Goal: Information Seeking & Learning: Learn about a topic

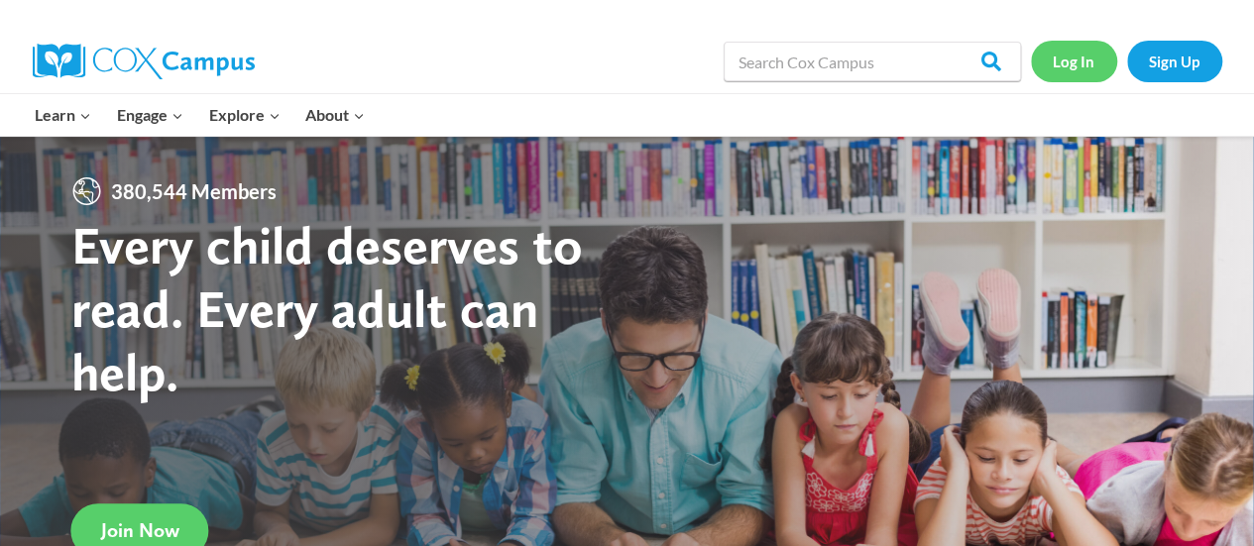
click at [1076, 53] on link "Log In" at bounding box center [1074, 61] width 86 height 41
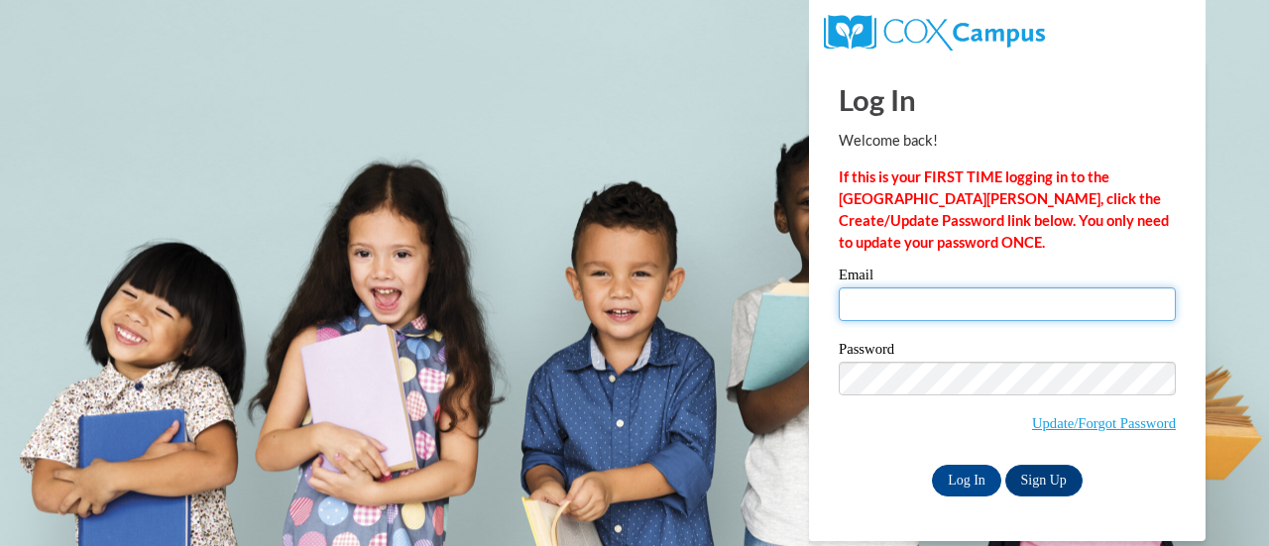
click at [865, 301] on input "Email" at bounding box center [1007, 305] width 337 height 34
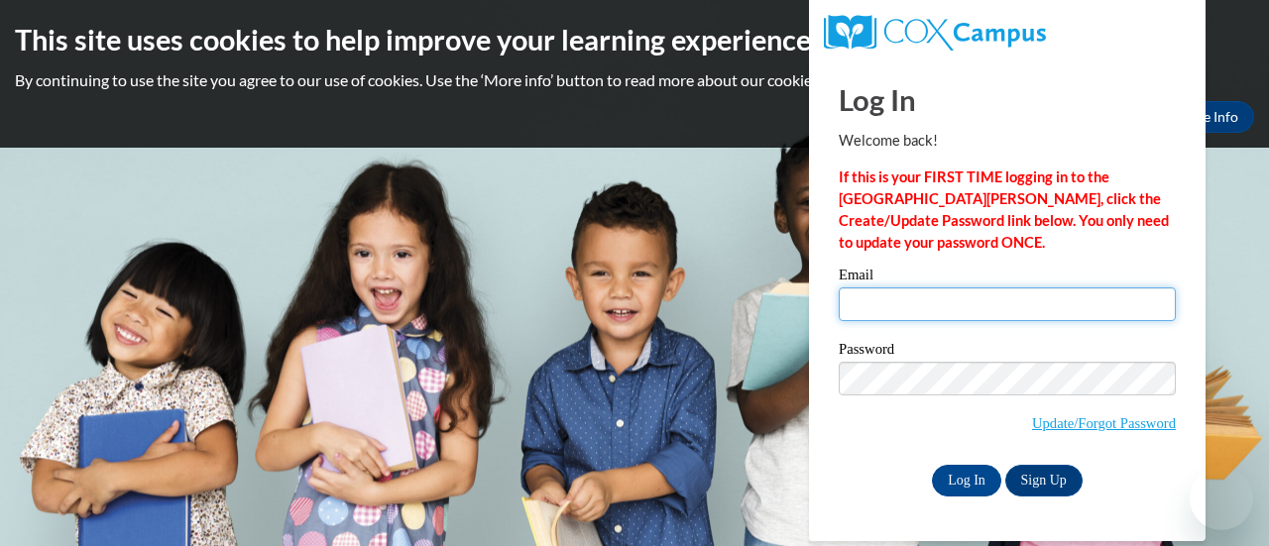
type input "kgriesbach@shiocton.k12.wi.us"
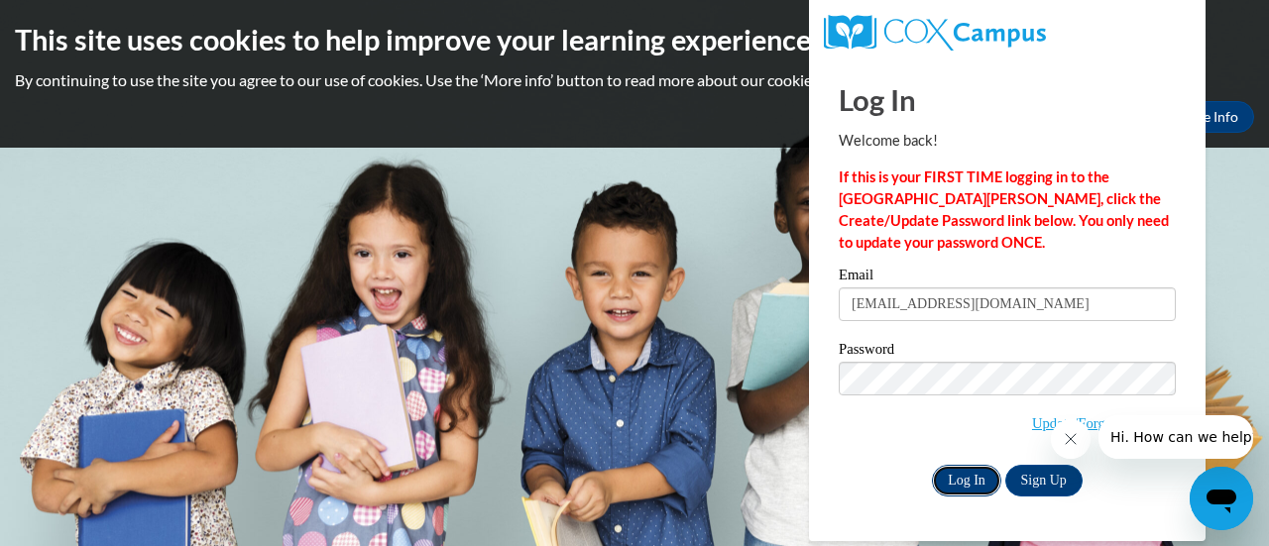
click at [948, 477] on input "Log In" at bounding box center [966, 481] width 69 height 32
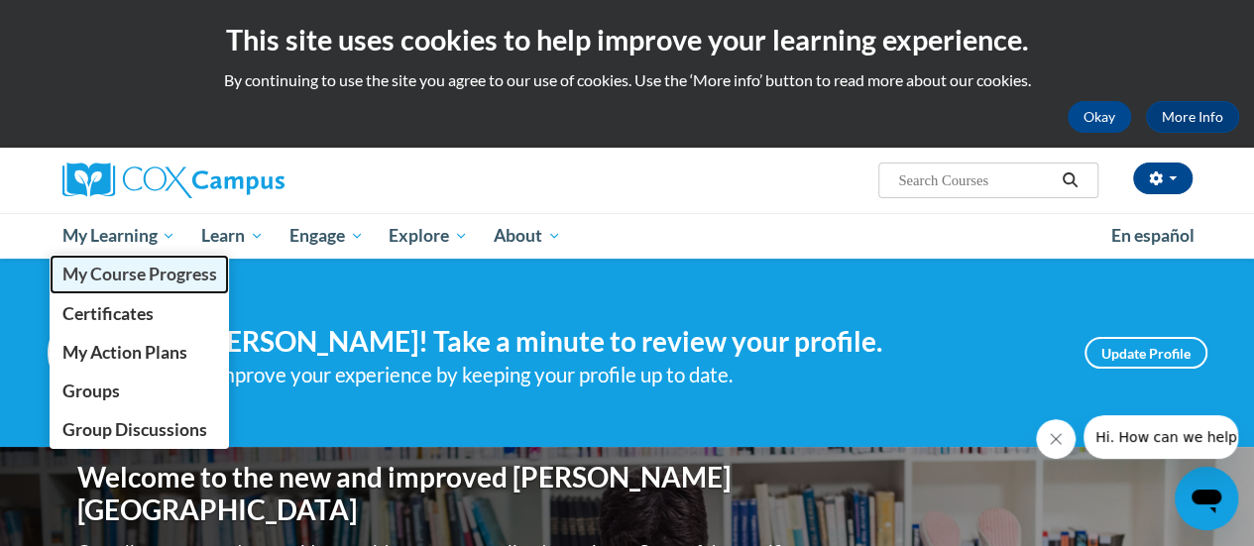
click at [166, 272] on span "My Course Progress" at bounding box center [138, 274] width 155 height 21
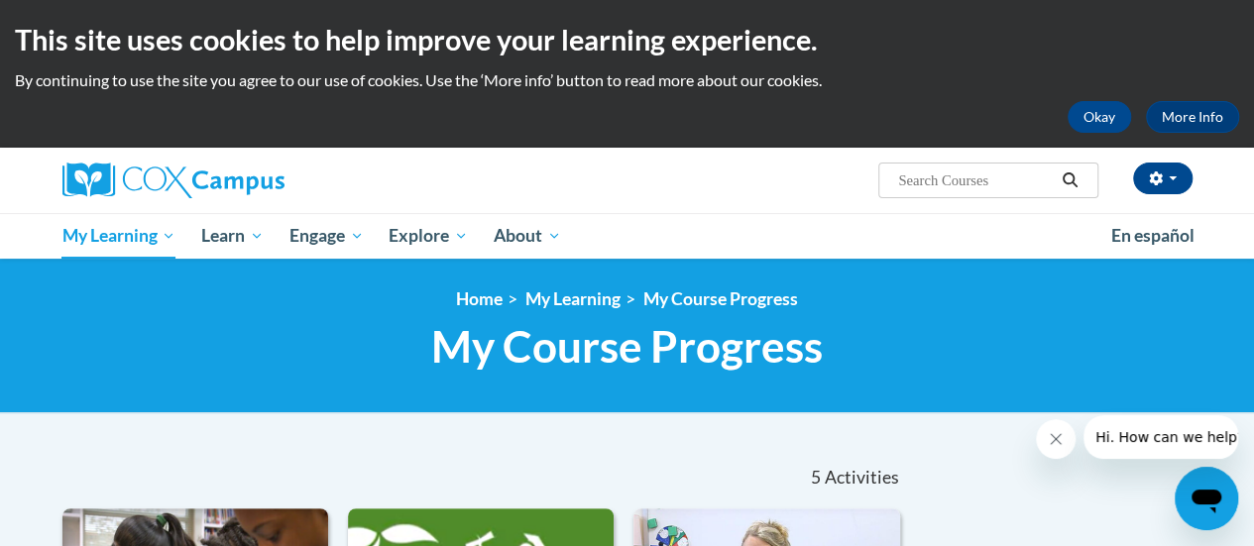
drag, startPoint x: 0, startPoint y: 0, endPoint x: 716, endPoint y: 163, distance: 734.2
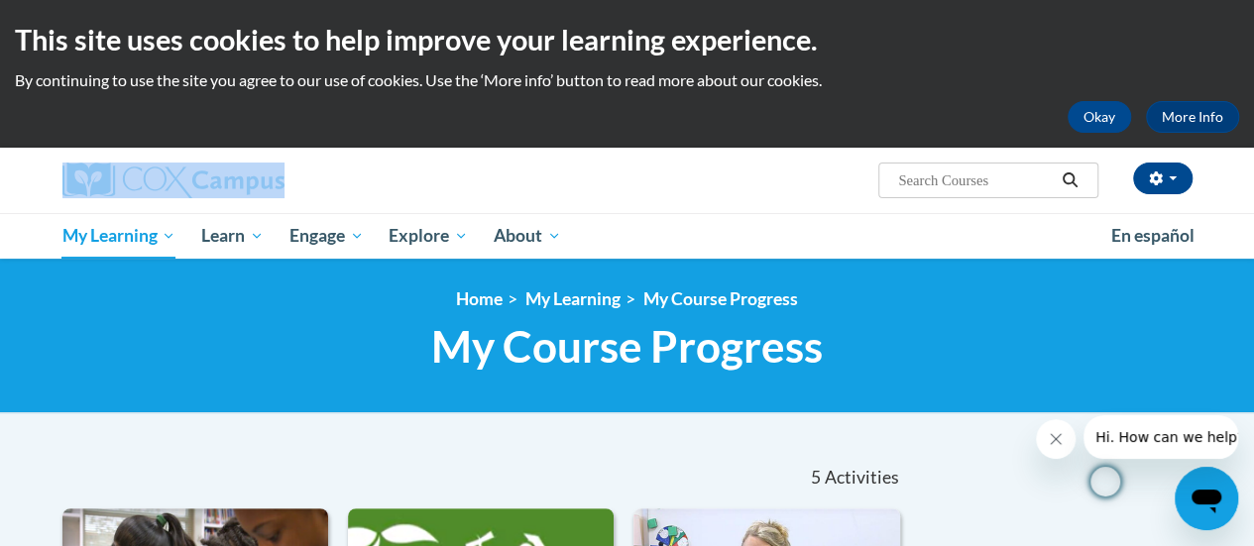
drag, startPoint x: 1251, startPoint y: 66, endPoint x: 1260, endPoint y: 160, distance: 93.6
click at [1253, 160] on html "This site uses cookies to help improve your learning experience. By continuing …" at bounding box center [627, 273] width 1254 height 546
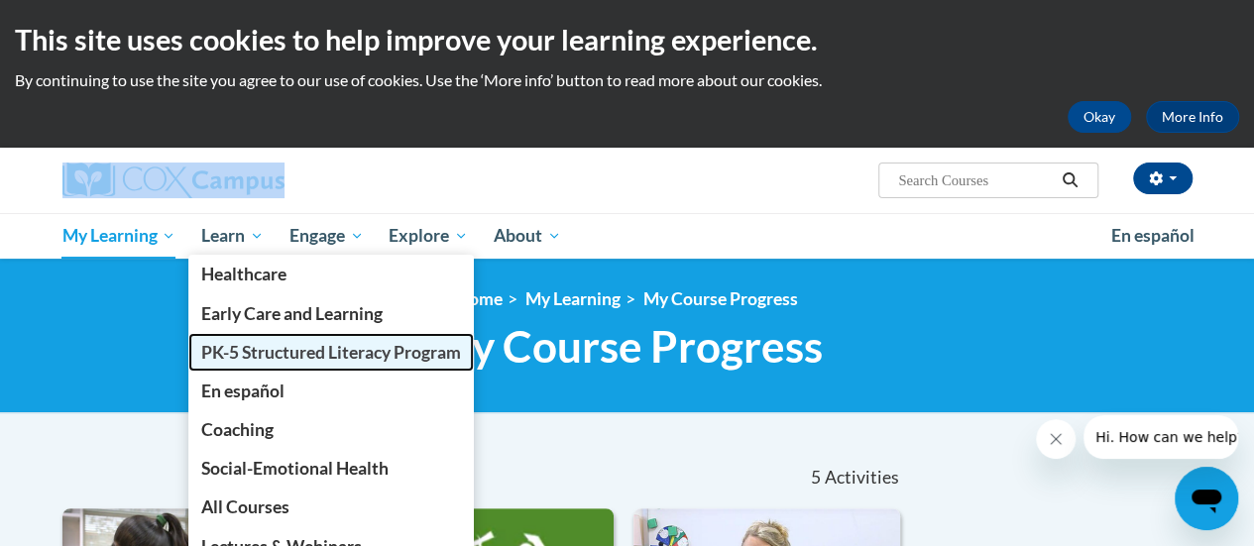
click at [262, 364] on link "PK-5 Structured Literacy Program" at bounding box center [331, 352] width 286 height 39
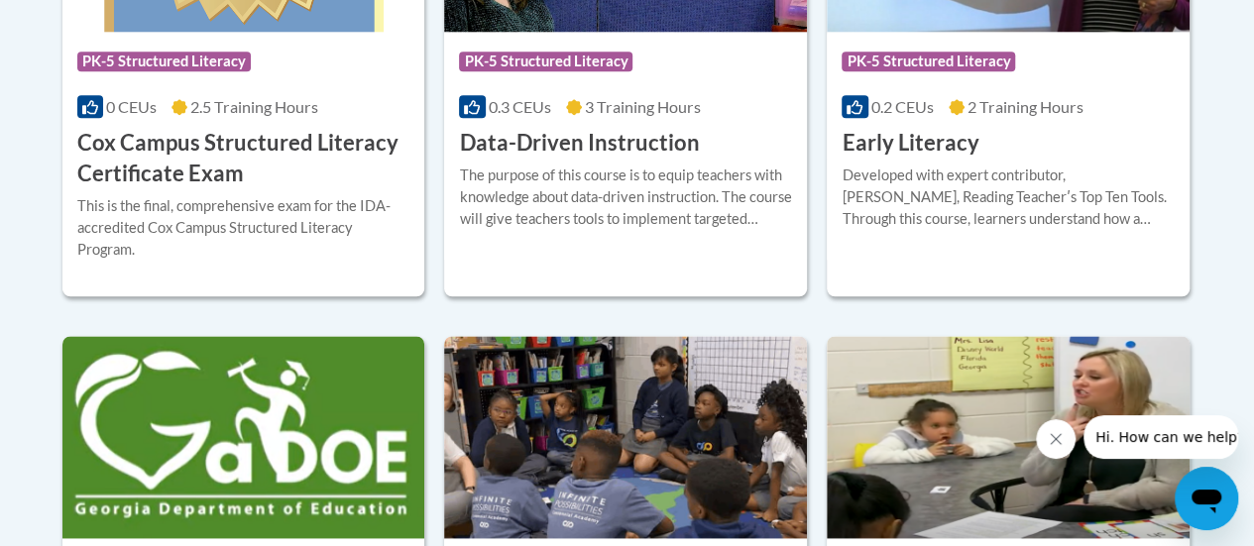
scroll to position [1079, 0]
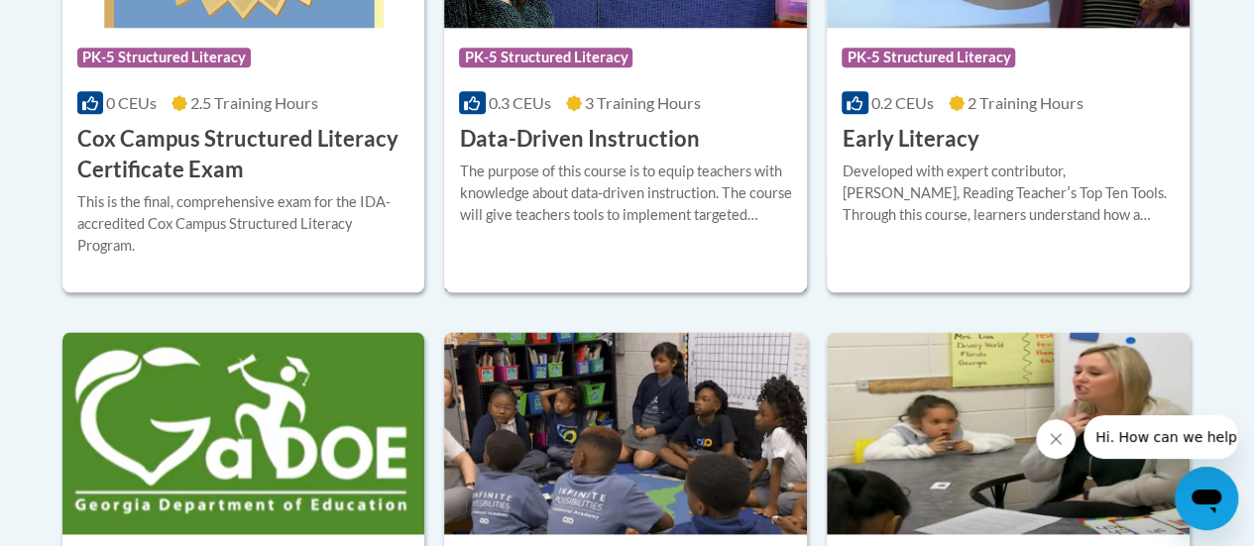
click at [752, 140] on div "Course Category: PK-5 Structured Literacy 0.3 CEUs 3 Training Hours COURSE Data…" at bounding box center [625, 91] width 363 height 127
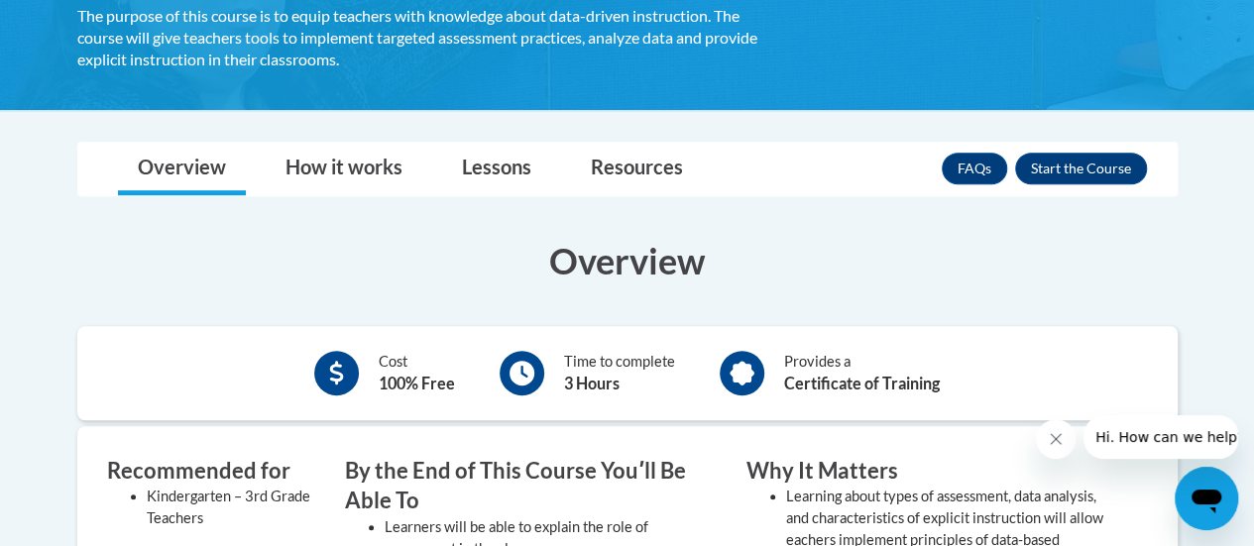
scroll to position [490, 0]
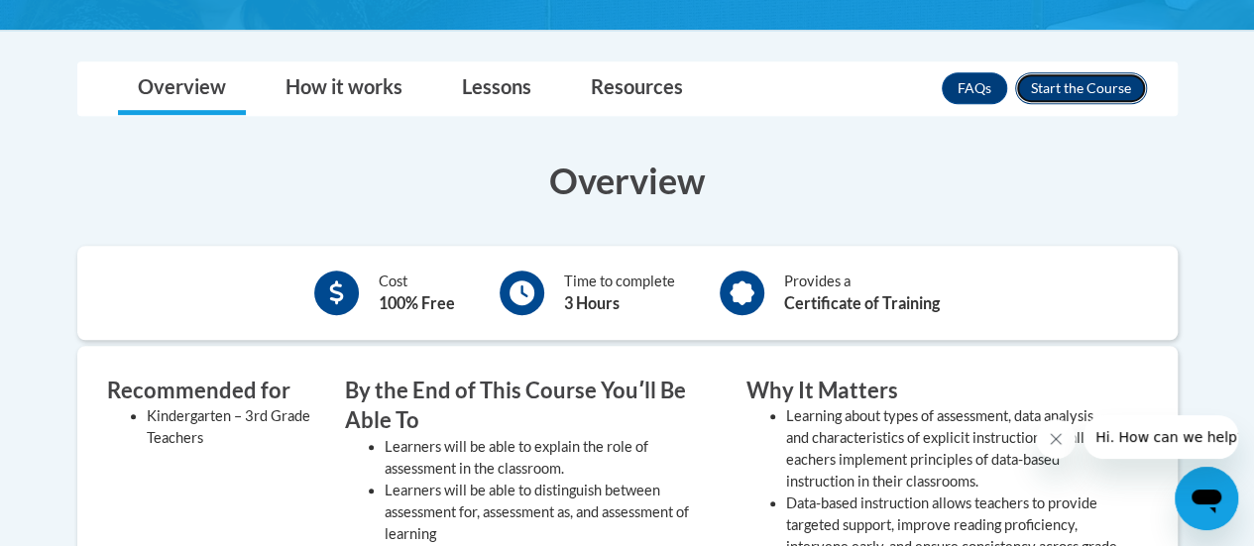
click at [1090, 90] on button "Enroll" at bounding box center [1081, 88] width 132 height 32
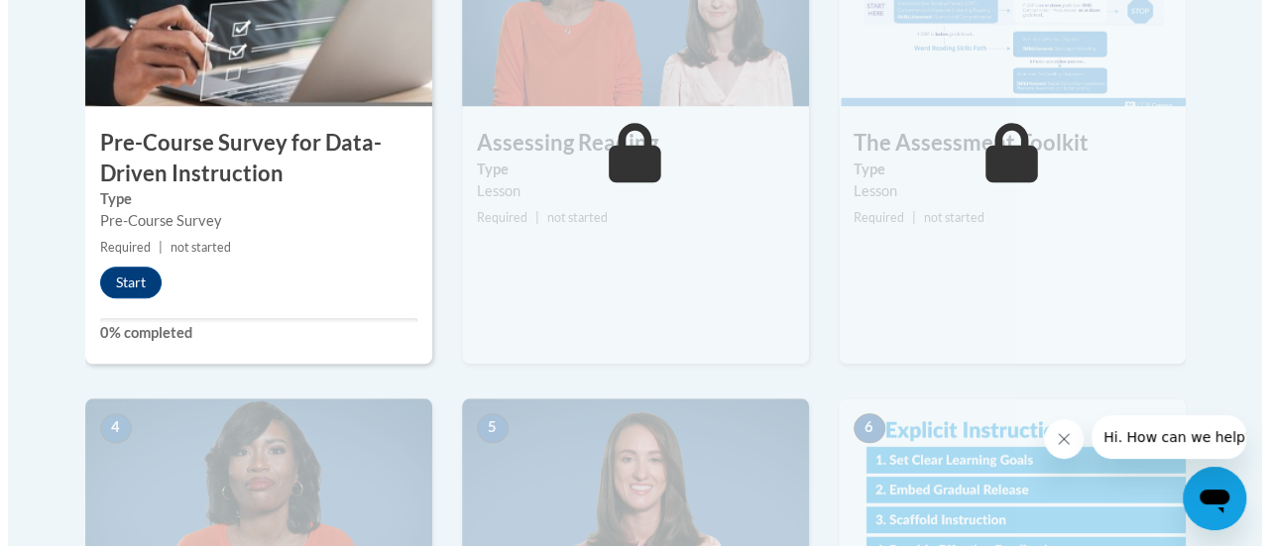
scroll to position [627, 0]
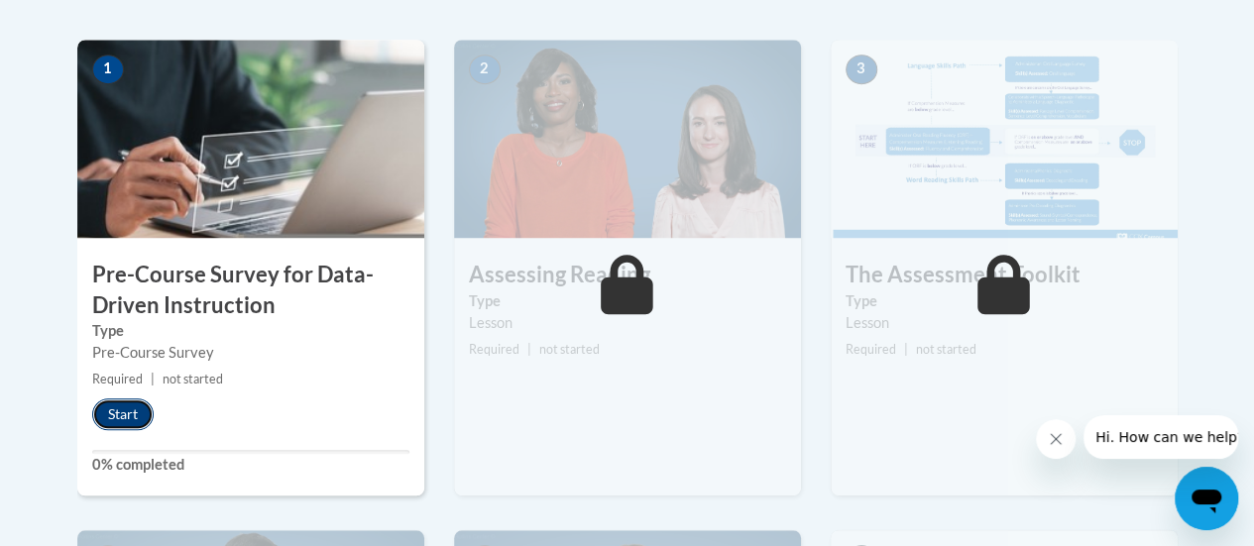
click at [127, 405] on button "Start" at bounding box center [122, 415] width 61 height 32
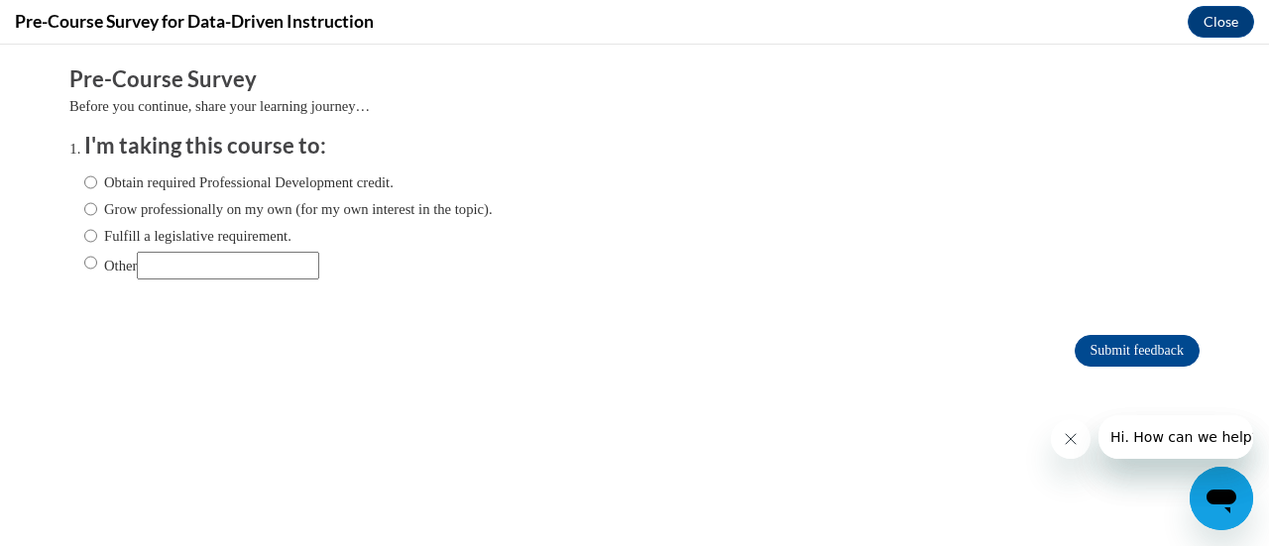
scroll to position [0, 0]
click at [84, 233] on input "Fulfill a legislative requirement." at bounding box center [90, 236] width 13 height 22
radio input "true"
click at [1082, 356] on input "Submit feedback" at bounding box center [1137, 351] width 125 height 32
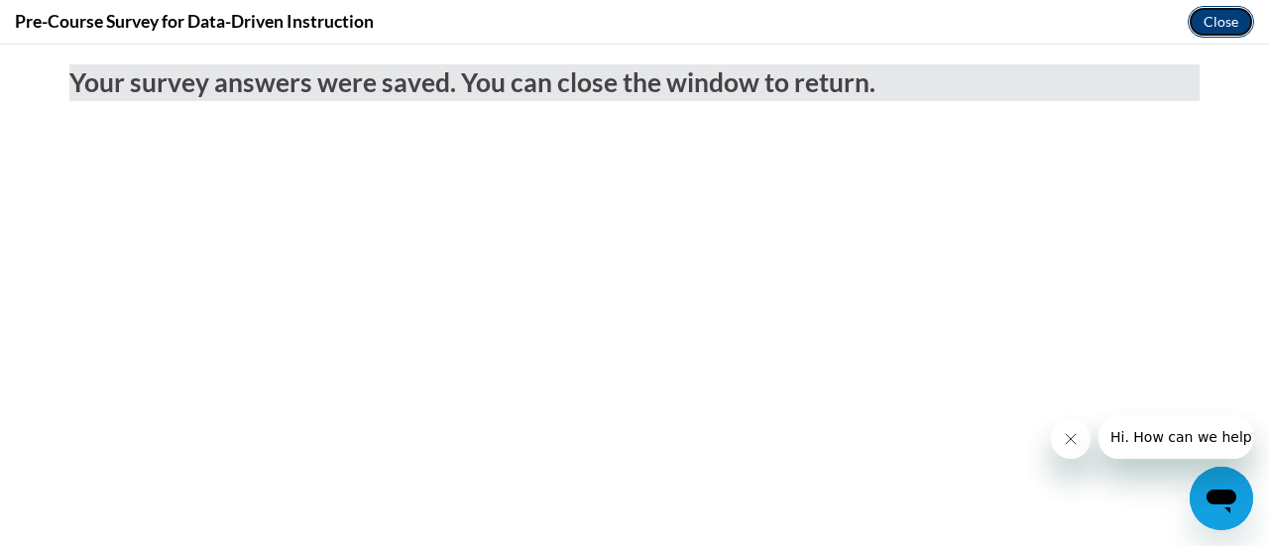
click at [1208, 21] on button "Close" at bounding box center [1221, 22] width 66 height 32
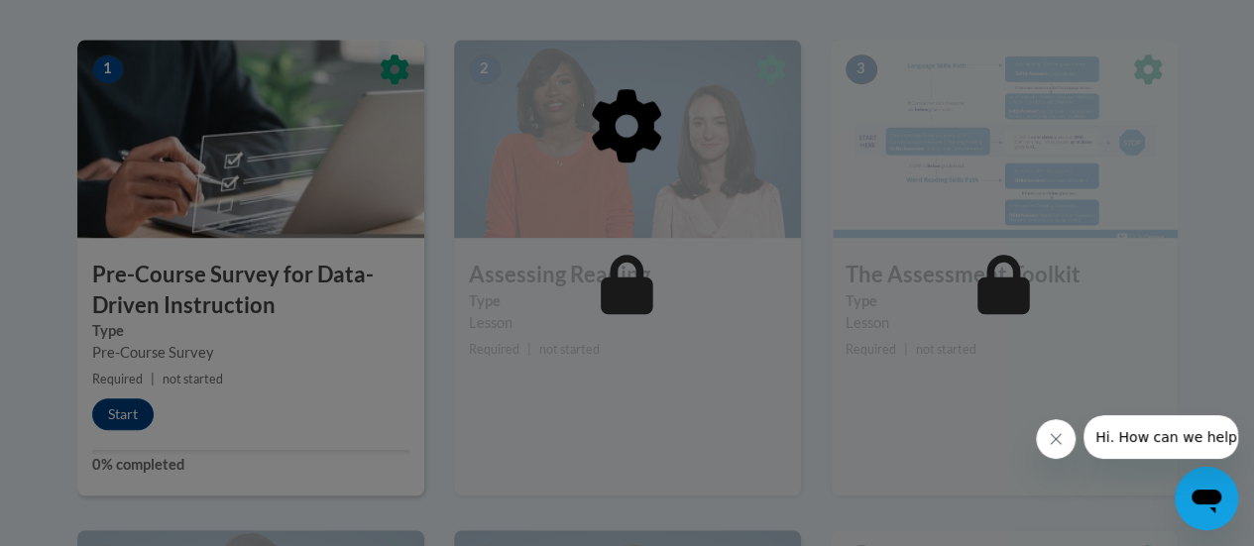
click at [123, 414] on div at bounding box center [627, 228] width 1101 height 377
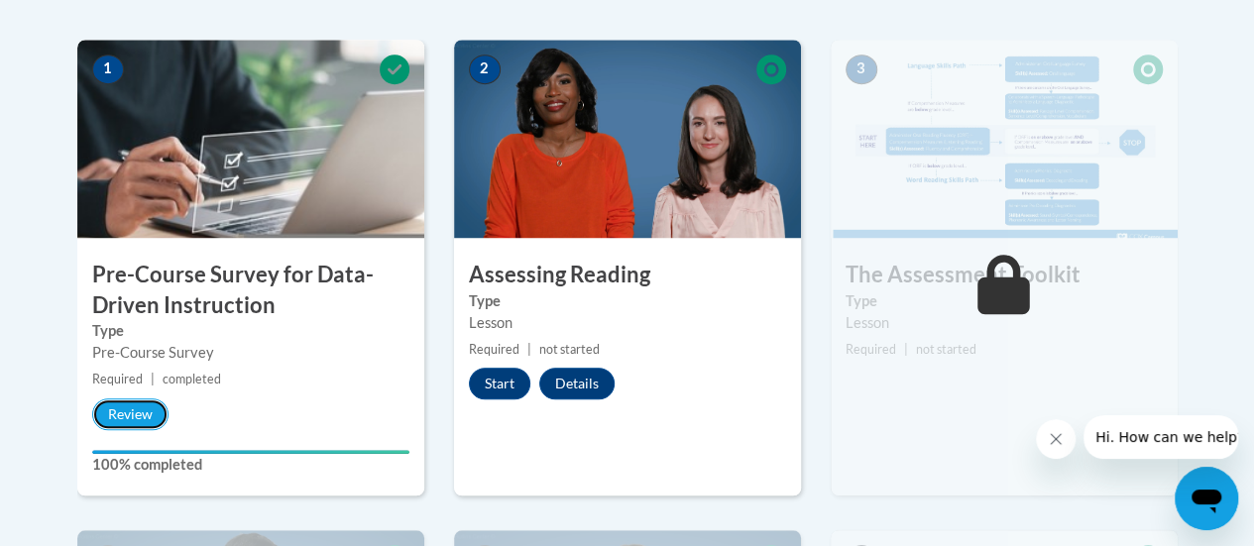
click at [123, 414] on button "Review" at bounding box center [130, 415] width 76 height 32
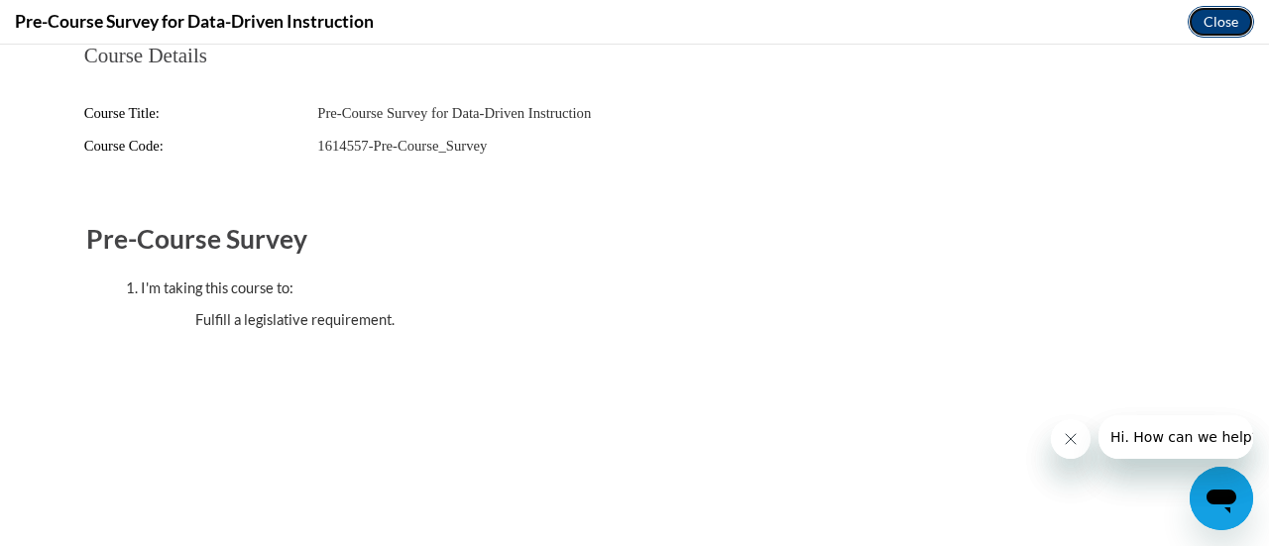
click at [1220, 24] on button "Close" at bounding box center [1221, 22] width 66 height 32
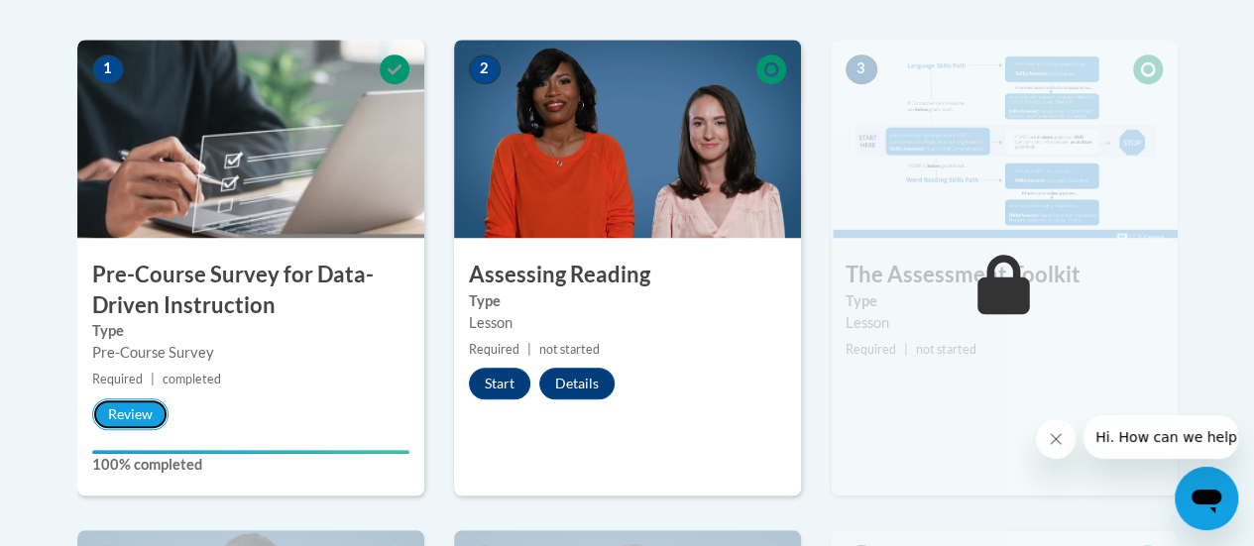
click at [139, 414] on button "Review" at bounding box center [130, 415] width 76 height 32
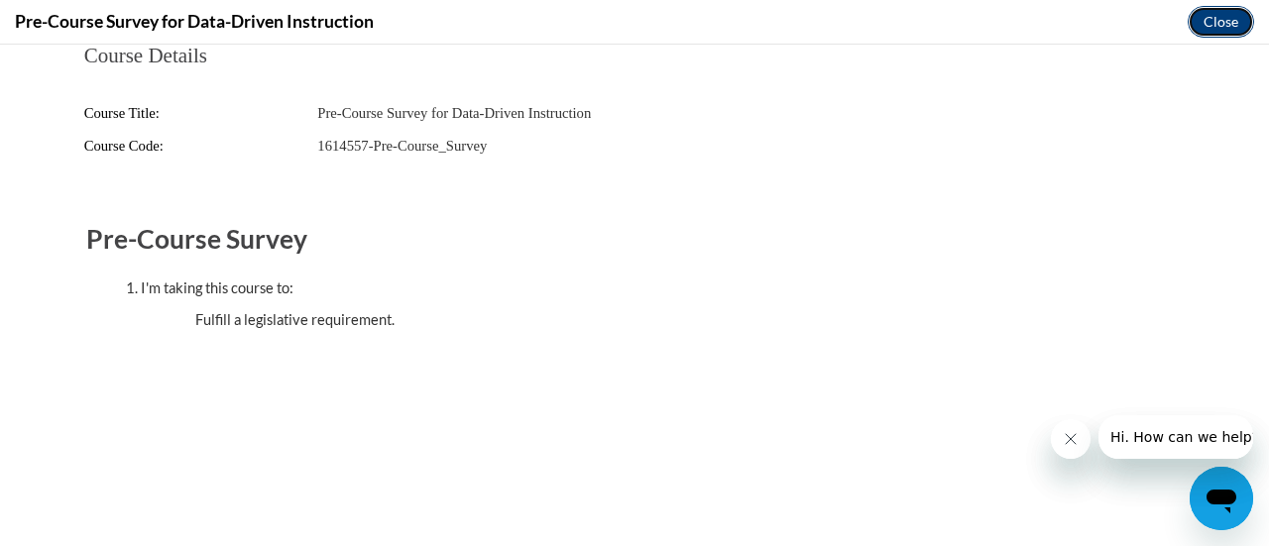
click at [1218, 25] on button "Close" at bounding box center [1221, 22] width 66 height 32
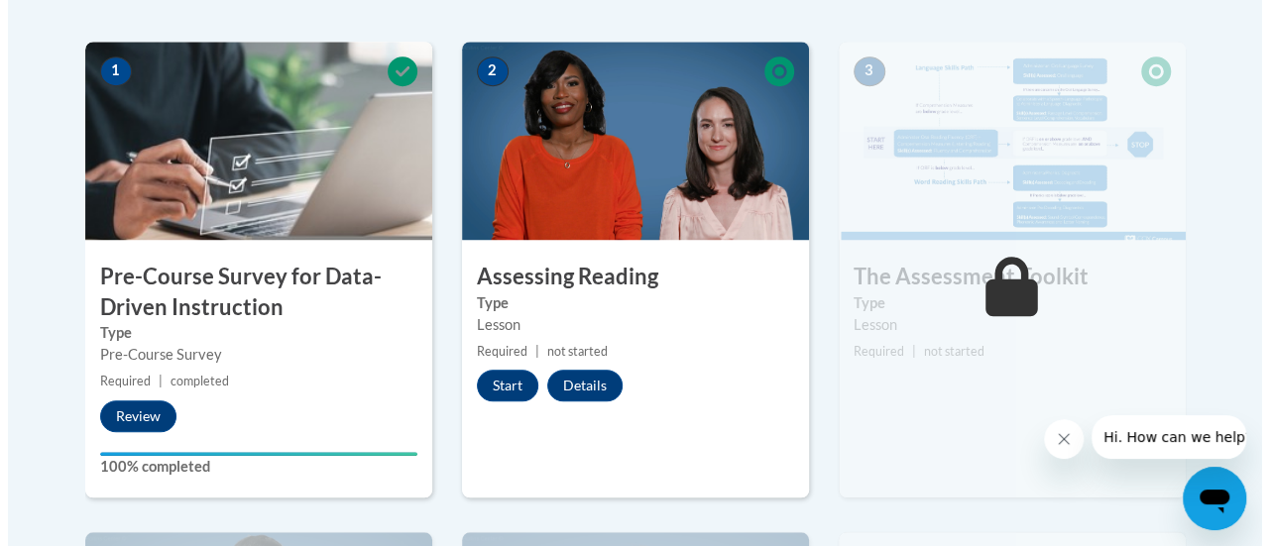
scroll to position [629, 0]
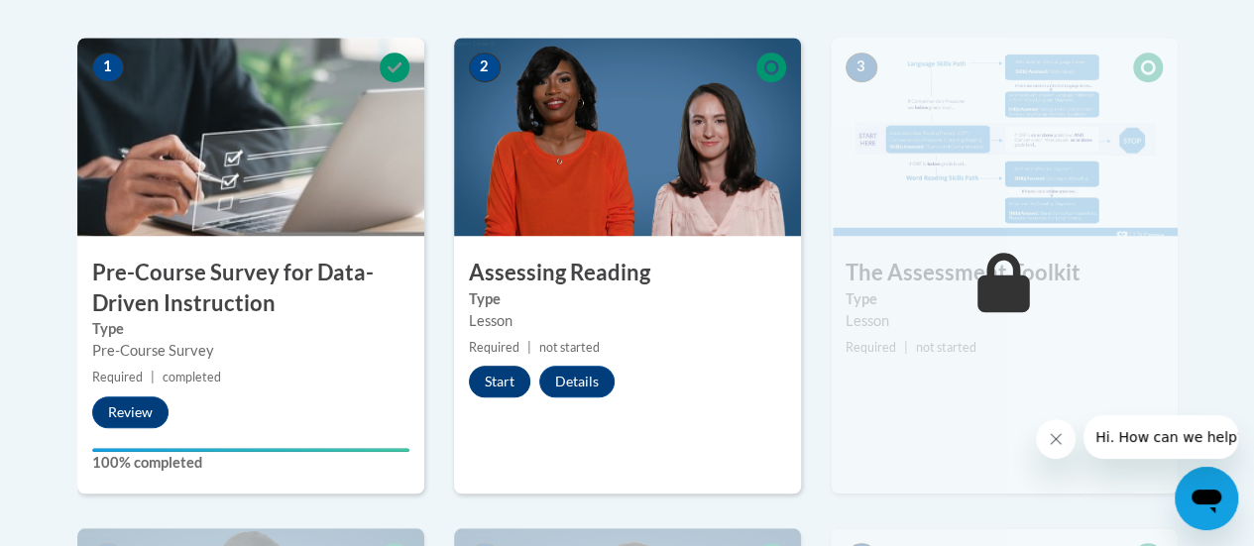
click at [495, 379] on button "Start" at bounding box center [499, 382] width 61 height 32
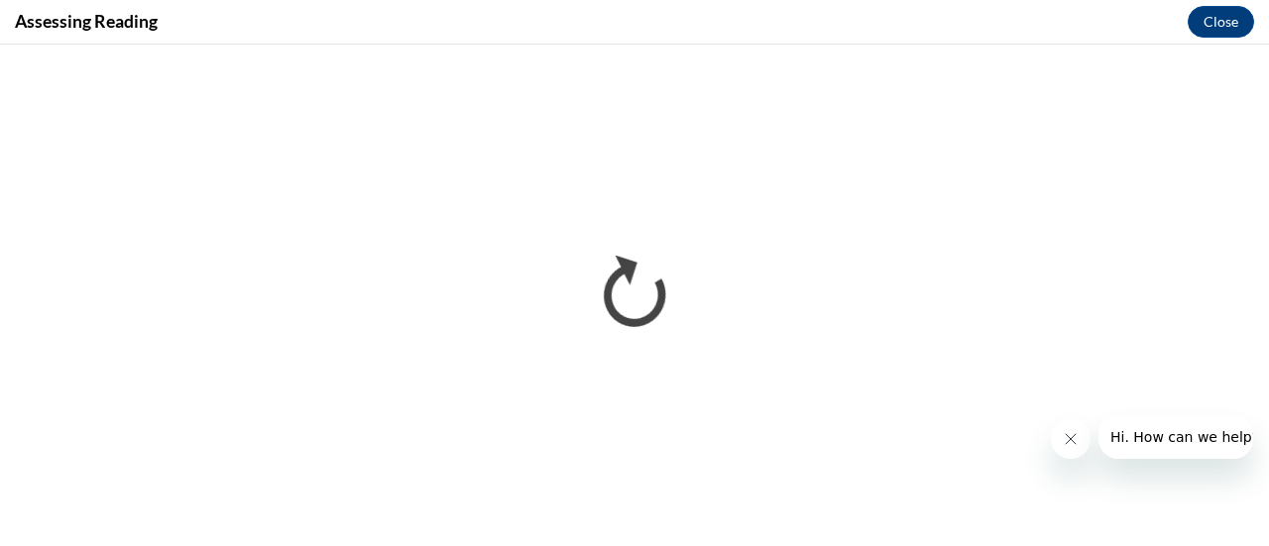
scroll to position [0, 0]
click at [1063, 432] on icon "Close message from company" at bounding box center [1070, 439] width 16 height 16
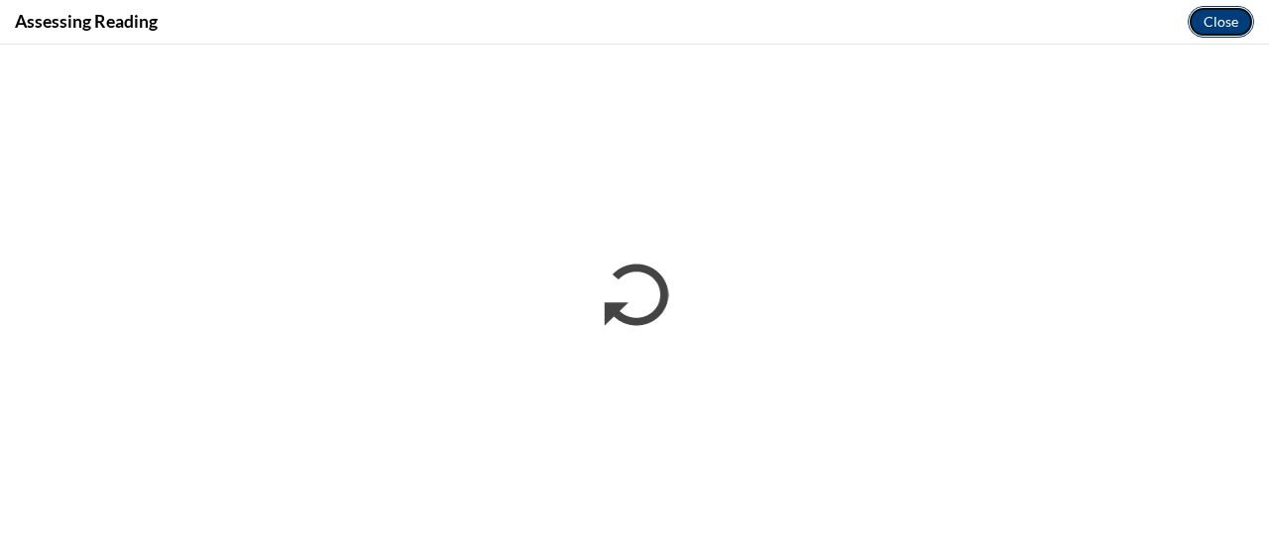
click at [1210, 26] on button "Close" at bounding box center [1221, 22] width 66 height 32
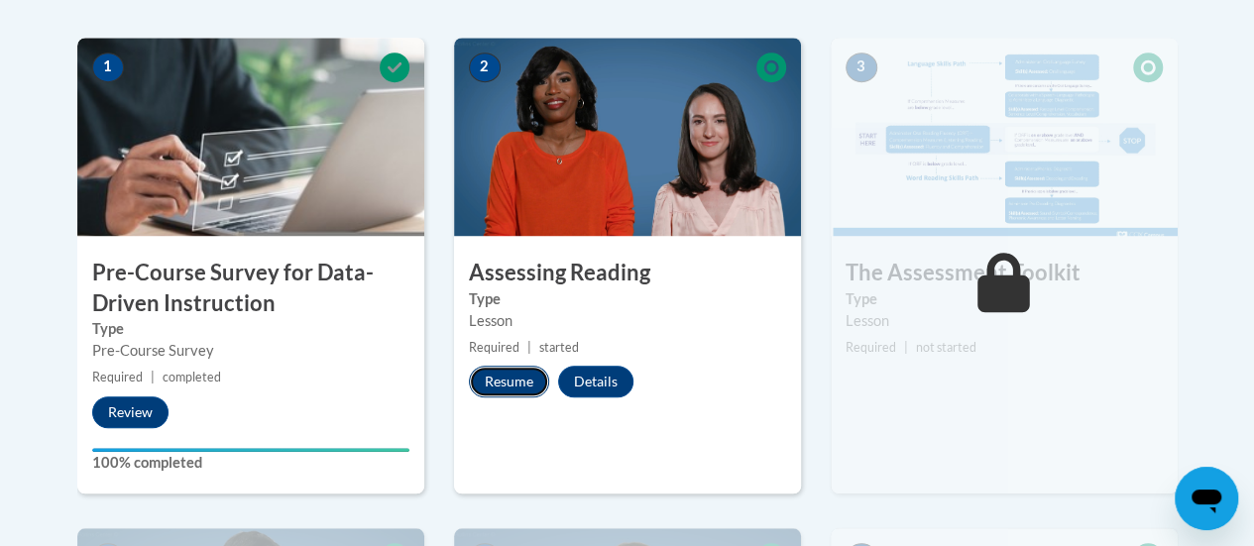
click at [521, 379] on button "Resume" at bounding box center [509, 382] width 80 height 32
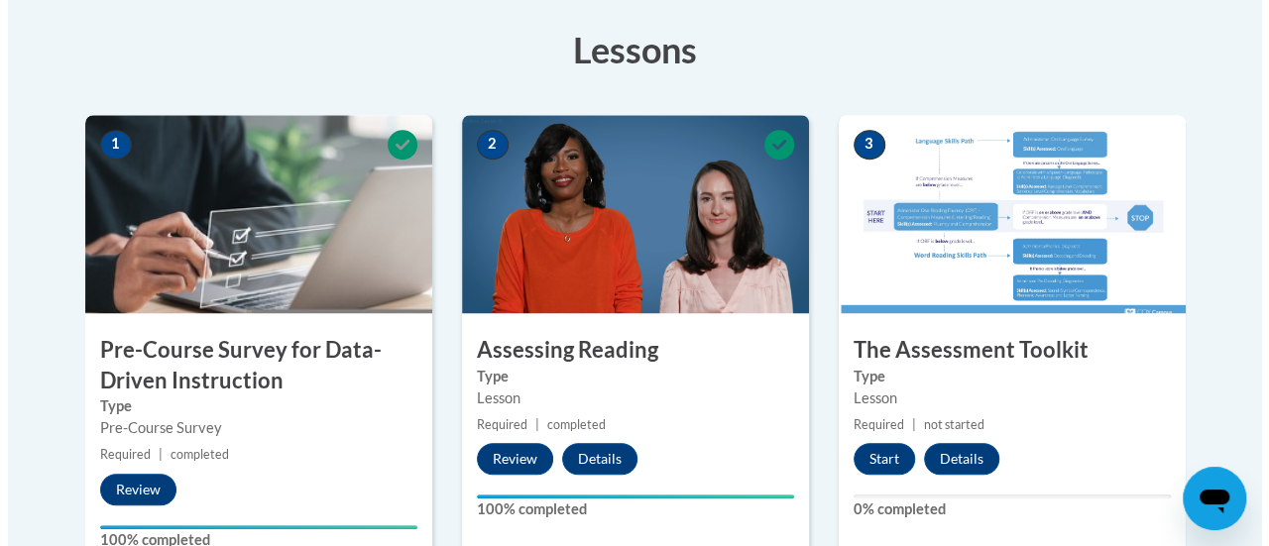
scroll to position [570, 0]
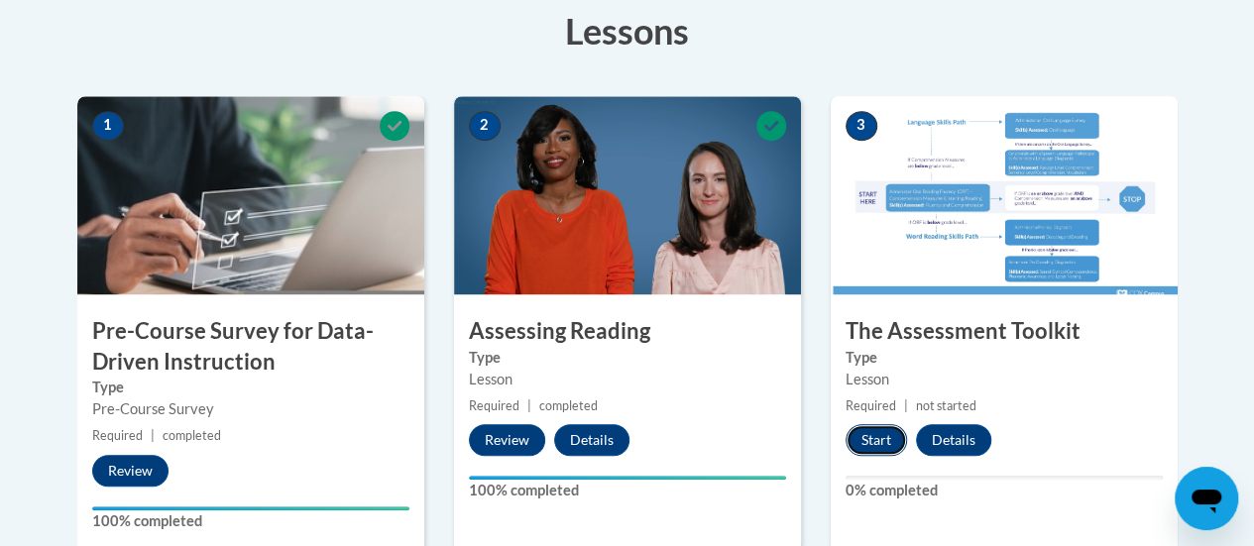
click at [875, 438] on button "Start" at bounding box center [876, 440] width 61 height 32
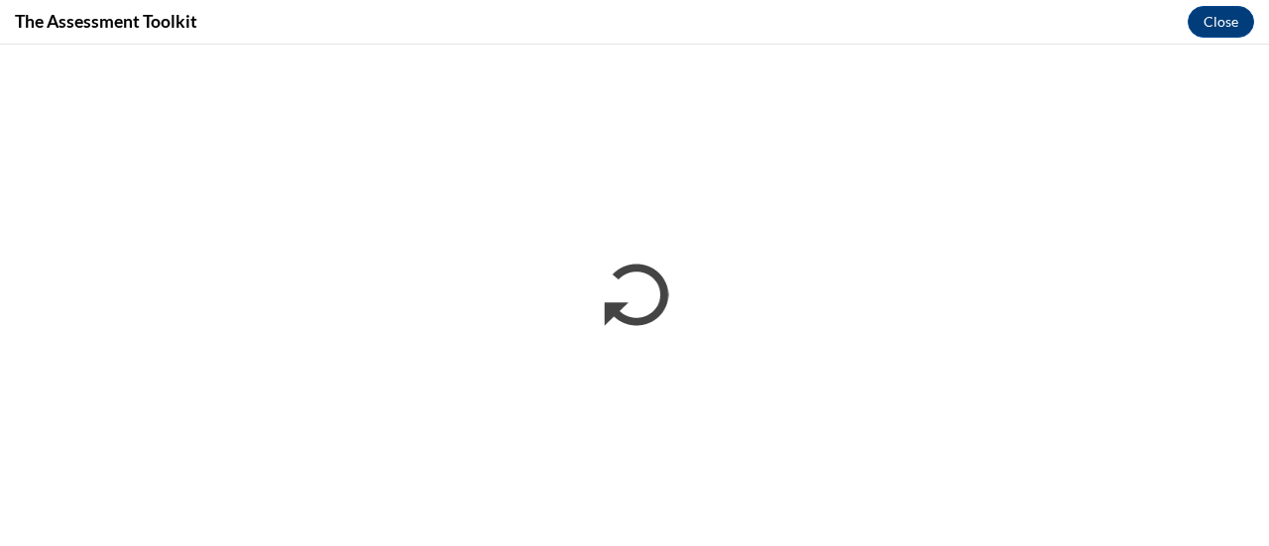
scroll to position [0, 0]
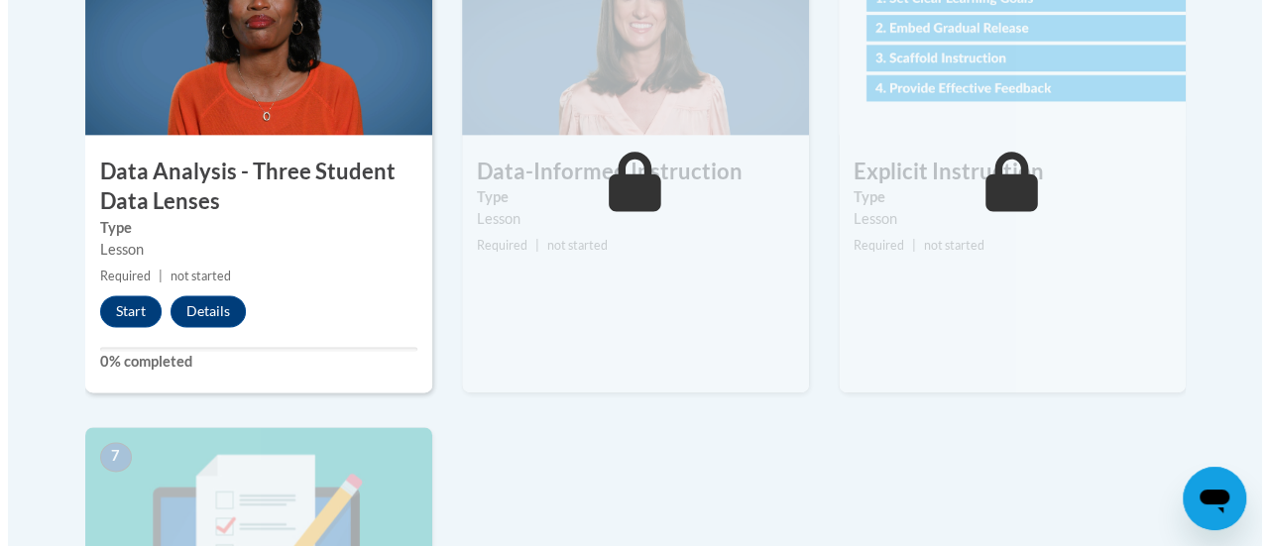
scroll to position [1243, 0]
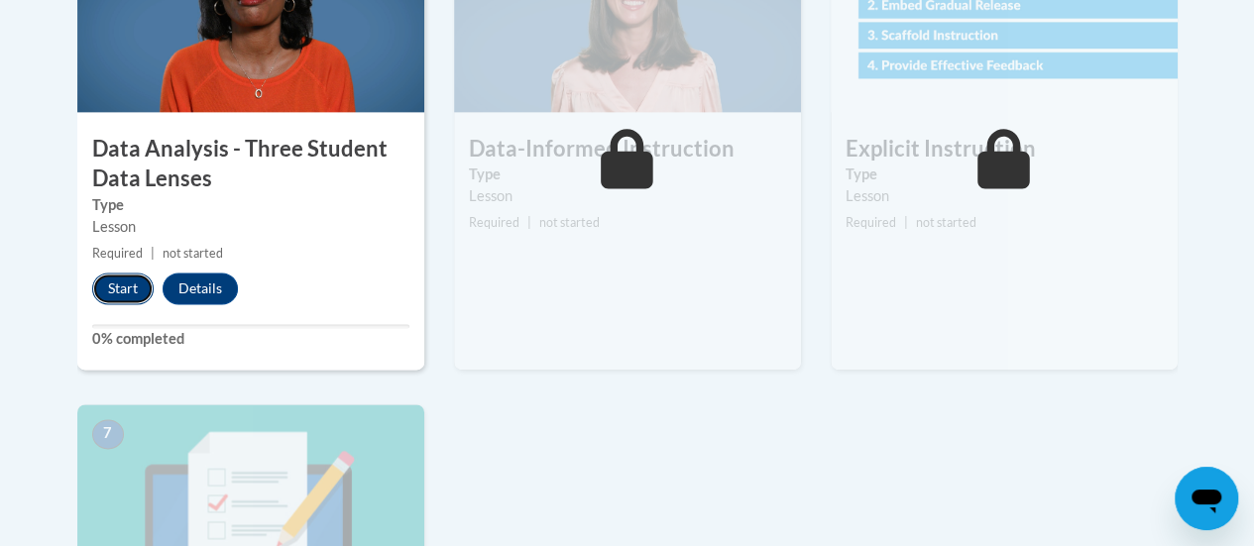
click at [127, 281] on button "Start" at bounding box center [122, 289] width 61 height 32
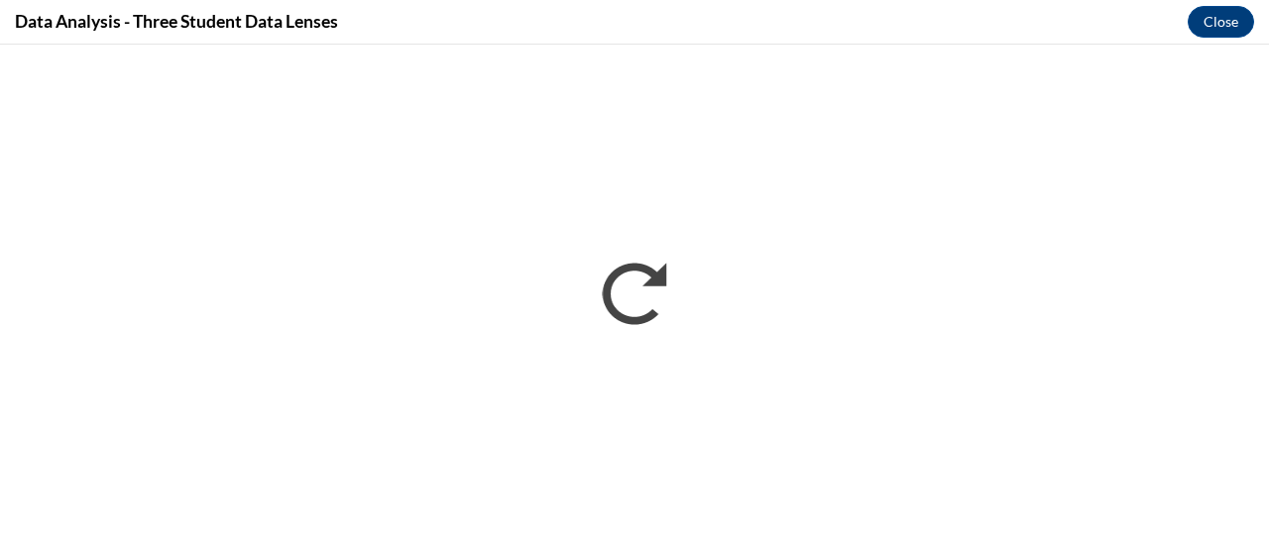
scroll to position [0, 0]
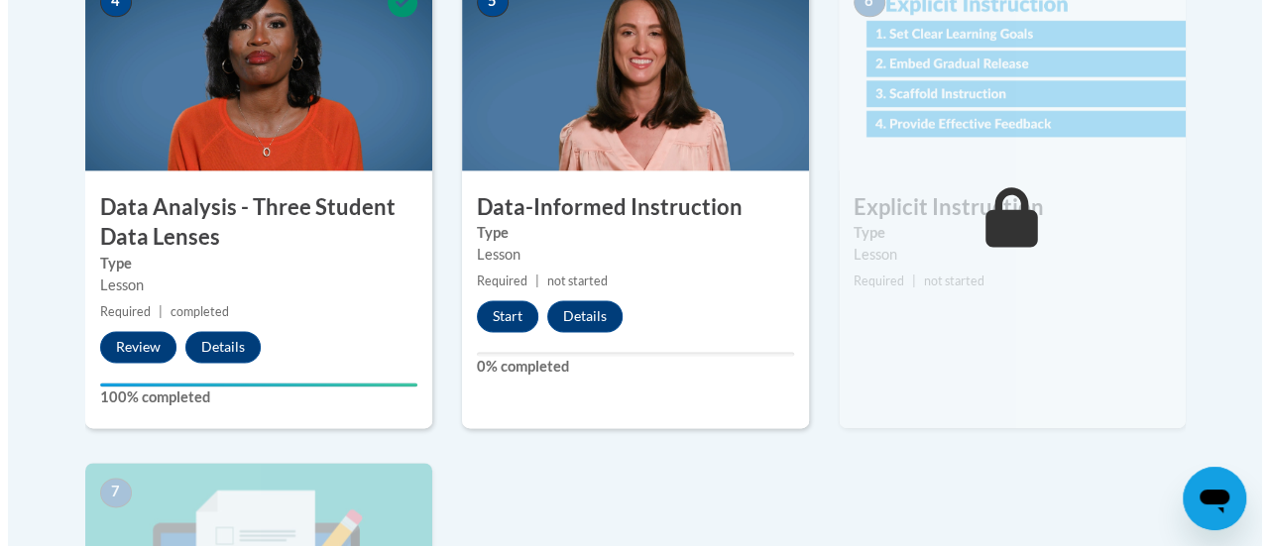
scroll to position [1188, 0]
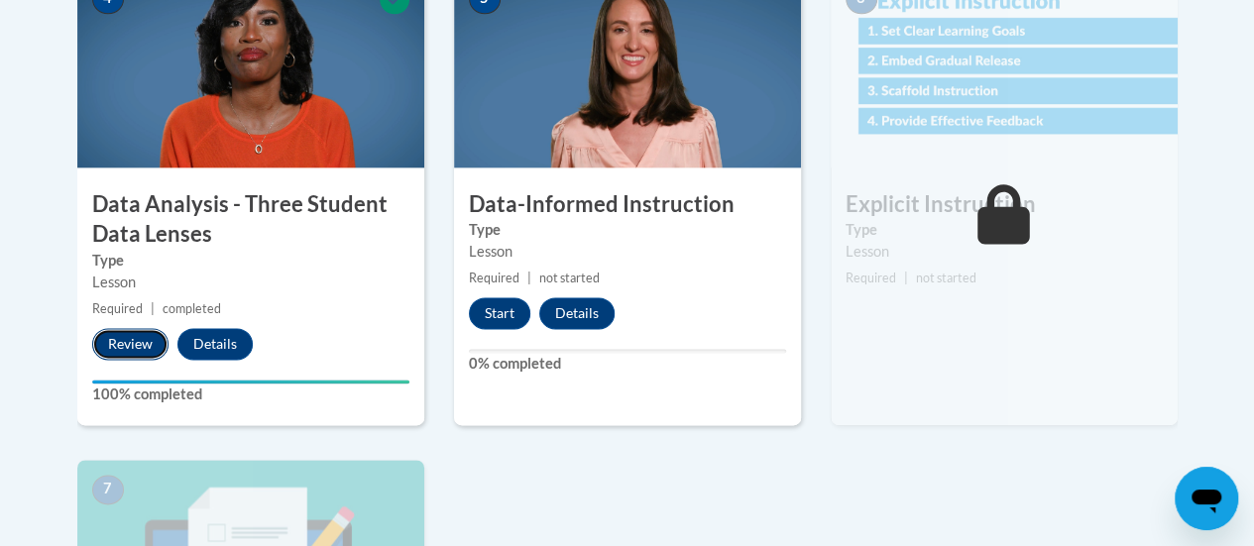
click at [151, 328] on button "Review" at bounding box center [130, 344] width 76 height 32
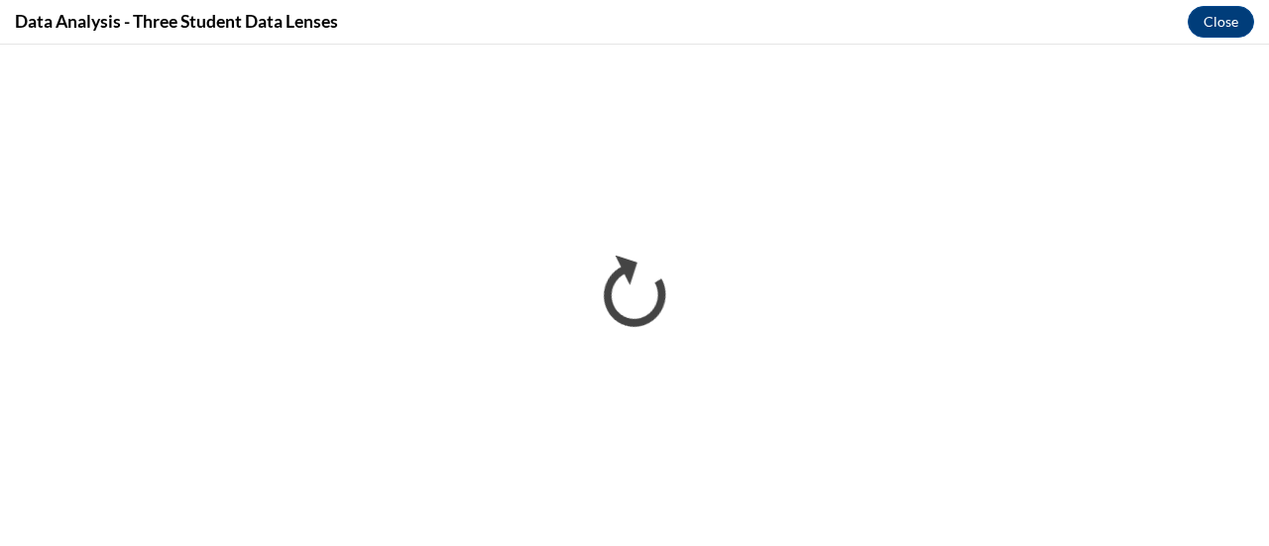
scroll to position [0, 0]
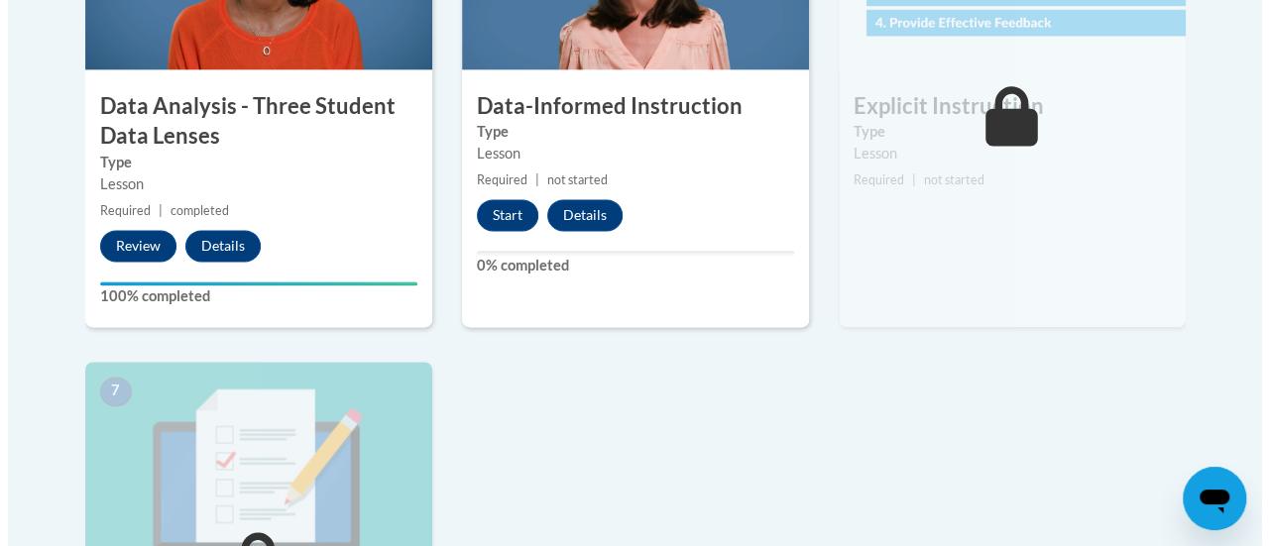
scroll to position [1293, 0]
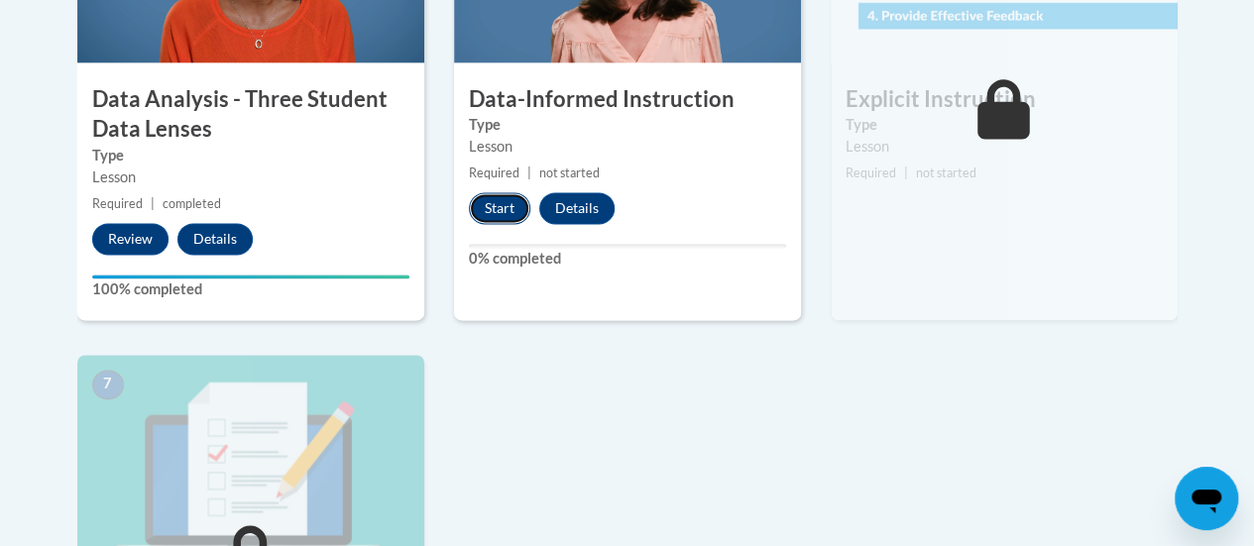
click at [504, 202] on button "Start" at bounding box center [499, 208] width 61 height 32
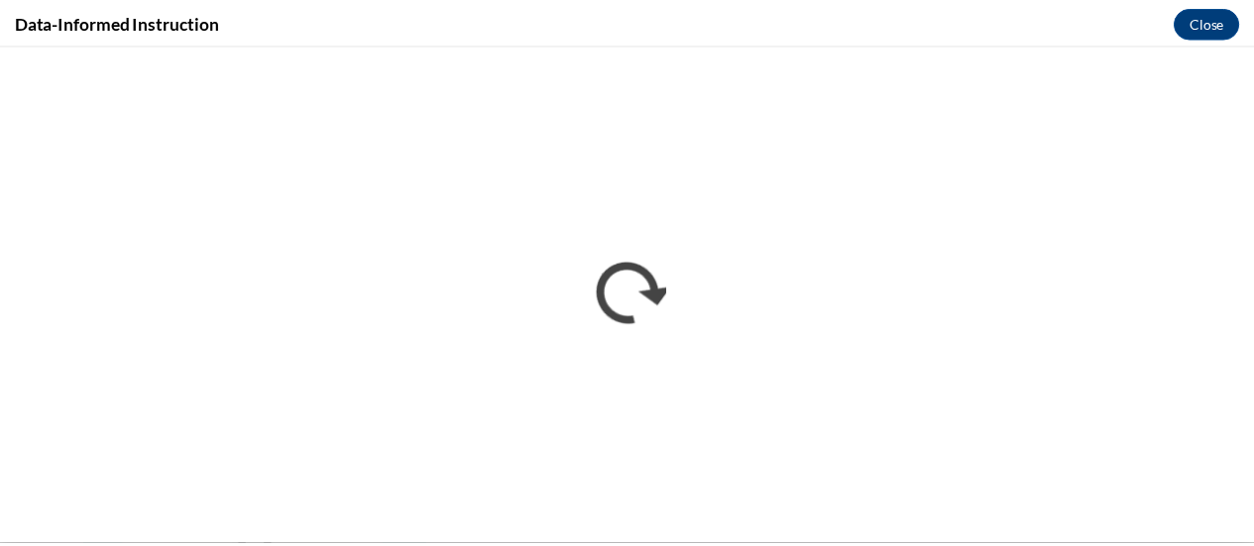
scroll to position [0, 0]
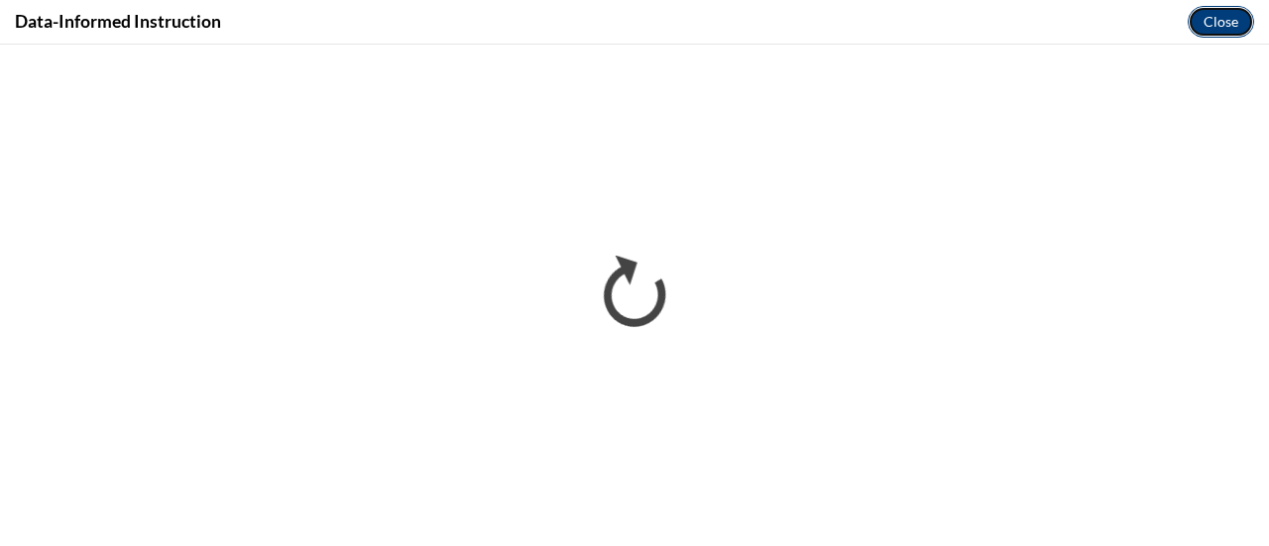
click at [1214, 26] on button "Close" at bounding box center [1221, 22] width 66 height 32
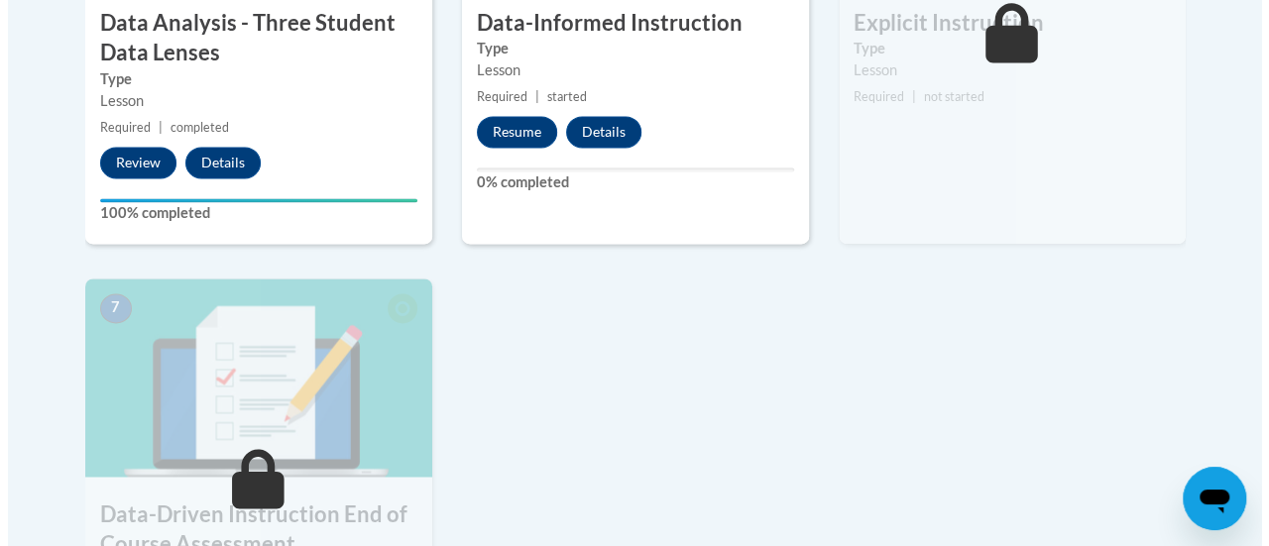
scroll to position [1236, 0]
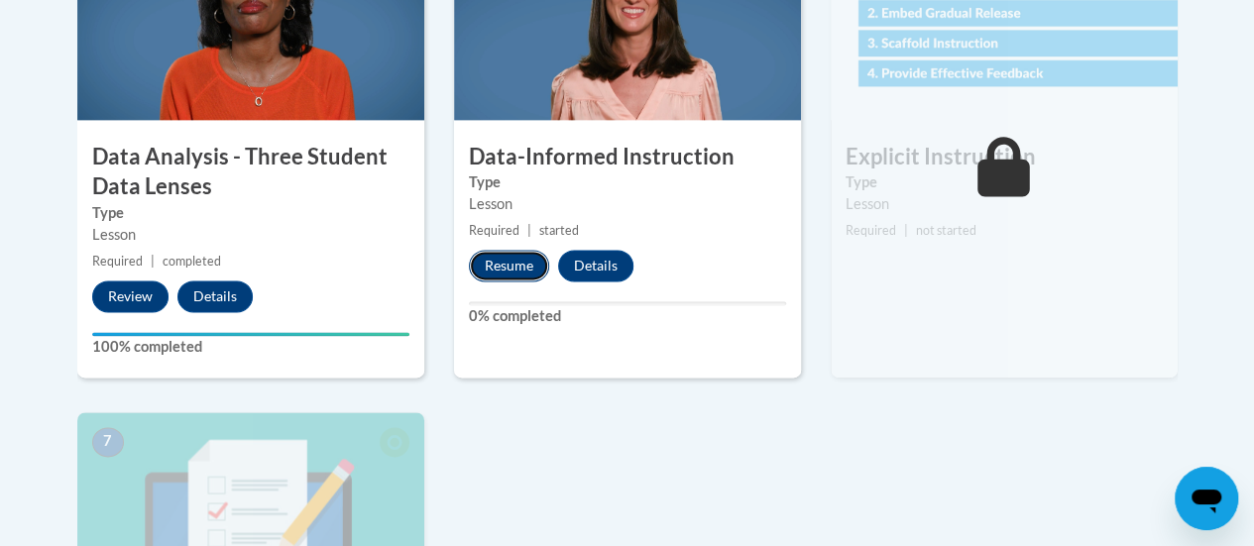
click at [504, 257] on button "Resume" at bounding box center [509, 266] width 80 height 32
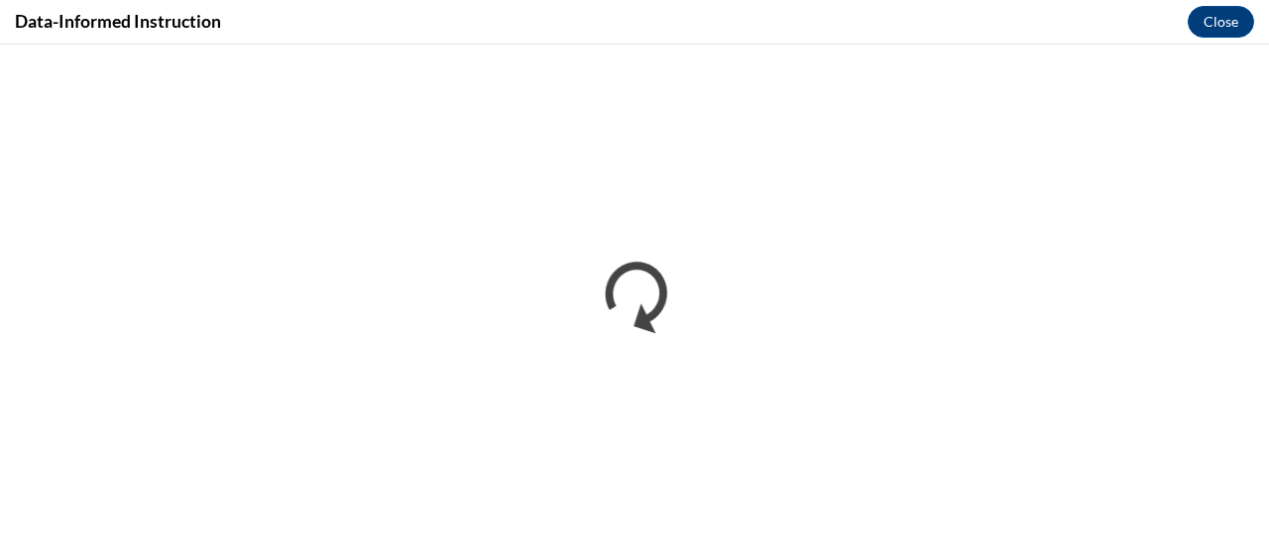
scroll to position [0, 0]
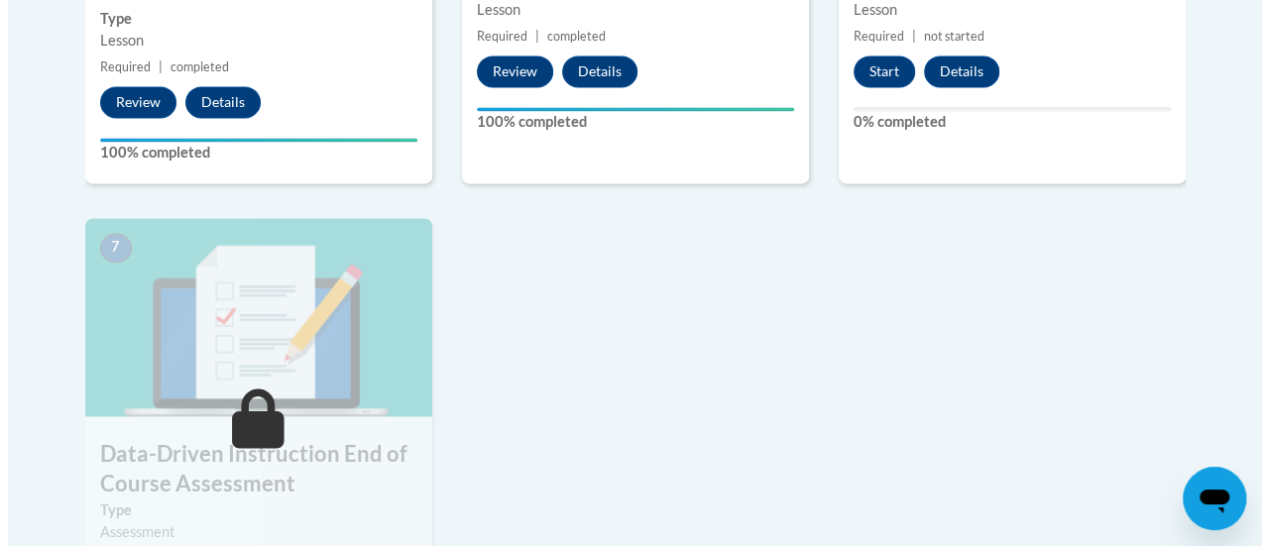
scroll to position [1364, 0]
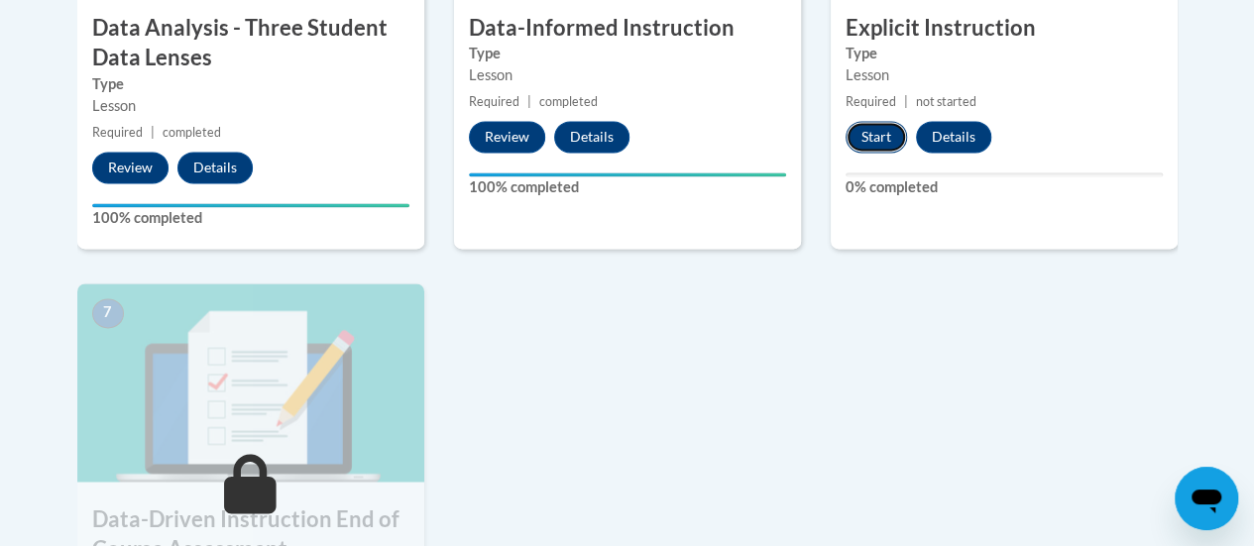
click at [875, 137] on button "Start" at bounding box center [876, 137] width 61 height 32
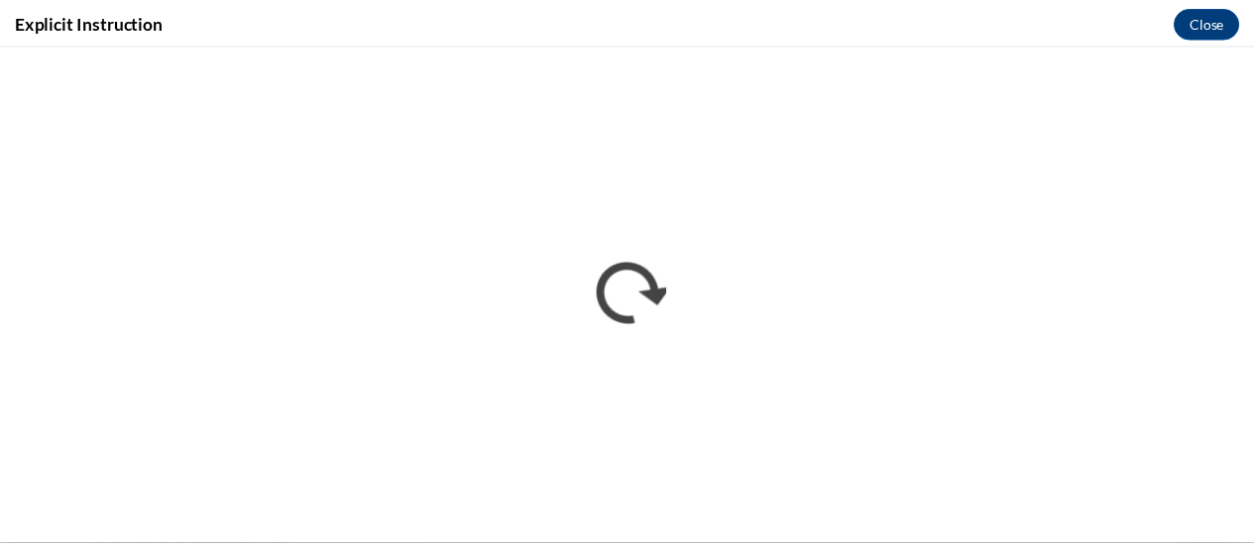
scroll to position [0, 0]
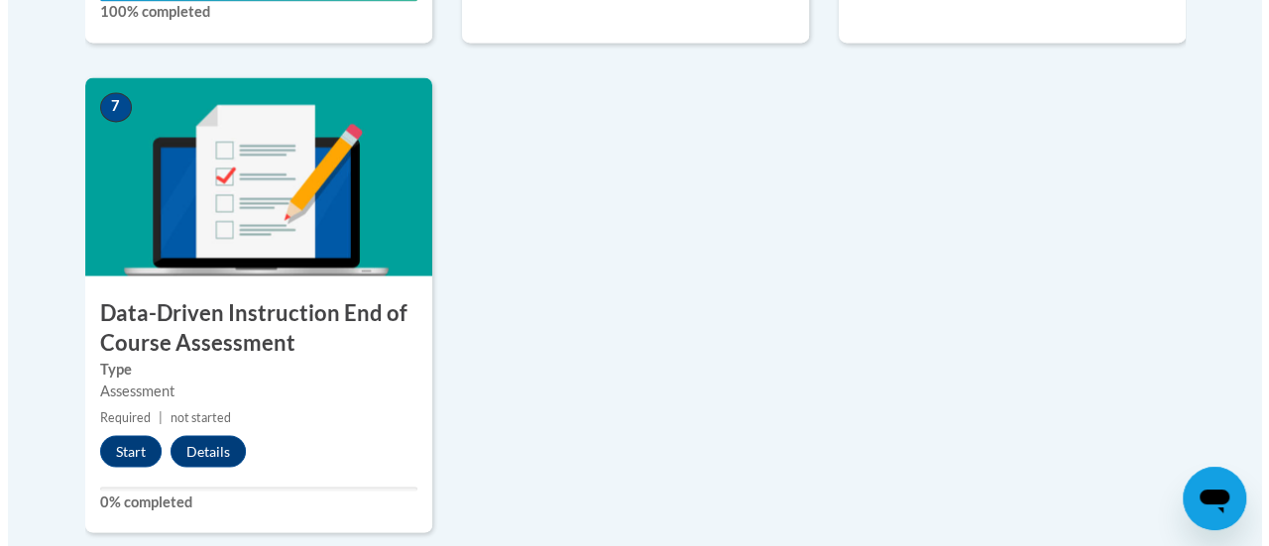
scroll to position [1621, 0]
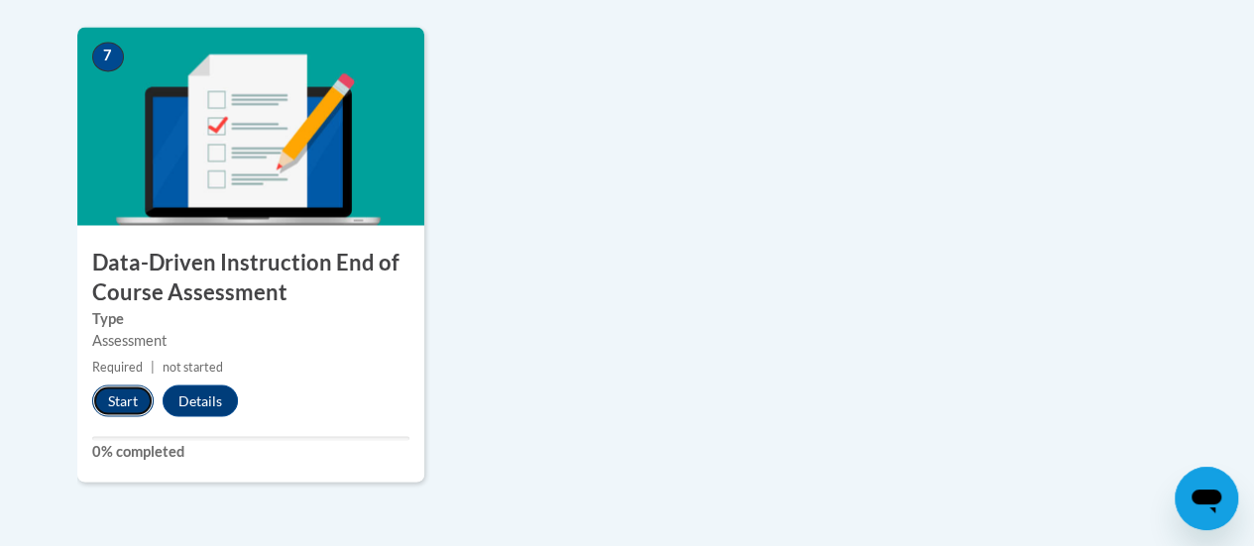
click at [121, 398] on button "Start" at bounding box center [122, 401] width 61 height 32
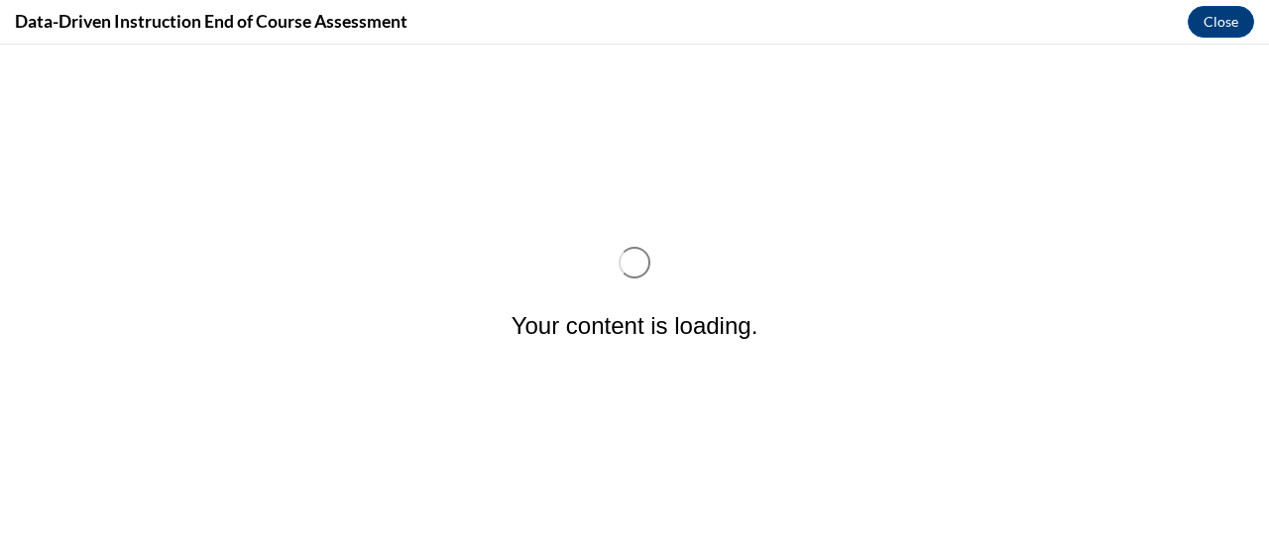
scroll to position [0, 0]
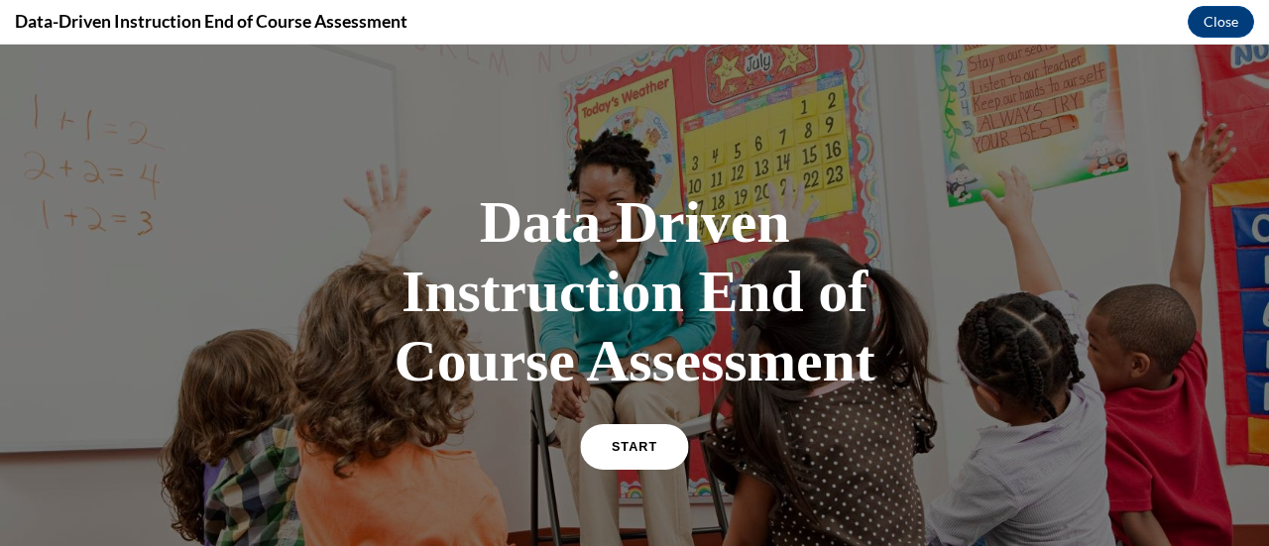
click at [617, 453] on link "START" at bounding box center [634, 447] width 108 height 46
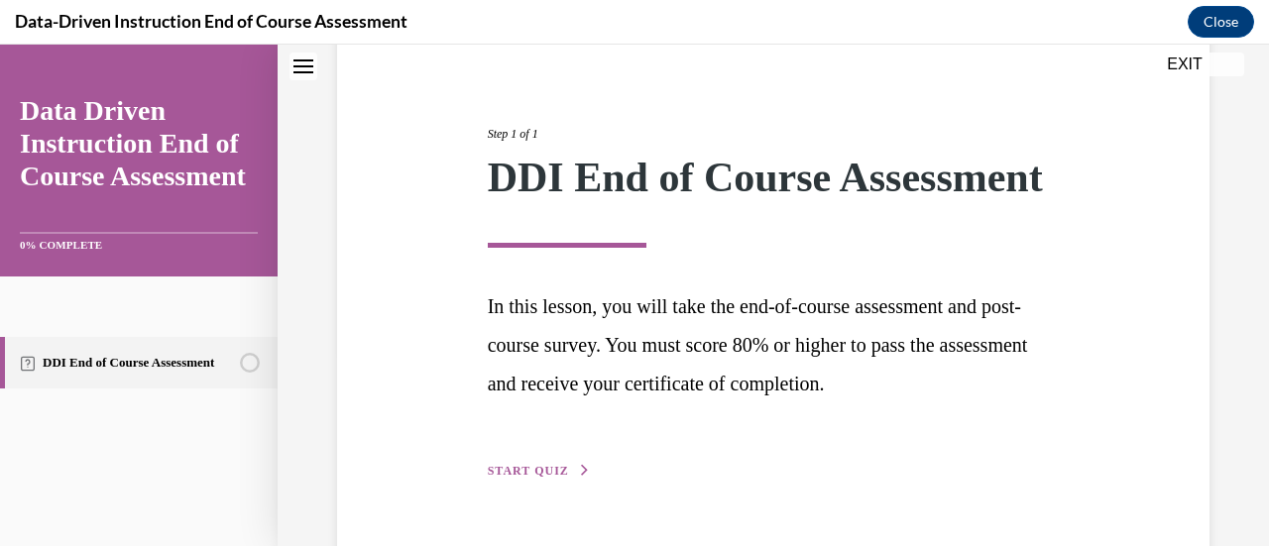
scroll to position [248, 0]
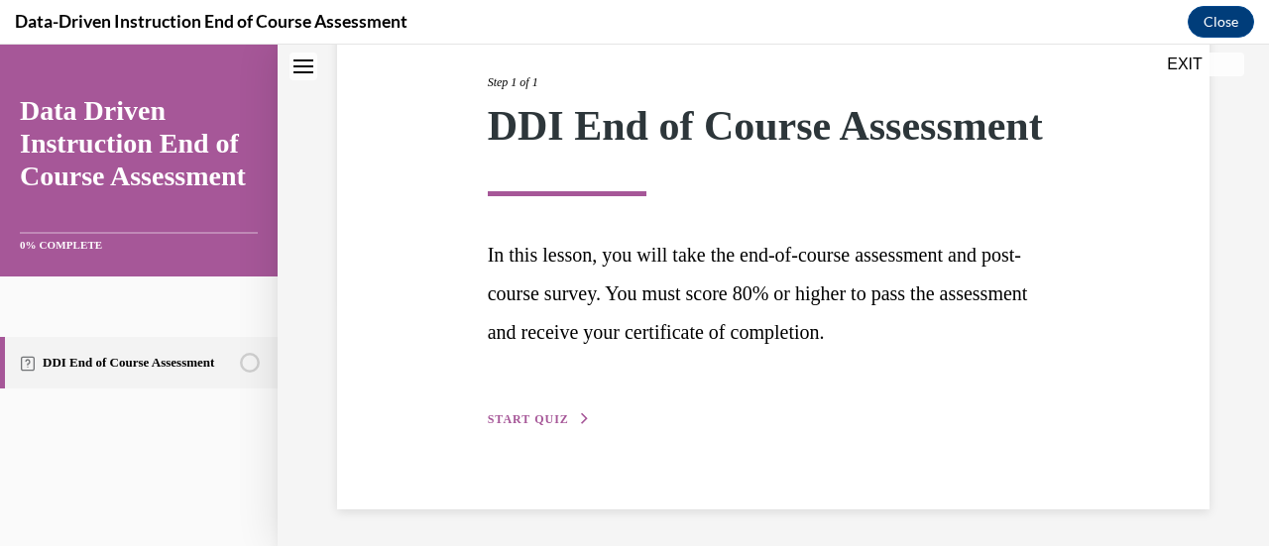
click at [542, 428] on button "START QUIZ" at bounding box center [539, 420] width 103 height 18
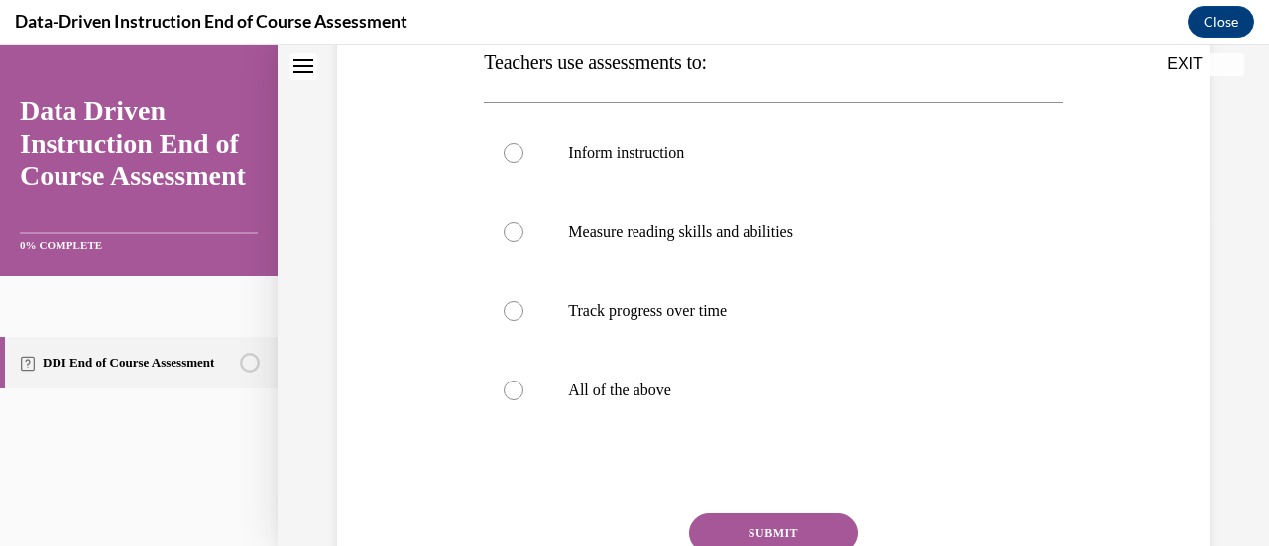
scroll to position [401, 0]
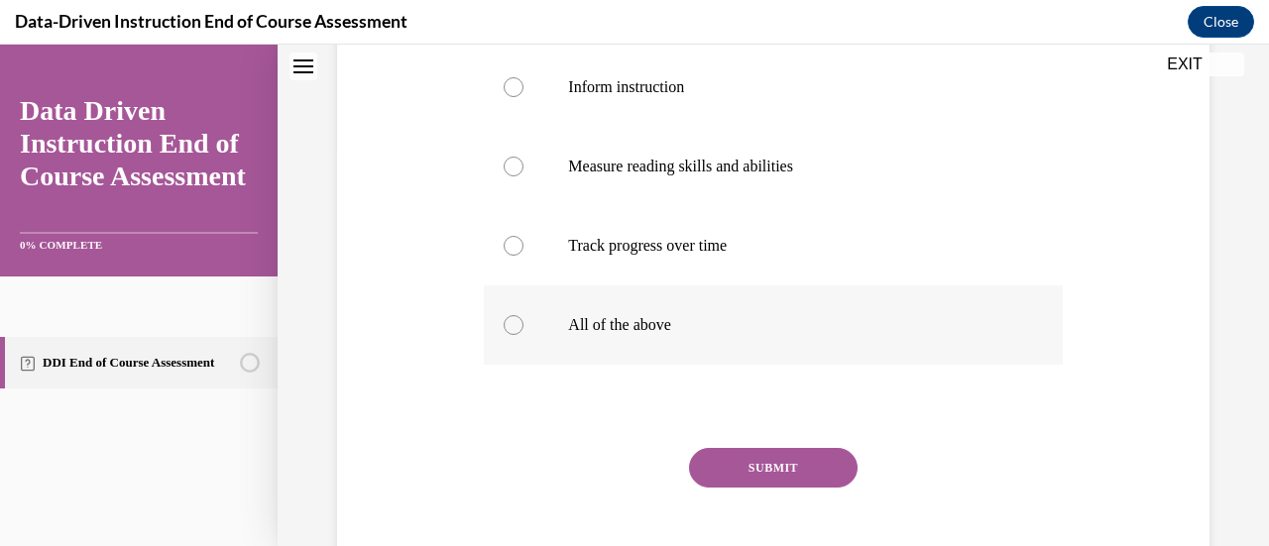
click at [512, 330] on div at bounding box center [514, 325] width 20 height 20
click at [512, 330] on input "All of the above" at bounding box center [514, 325] width 20 height 20
radio input "true"
click at [817, 457] on button "SUBMIT" at bounding box center [773, 468] width 169 height 40
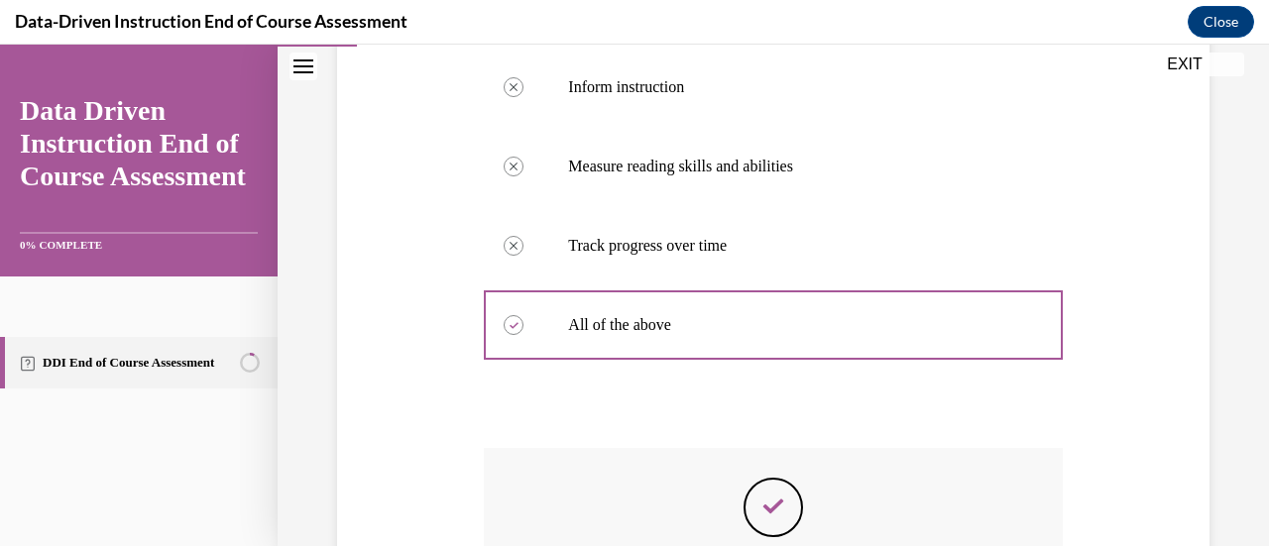
drag, startPoint x: 1268, startPoint y: 412, endPoint x: 1231, endPoint y: 433, distance: 43.5
click at [1231, 433] on div "Question 01/12 Teachers use assessments to: Inform instruction Correctly unsele…" at bounding box center [774, 258] width 992 height 1105
drag, startPoint x: 1268, startPoint y: 476, endPoint x: 891, endPoint y: 437, distance: 378.8
click at [891, 437] on div "Question 01/12 Teachers use assessments to: Inform instruction Correctly unsele…" at bounding box center [773, 323] width 578 height 896
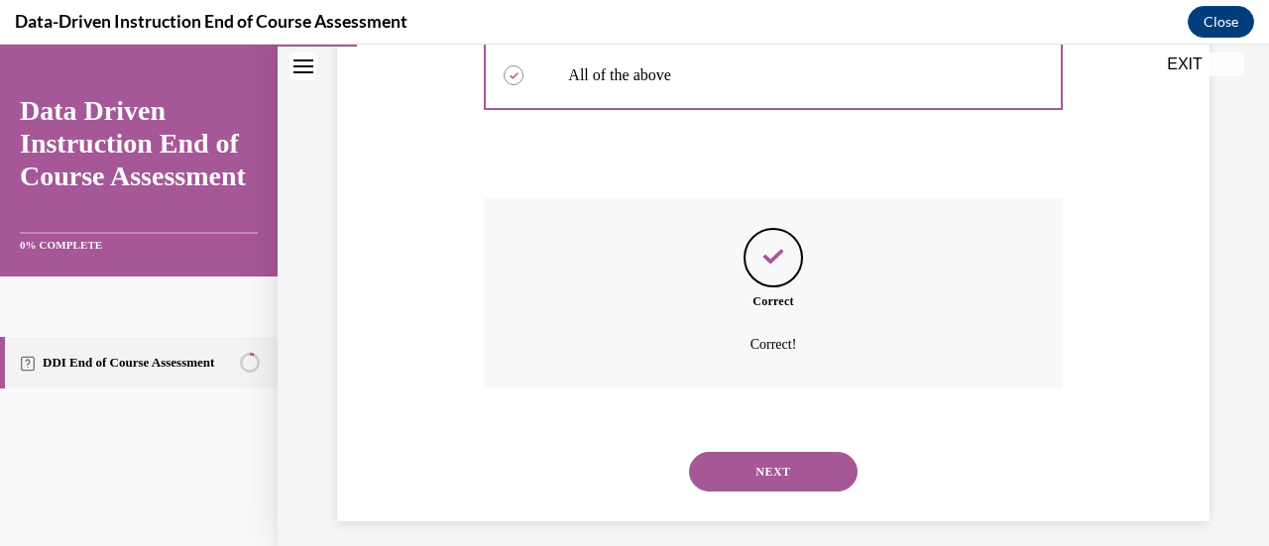
scroll to position [664, 0]
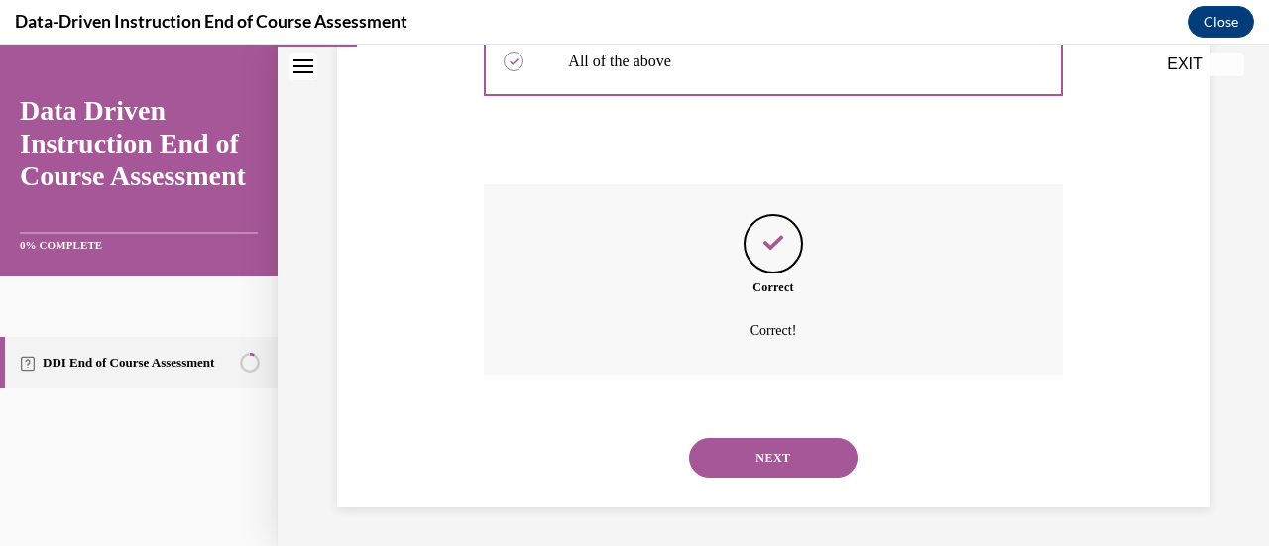
click at [783, 455] on button "NEXT" at bounding box center [773, 458] width 169 height 40
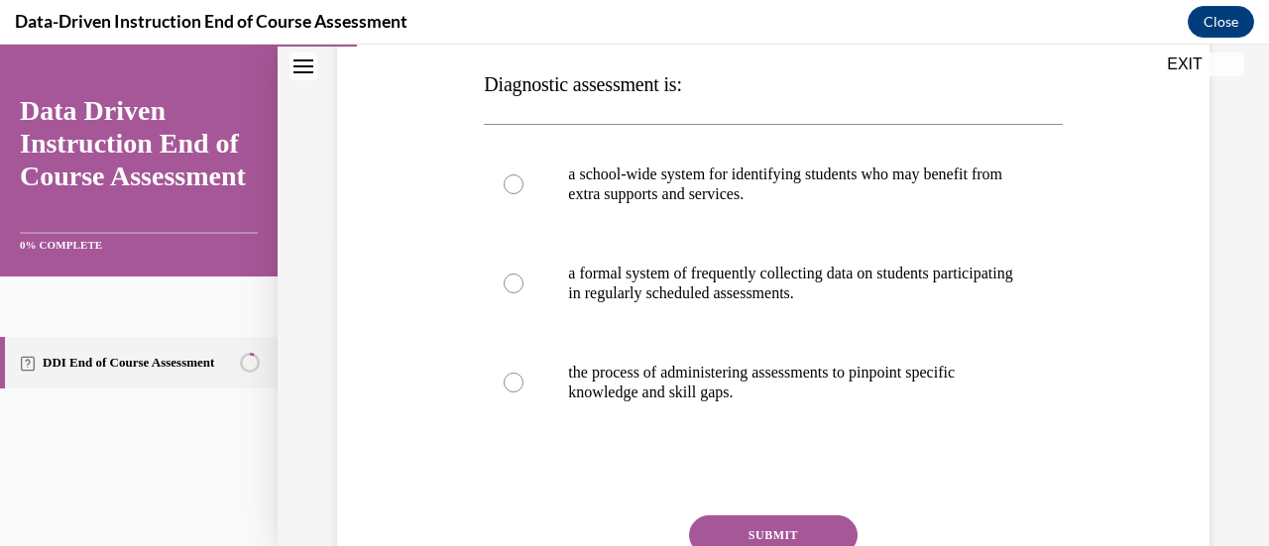
scroll to position [308, 0]
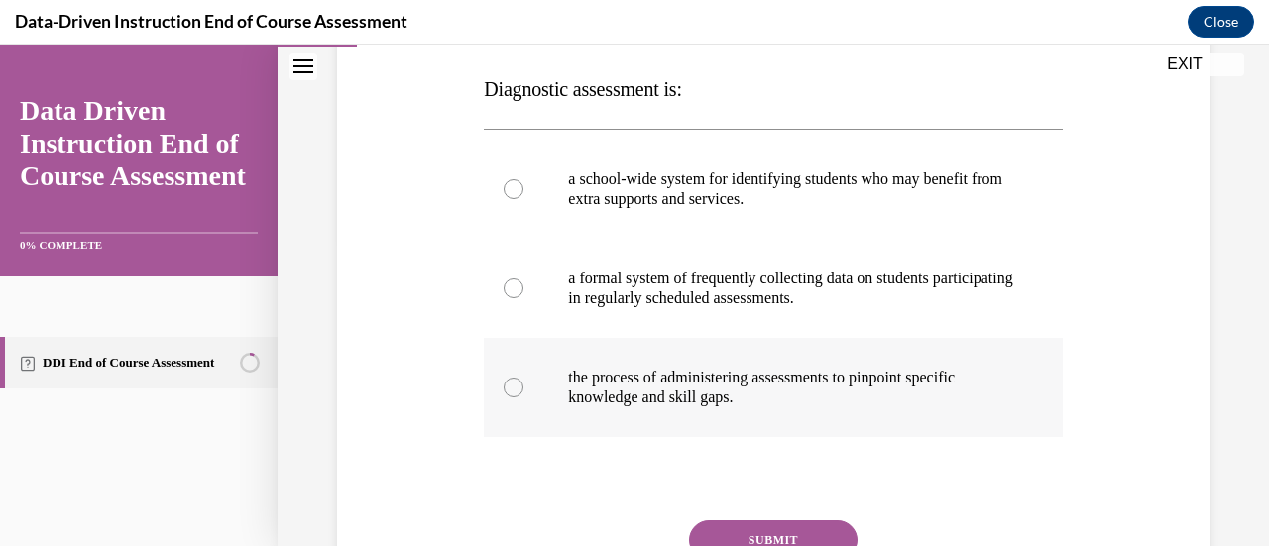
click at [514, 379] on div at bounding box center [514, 388] width 20 height 20
click at [514, 379] on input "the process of administering assessments to pinpoint specific knowledge and ski…" at bounding box center [514, 388] width 20 height 20
radio input "true"
click at [762, 534] on button "SUBMIT" at bounding box center [773, 541] width 169 height 40
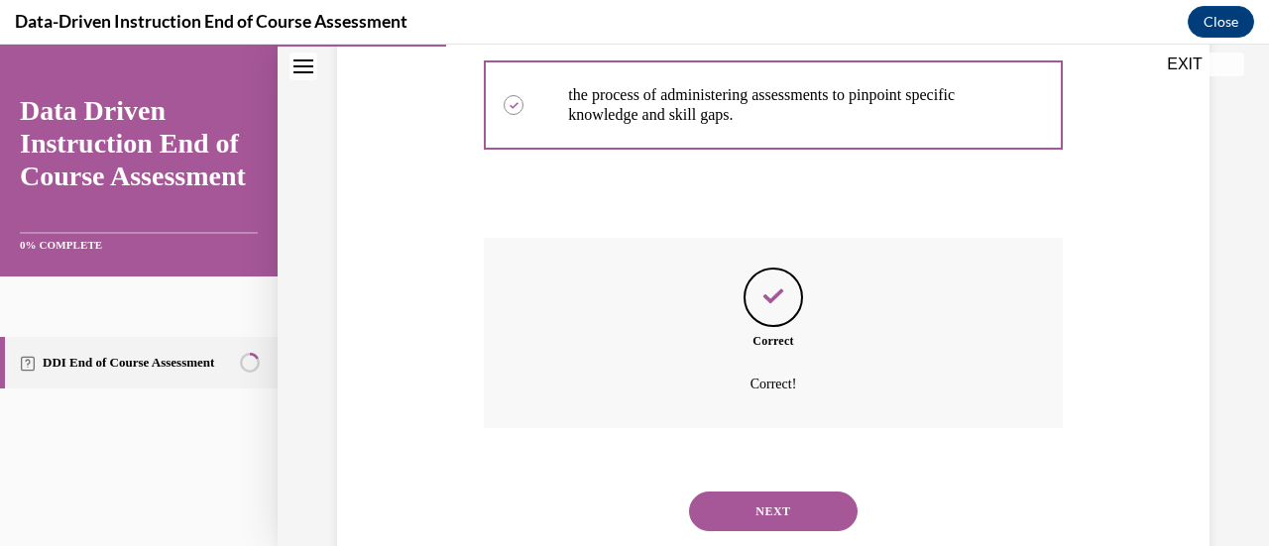
scroll to position [624, 0]
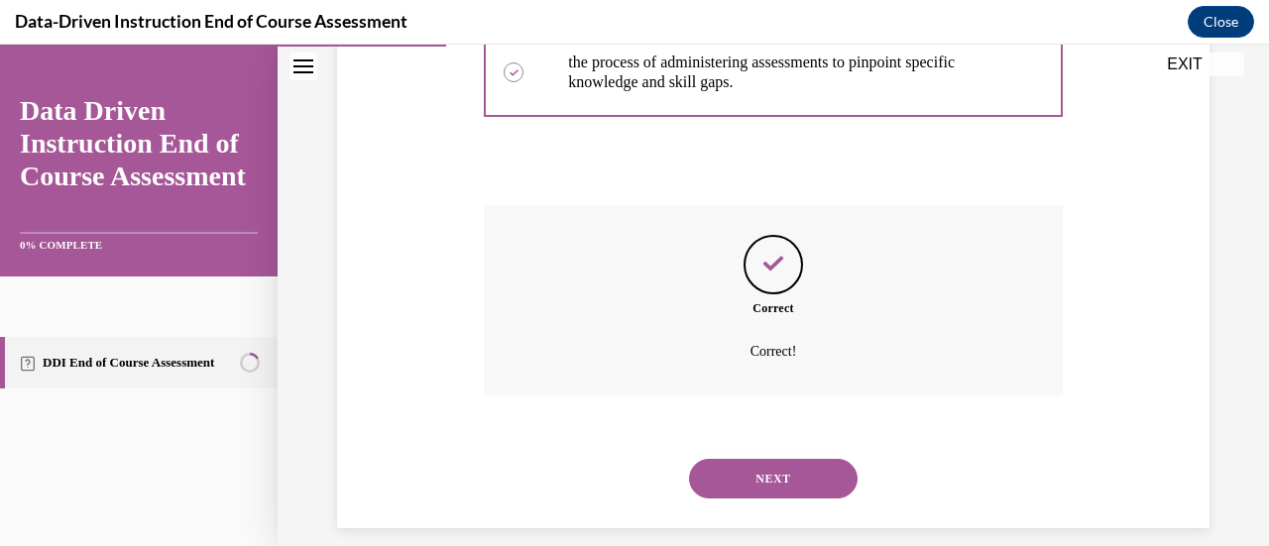
click at [800, 475] on button "NEXT" at bounding box center [773, 479] width 169 height 40
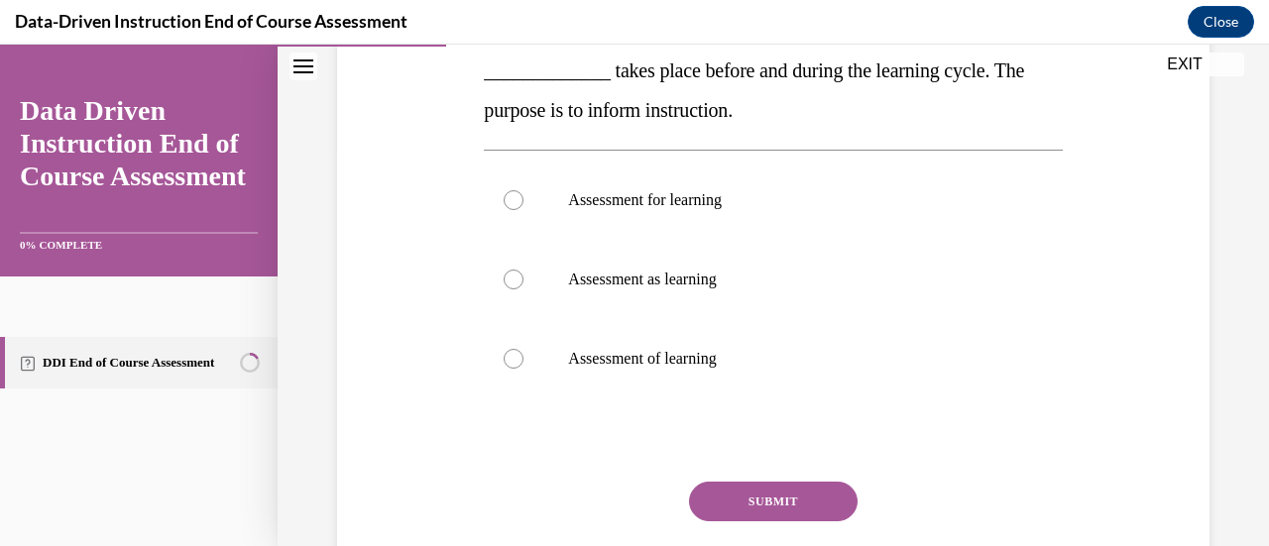
scroll to position [407, 0]
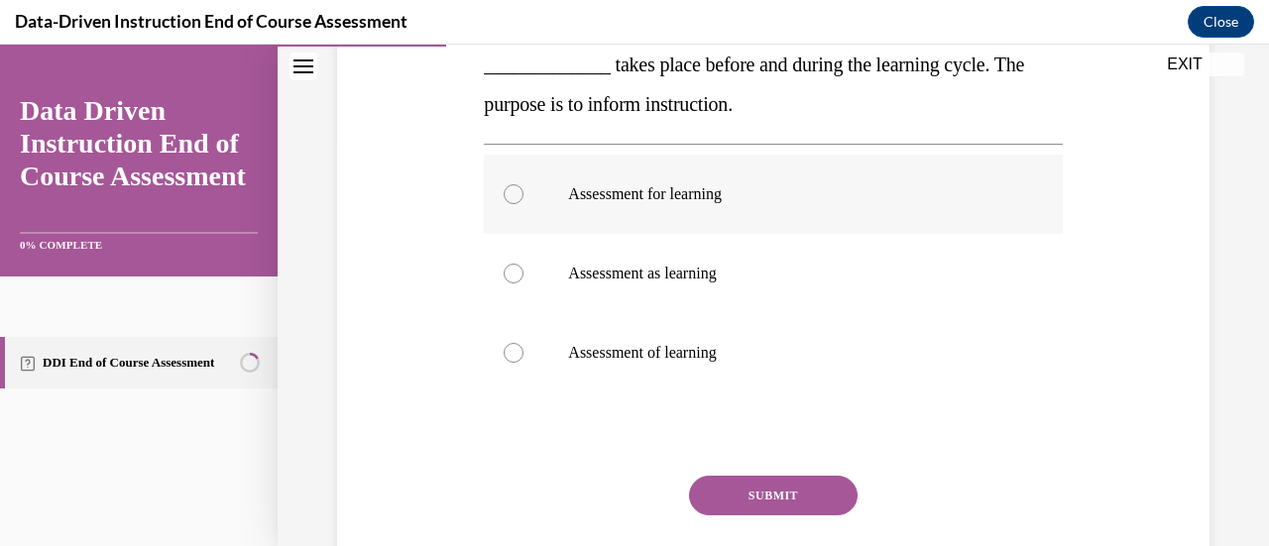
click at [888, 209] on label "Assessment for learning" at bounding box center [773, 194] width 578 height 79
click at [524, 204] on input "Assessment for learning" at bounding box center [514, 194] width 20 height 20
radio input "true"
click at [772, 493] on button "SUBMIT" at bounding box center [773, 496] width 169 height 40
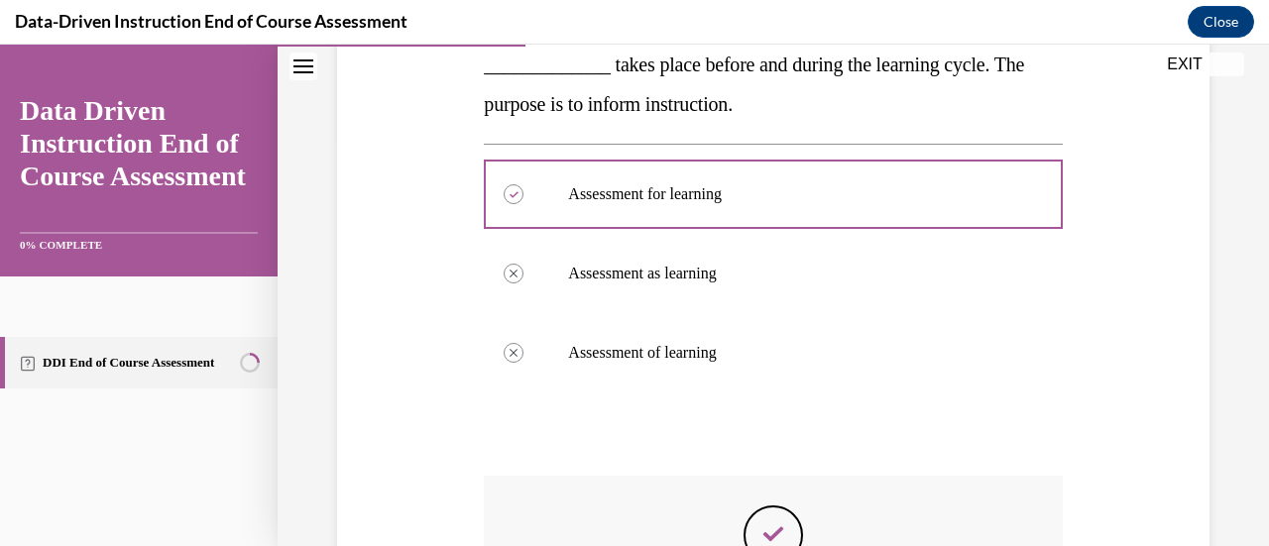
drag, startPoint x: 1259, startPoint y: 469, endPoint x: 1004, endPoint y: 516, distance: 260.0
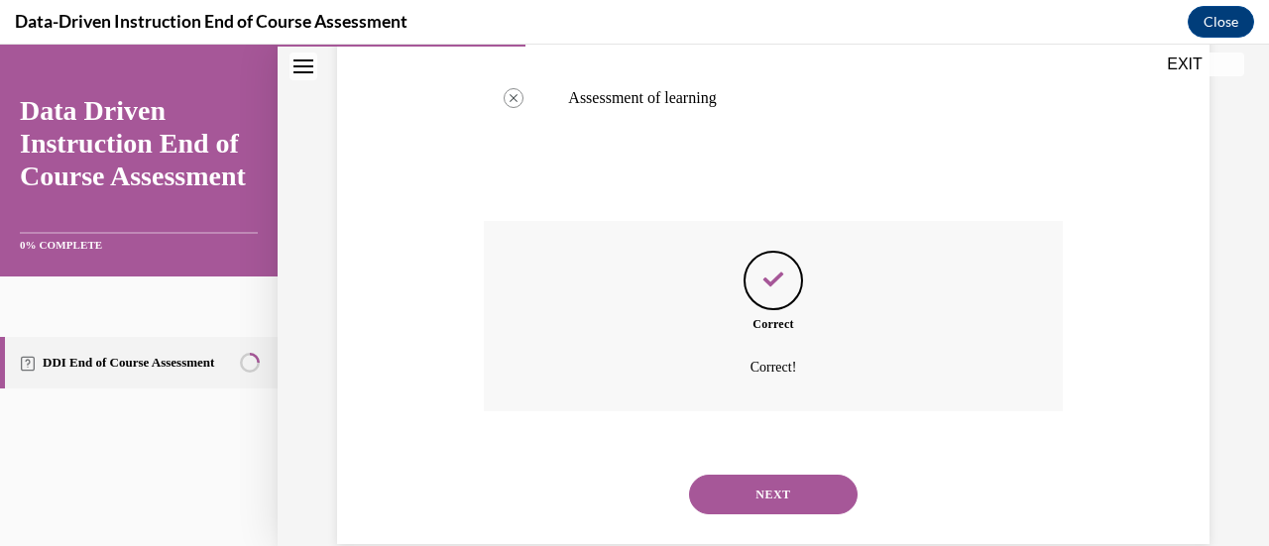
scroll to position [698, 0]
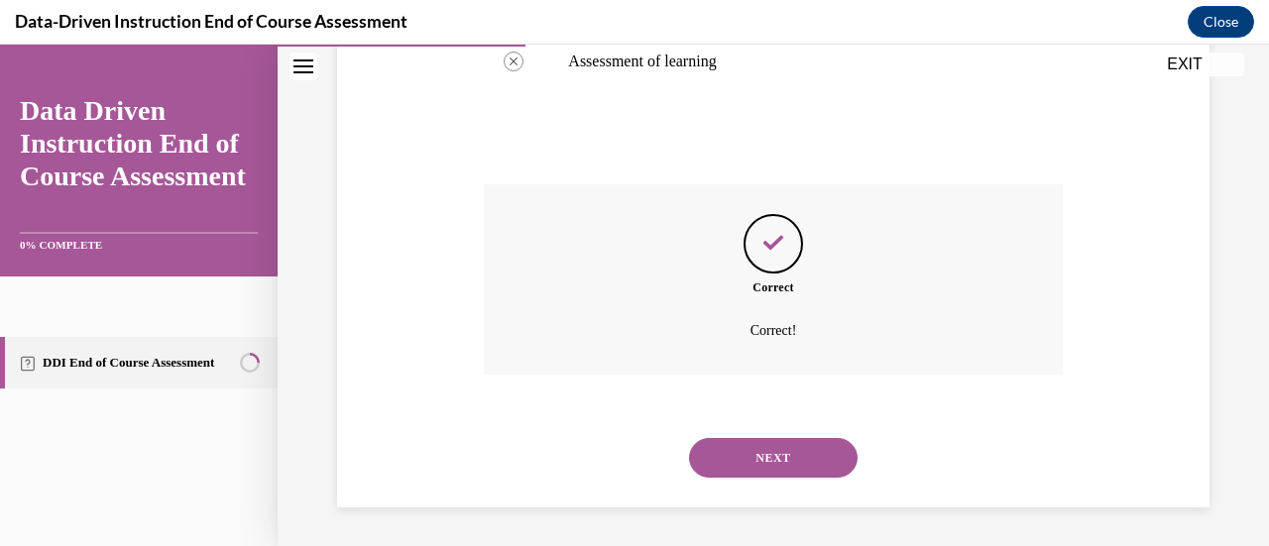
click at [818, 448] on button "NEXT" at bounding box center [773, 458] width 169 height 40
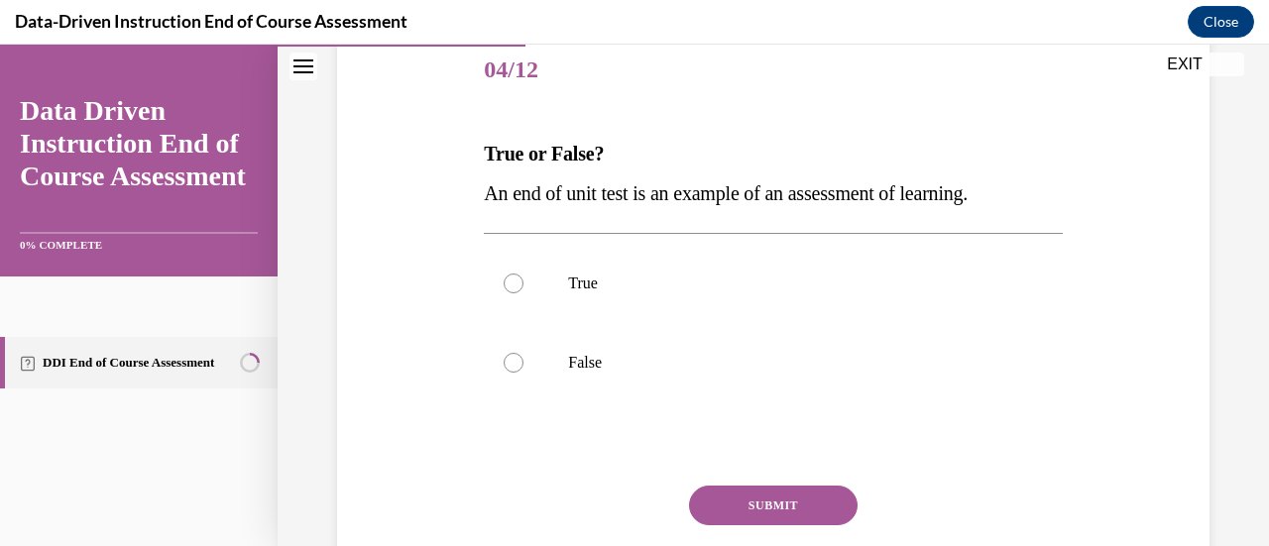
scroll to position [247, 0]
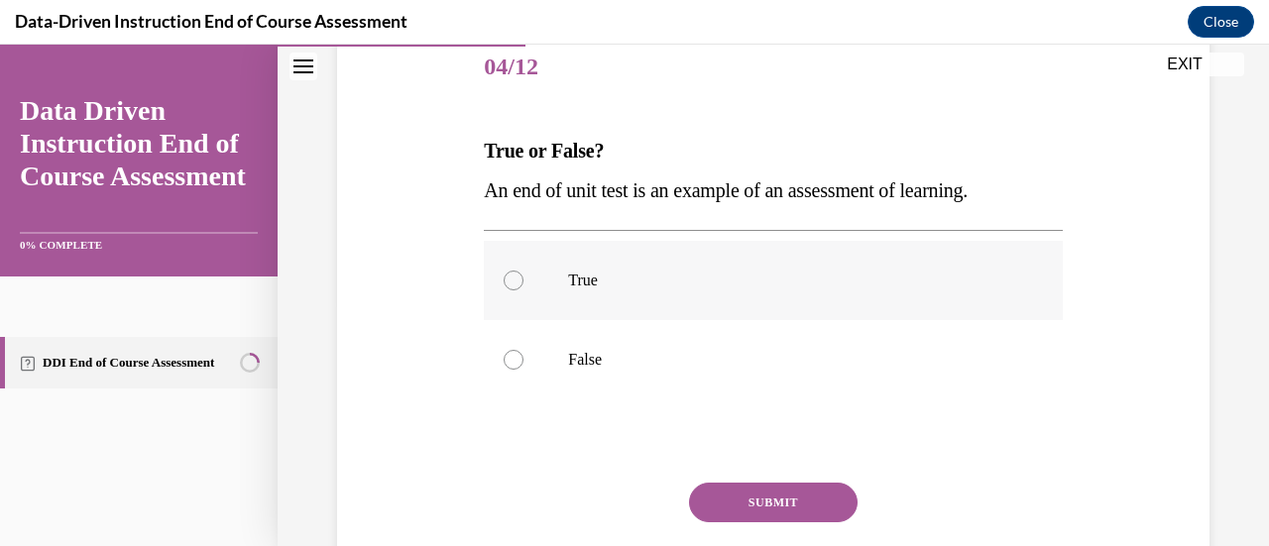
click at [512, 284] on div at bounding box center [514, 281] width 20 height 20
click at [512, 284] on input "True" at bounding box center [514, 281] width 20 height 20
radio input "true"
click at [789, 498] on button "SUBMIT" at bounding box center [773, 503] width 169 height 40
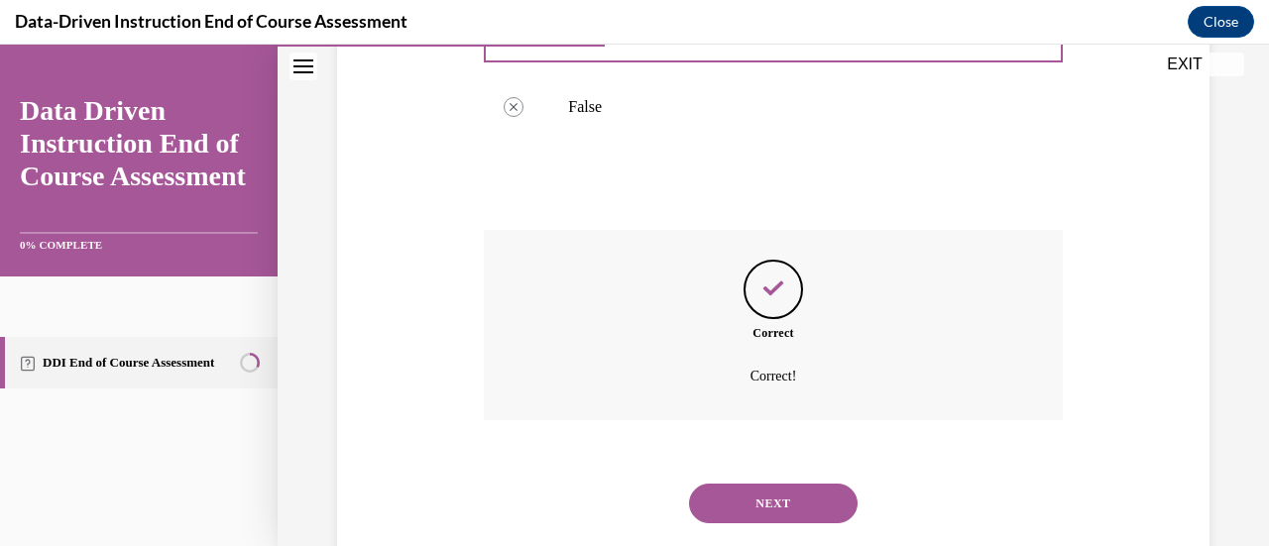
scroll to position [545, 0]
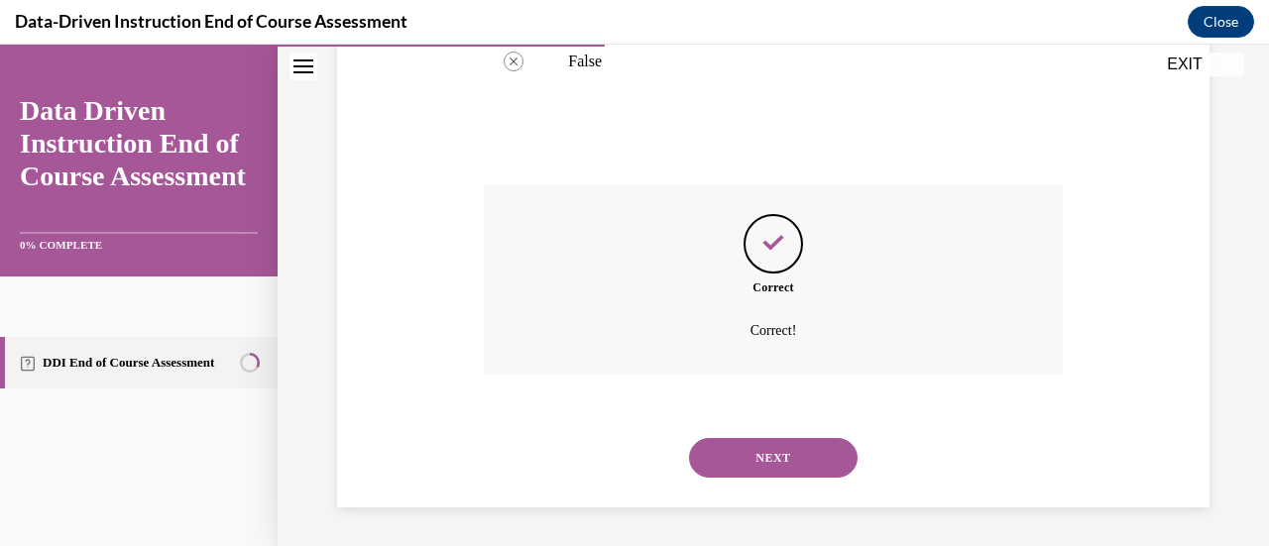
click at [801, 463] on button "NEXT" at bounding box center [773, 458] width 169 height 40
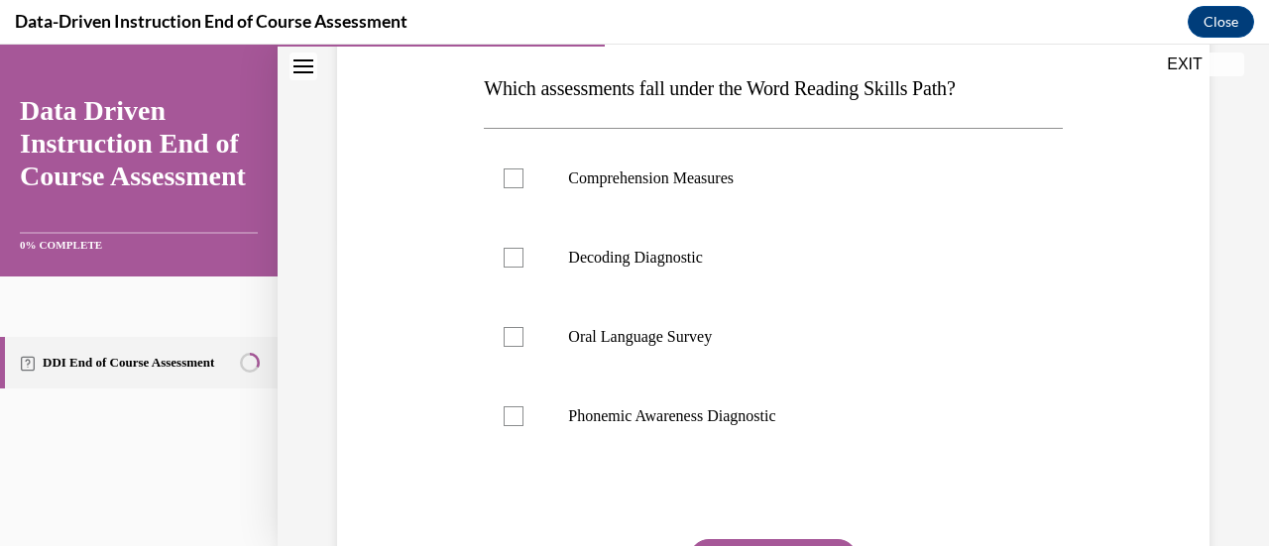
scroll to position [320, 0]
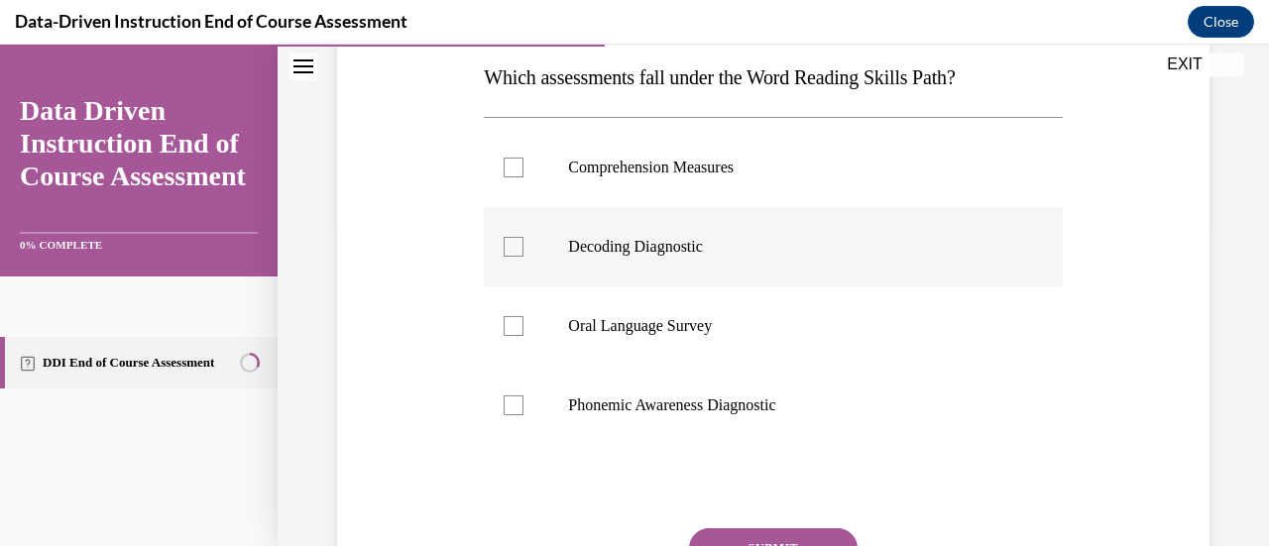
click at [514, 252] on div at bounding box center [514, 247] width 20 height 20
click at [514, 252] on input "Decoding Diagnostic" at bounding box center [514, 247] width 20 height 20
checkbox input "true"
click at [516, 408] on div at bounding box center [514, 406] width 20 height 20
click at [516, 408] on input "Phonemic Awareness Diagnostic" at bounding box center [514, 406] width 20 height 20
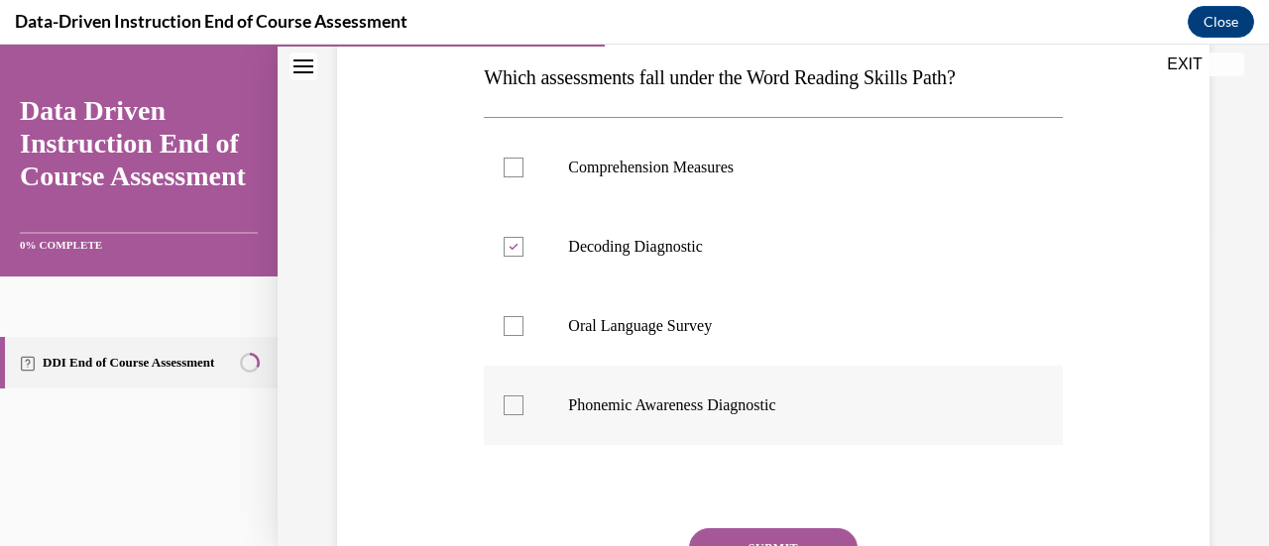
checkbox input "true"
click at [799, 532] on button "SUBMIT" at bounding box center [773, 549] width 169 height 40
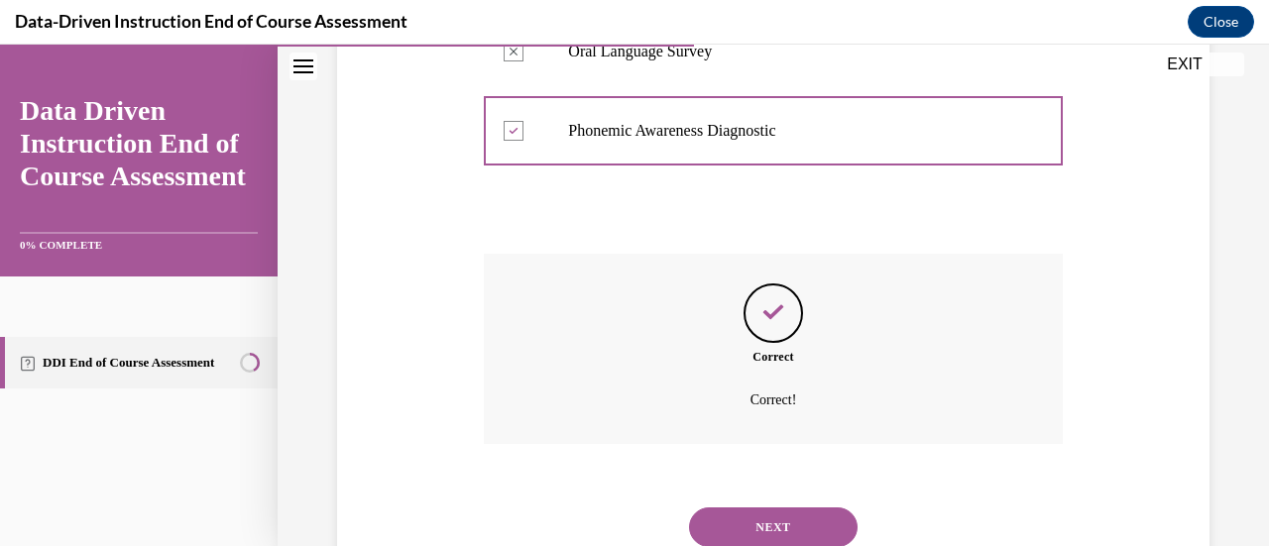
scroll to position [634, 0]
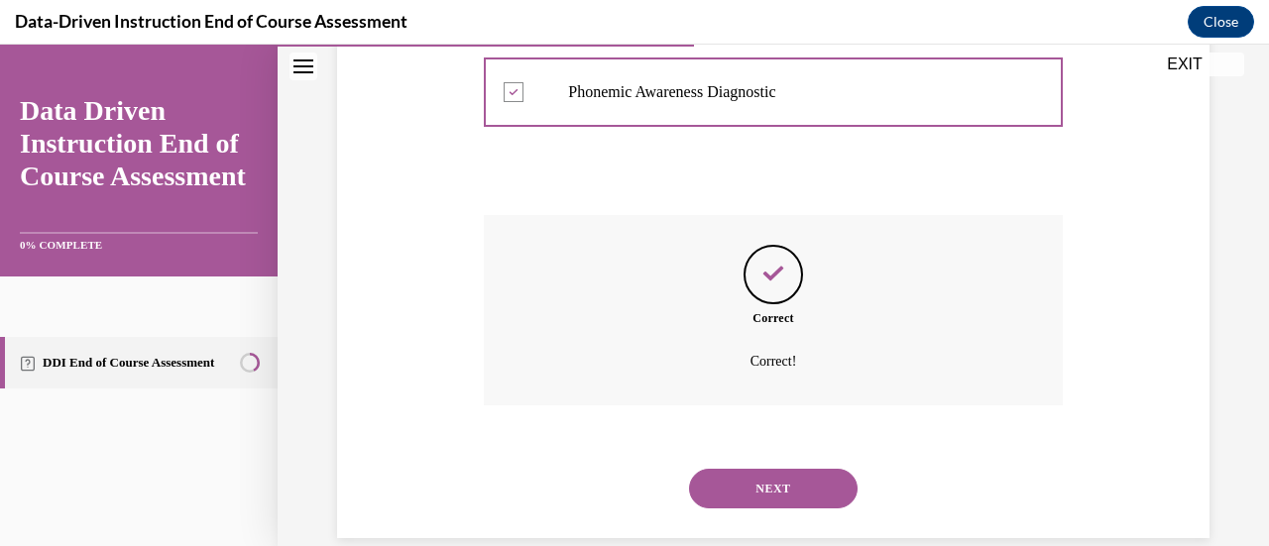
click at [821, 485] on button "NEXT" at bounding box center [773, 489] width 169 height 40
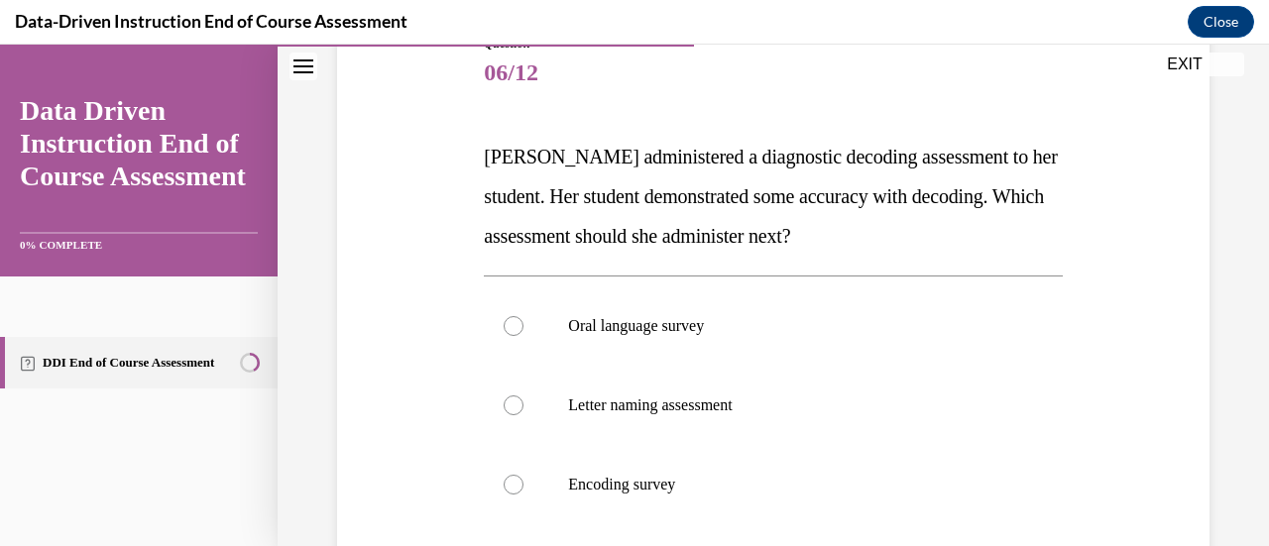
scroll to position [275, 0]
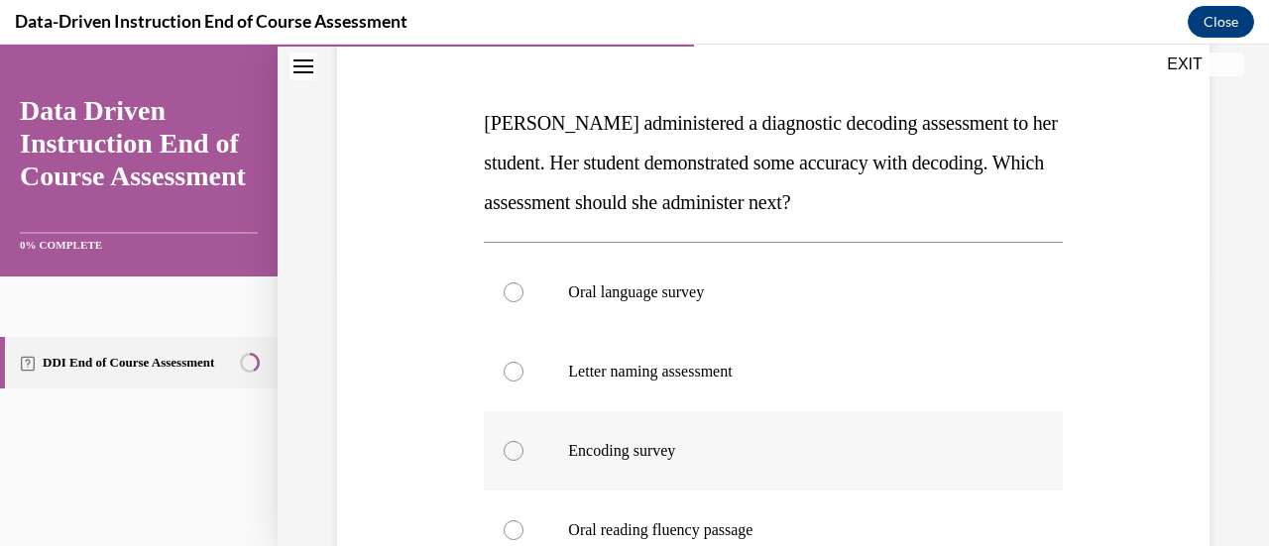
click at [518, 447] on div at bounding box center [514, 451] width 20 height 20
click at [518, 447] on input "Encoding survey" at bounding box center [514, 451] width 20 height 20
radio input "true"
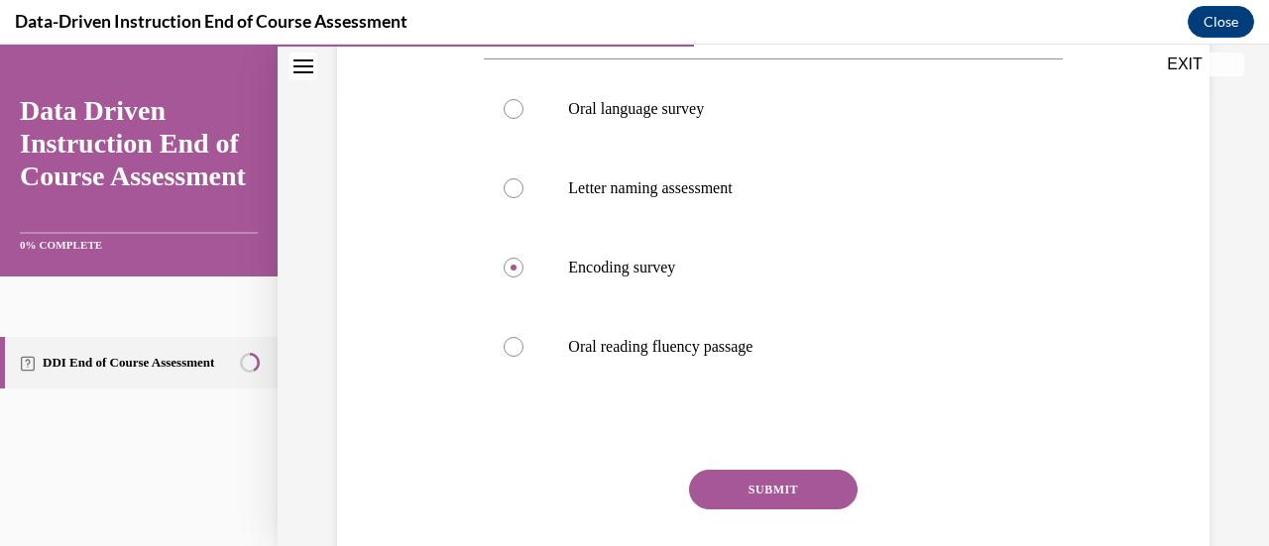
scroll to position [485, 0]
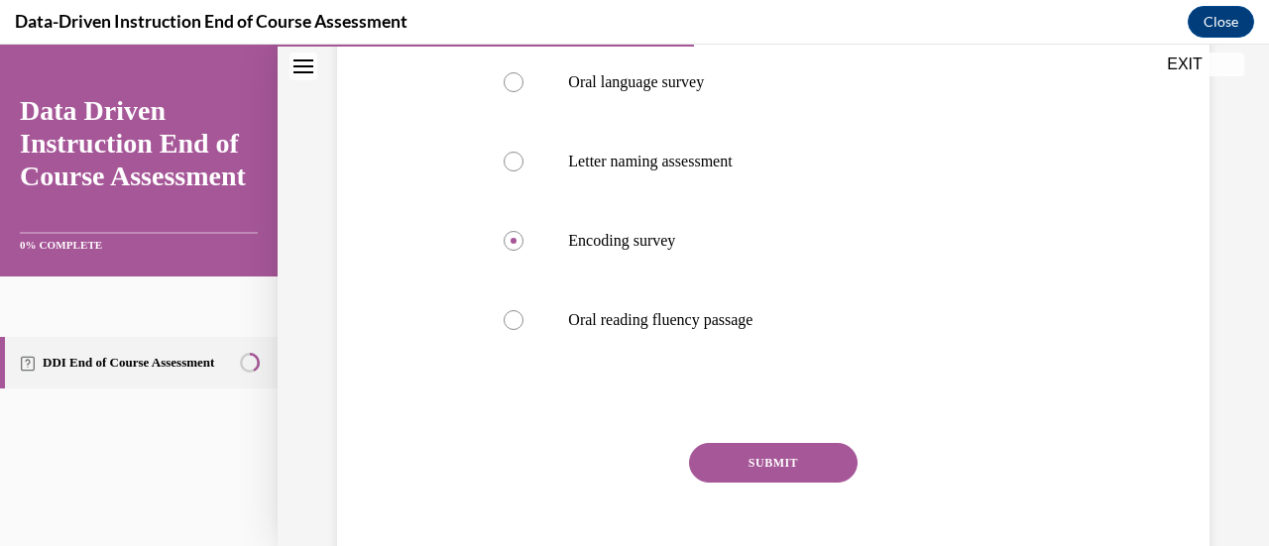
click at [752, 464] on button "SUBMIT" at bounding box center [773, 463] width 169 height 40
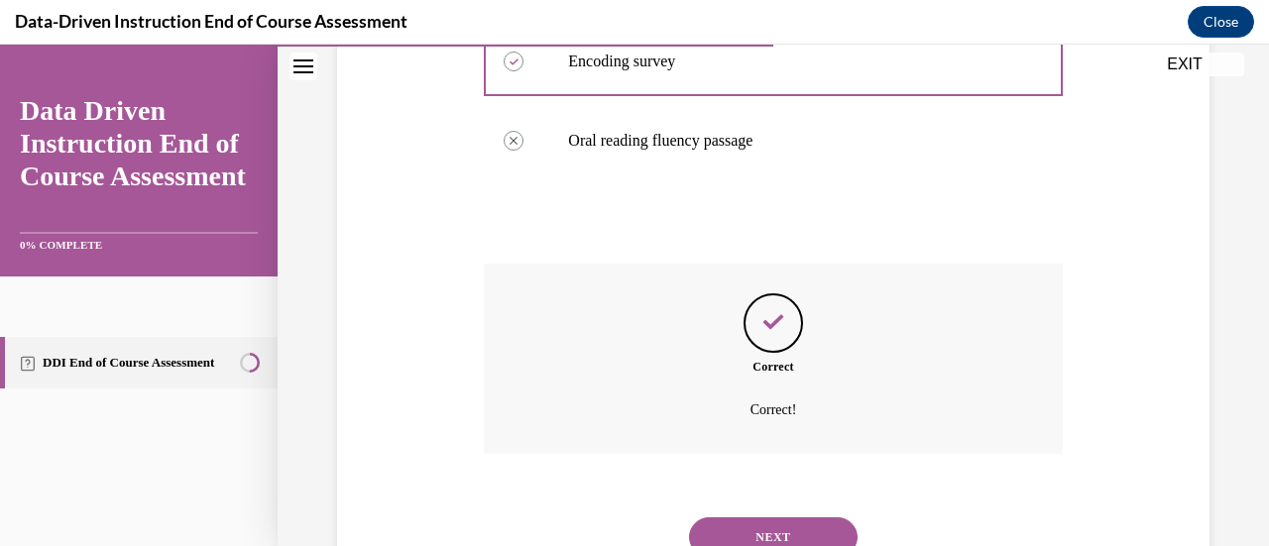
scroll to position [744, 0]
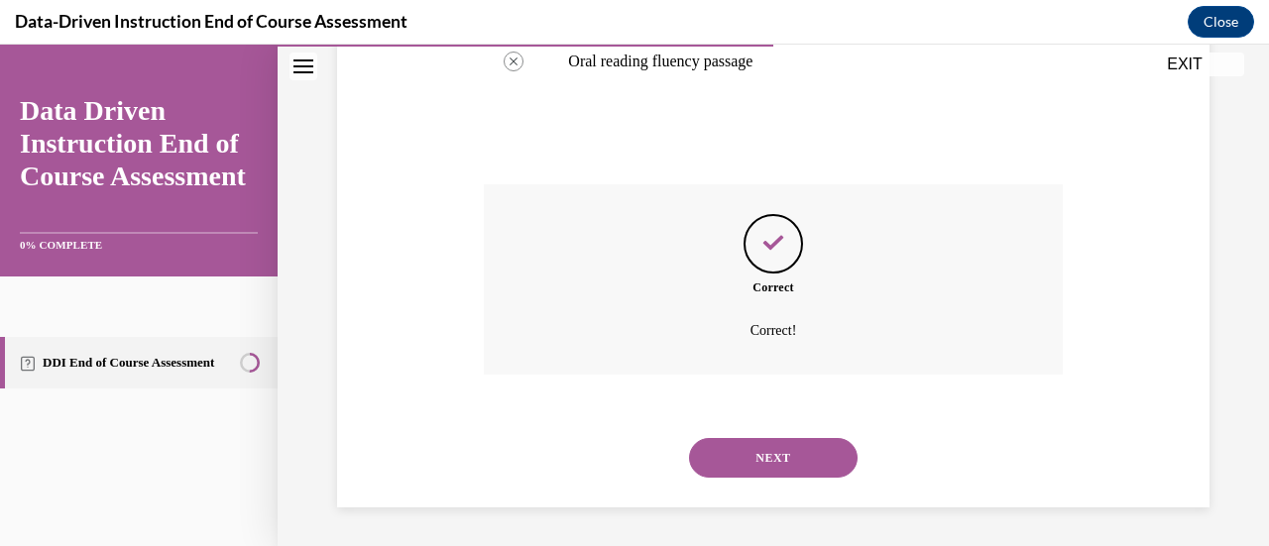
click at [771, 441] on button "NEXT" at bounding box center [773, 458] width 169 height 40
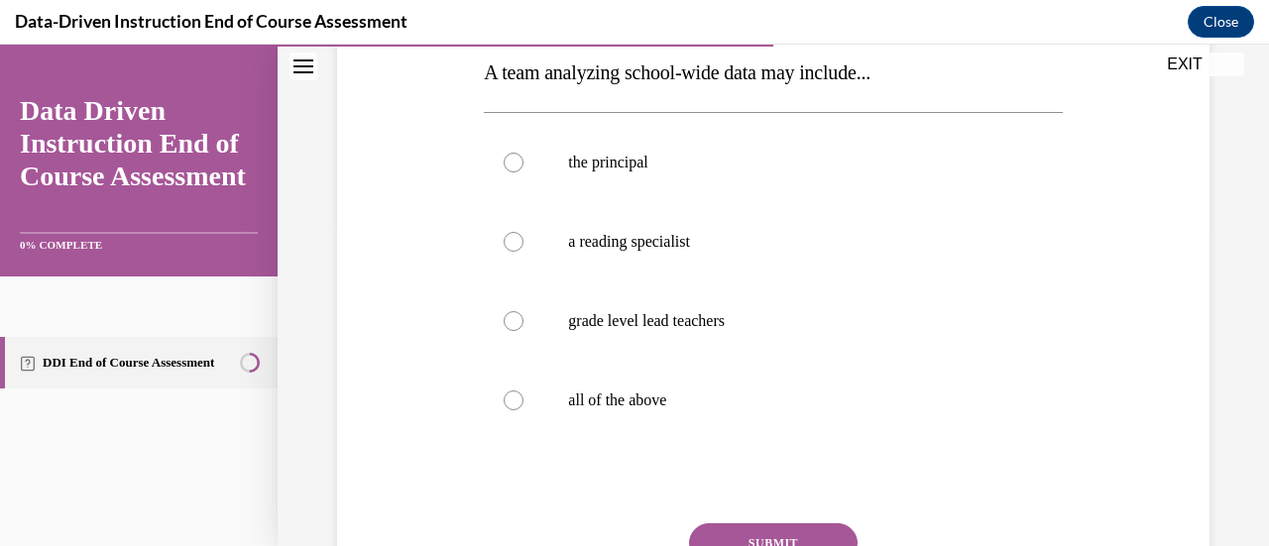
scroll to position [327, 0]
click at [522, 394] on label "all of the above" at bounding box center [773, 398] width 578 height 79
click at [522, 394] on input "all of the above" at bounding box center [514, 399] width 20 height 20
radio input "true"
click at [702, 522] on button "SUBMIT" at bounding box center [773, 542] width 169 height 40
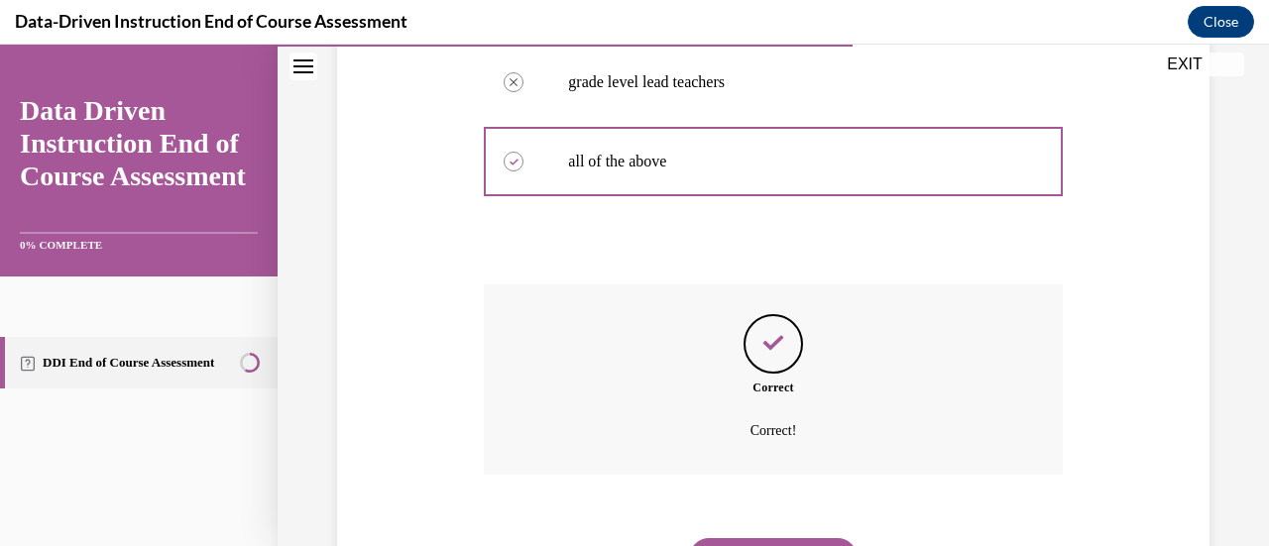
scroll to position [571, 0]
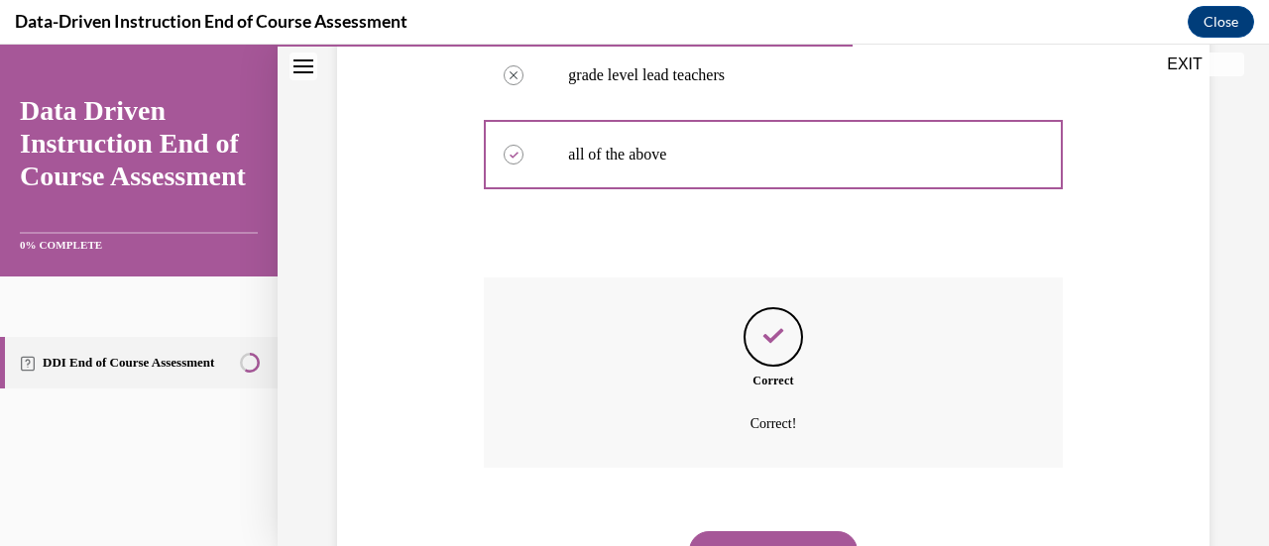
click at [790, 535] on button "NEXT" at bounding box center [773, 552] width 169 height 40
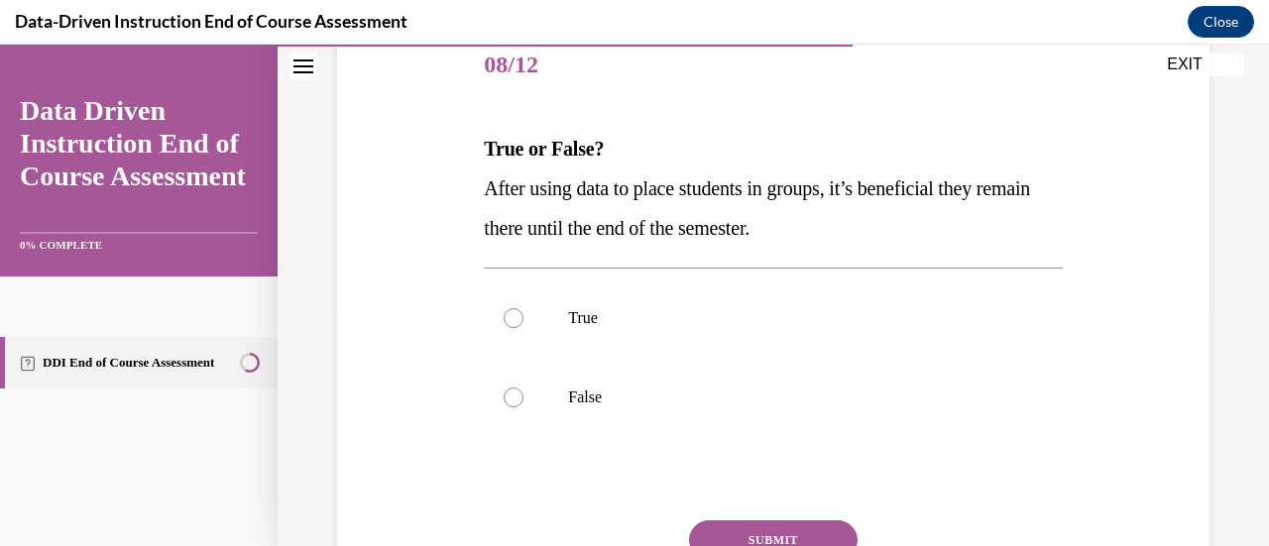
scroll to position [262, 0]
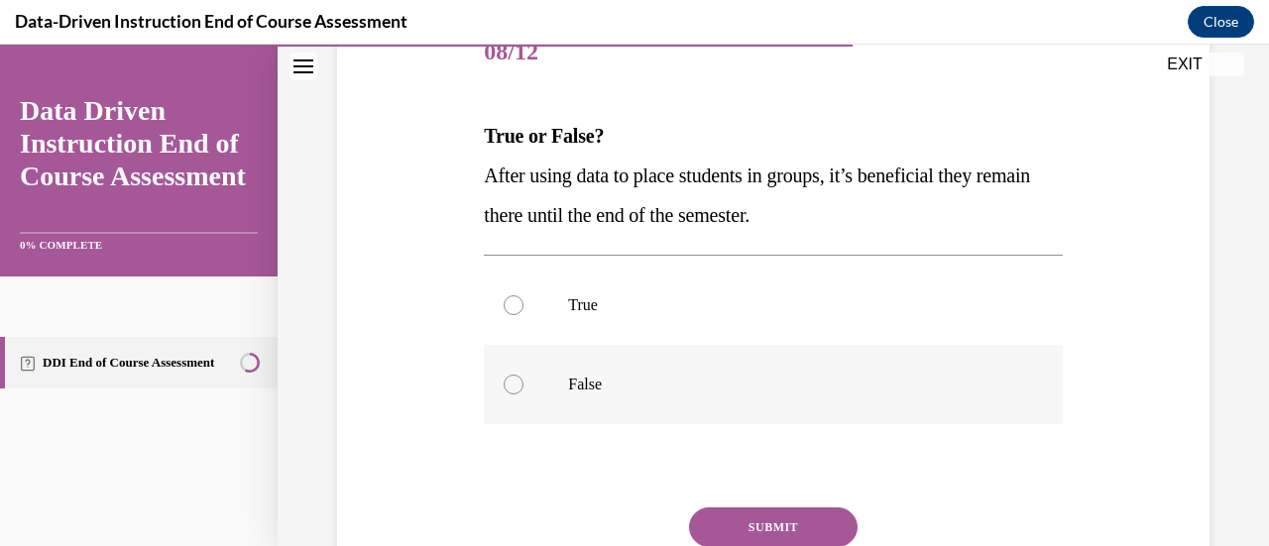
click at [515, 382] on div at bounding box center [514, 385] width 20 height 20
click at [515, 382] on input "False" at bounding box center [514, 385] width 20 height 20
radio input "true"
click at [779, 518] on button "SUBMIT" at bounding box center [773, 528] width 169 height 40
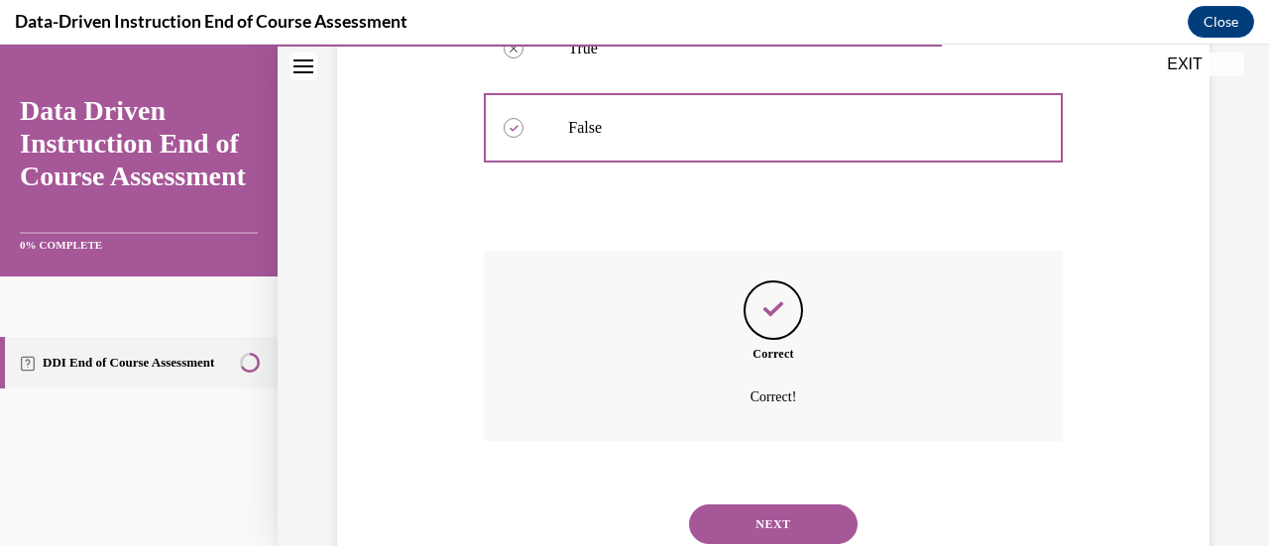
scroll to position [537, 0]
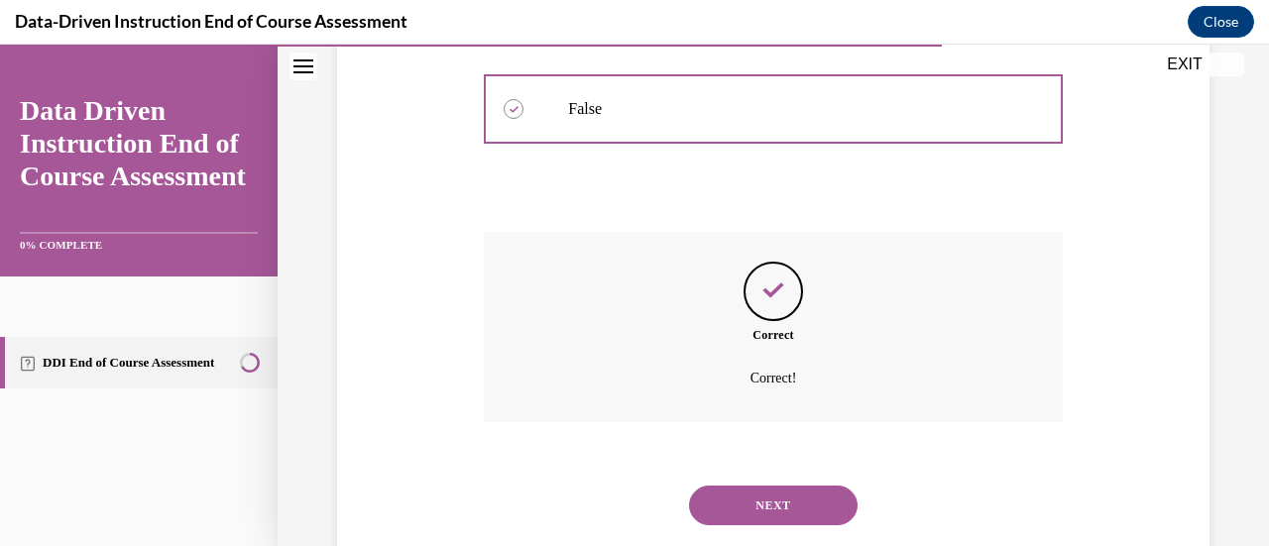
click at [808, 507] on button "NEXT" at bounding box center [773, 506] width 169 height 40
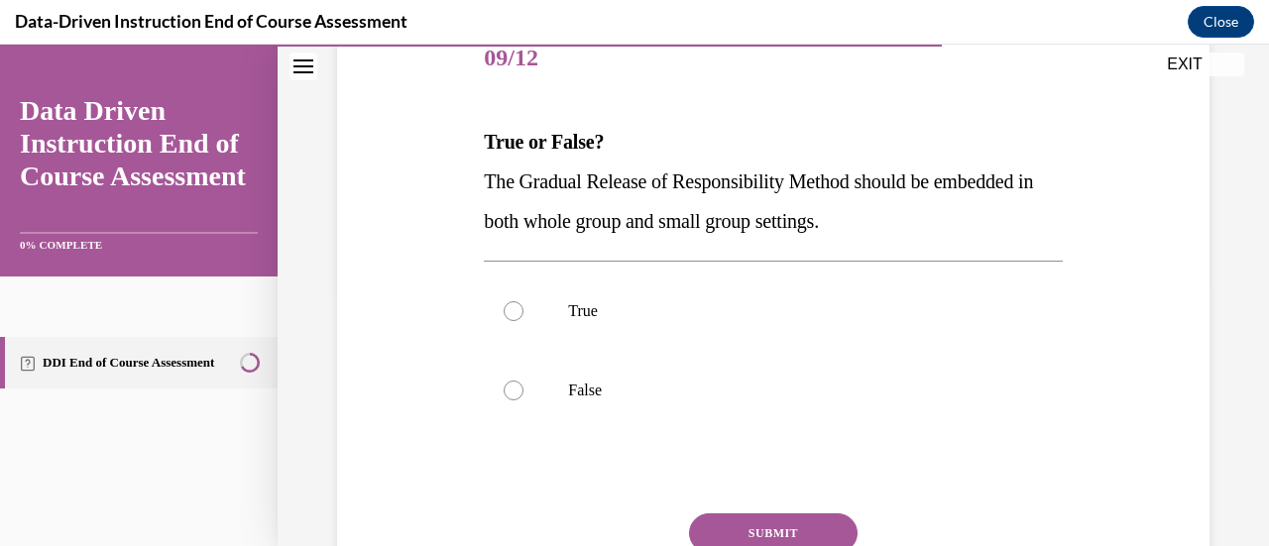
scroll to position [258, 0]
click at [520, 305] on div at bounding box center [514, 309] width 20 height 20
click at [520, 305] on input "True" at bounding box center [514, 309] width 20 height 20
radio input "true"
click at [751, 528] on button "SUBMIT" at bounding box center [773, 532] width 169 height 40
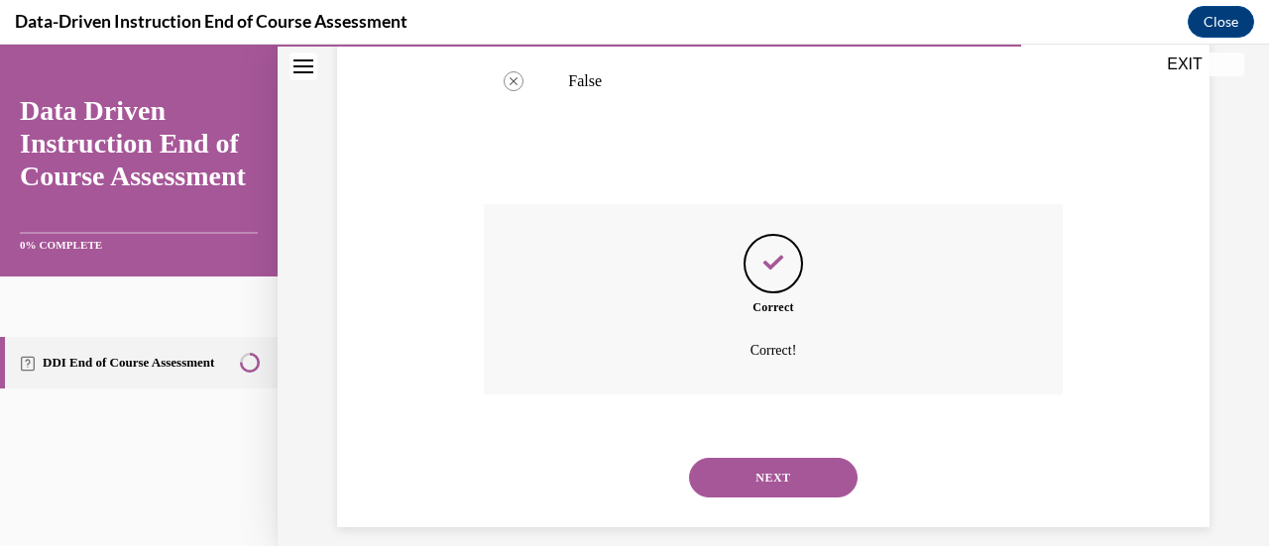
scroll to position [585, 0]
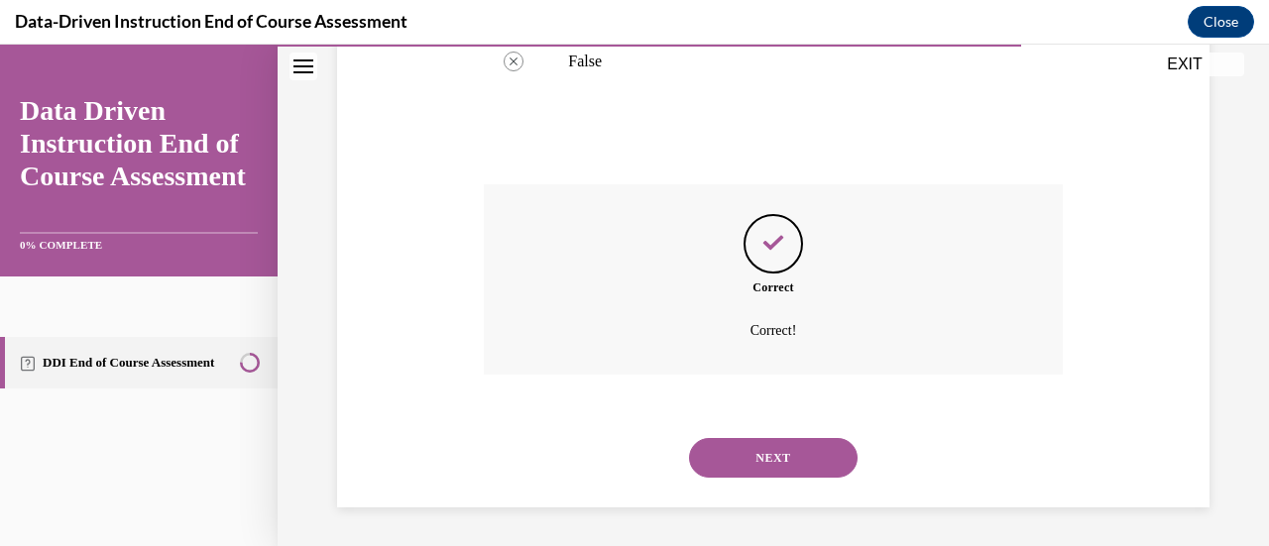
click at [815, 470] on button "NEXT" at bounding box center [773, 458] width 169 height 40
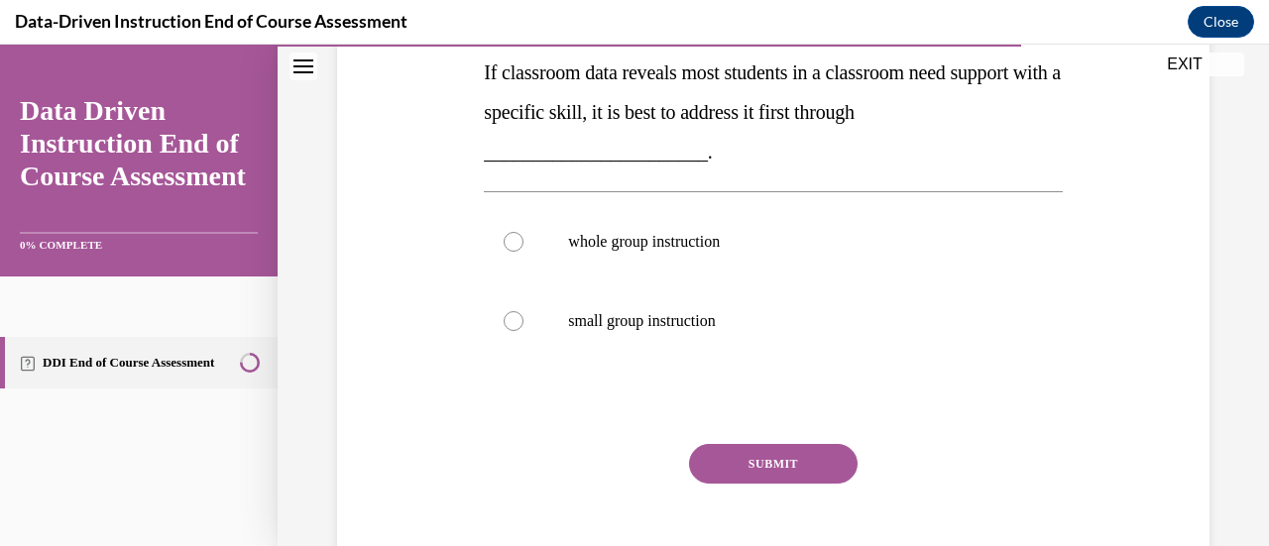
scroll to position [439, 0]
click at [514, 244] on div at bounding box center [514, 241] width 20 height 20
click at [514, 244] on input "whole group instruction" at bounding box center [514, 241] width 20 height 20
radio input "true"
click at [742, 463] on button "SUBMIT" at bounding box center [773, 463] width 169 height 40
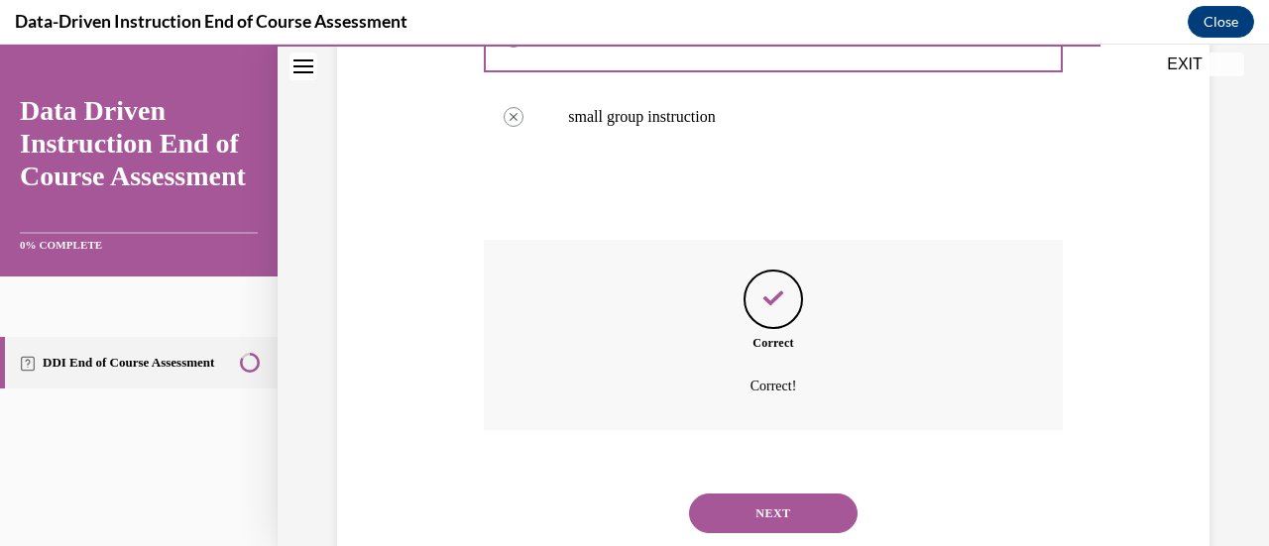
scroll to position [698, 0]
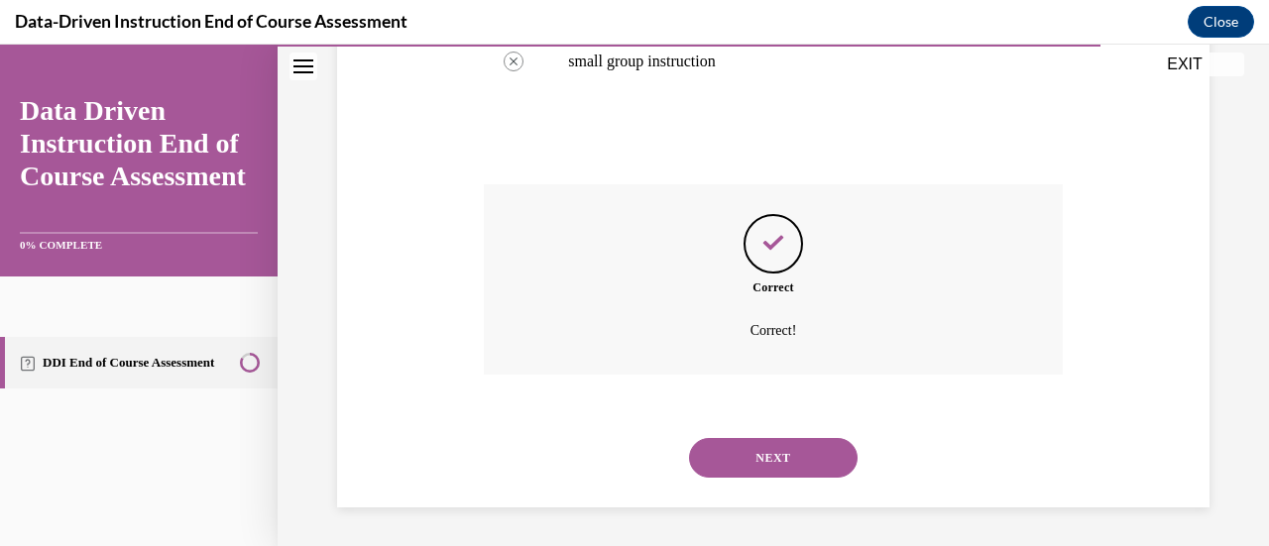
click at [757, 453] on button "NEXT" at bounding box center [773, 458] width 169 height 40
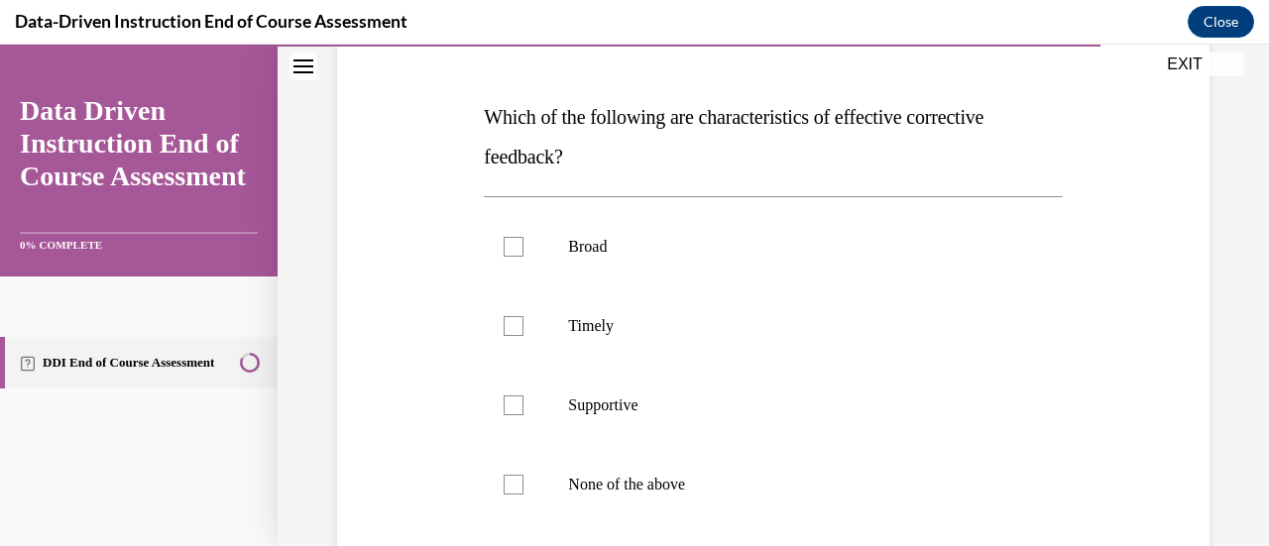
scroll to position [319, 0]
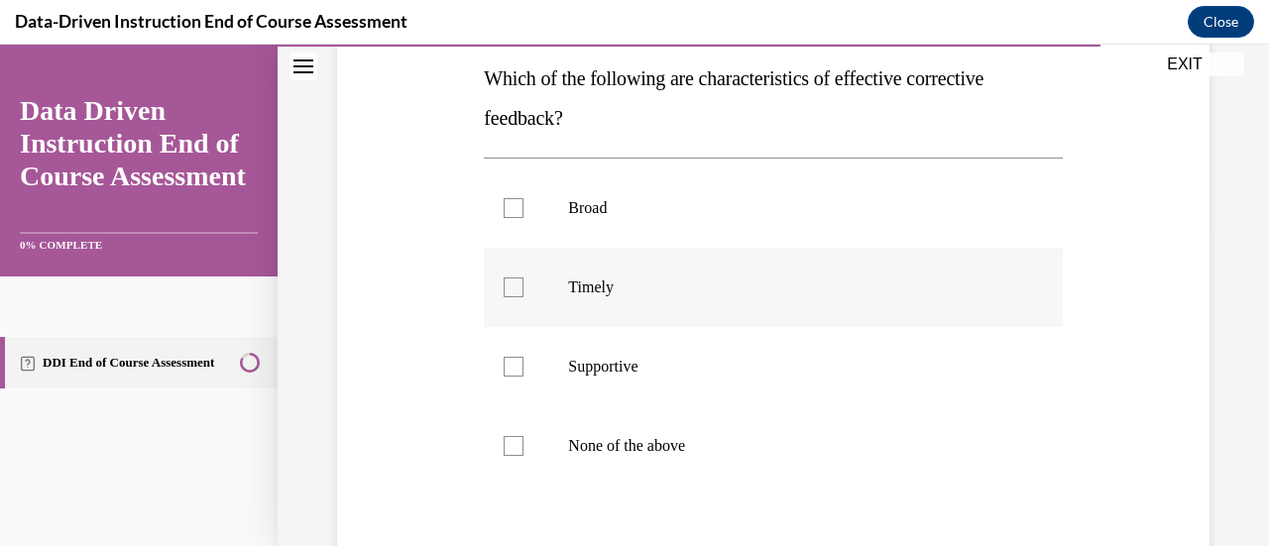
click at [514, 285] on div at bounding box center [514, 288] width 20 height 20
click at [514, 285] on input "Timely" at bounding box center [514, 288] width 20 height 20
checkbox input "true"
click at [513, 366] on div at bounding box center [514, 367] width 20 height 20
click at [513, 366] on input "Supportive" at bounding box center [514, 367] width 20 height 20
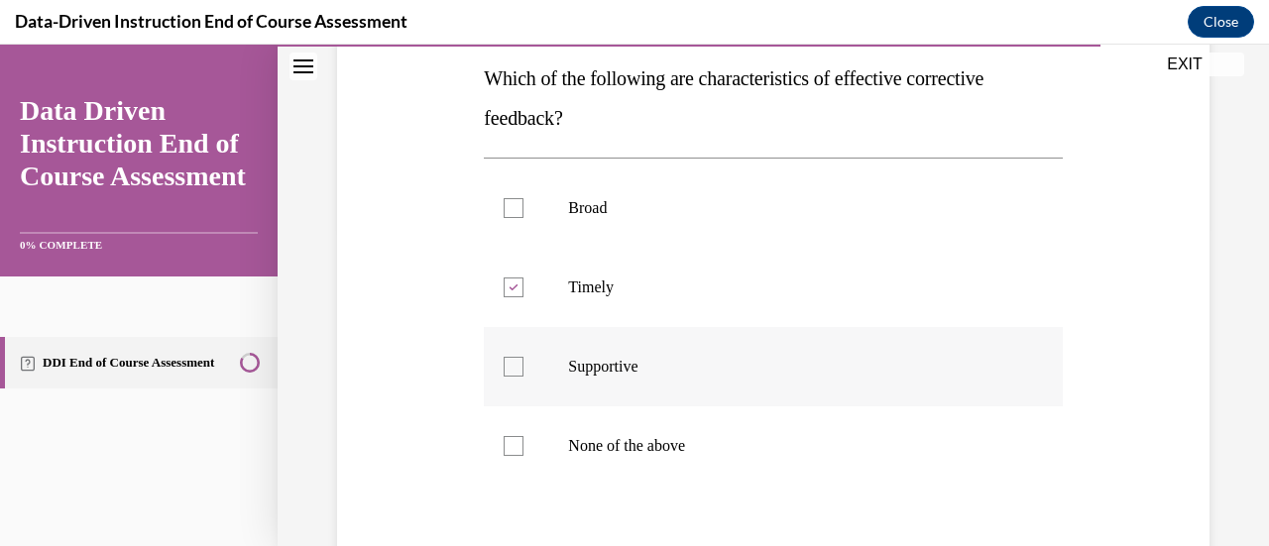
checkbox input "true"
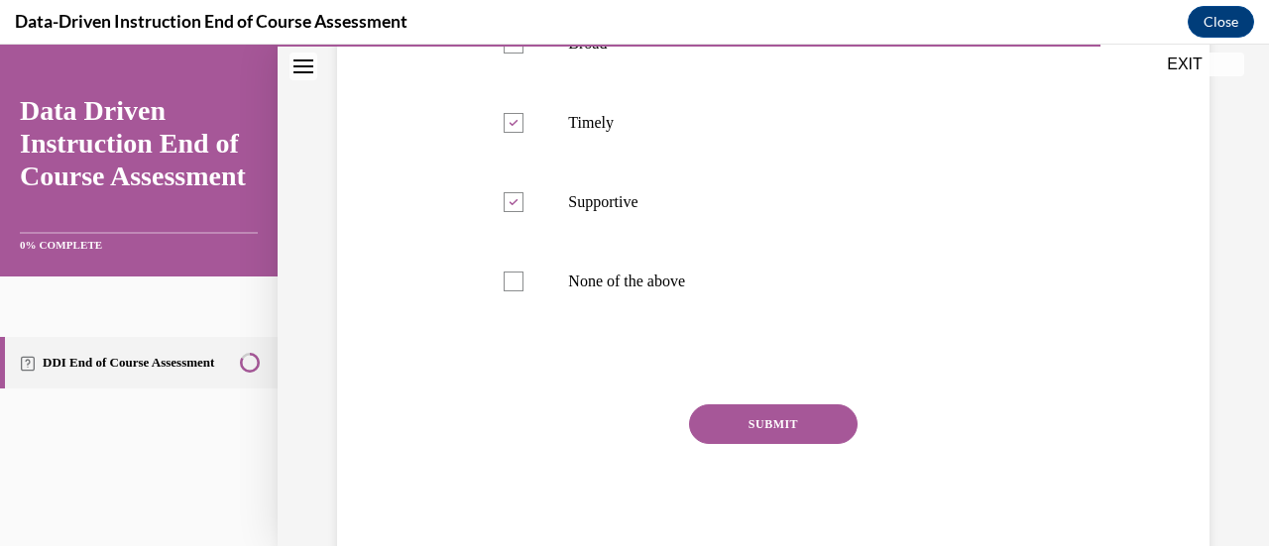
click at [821, 425] on button "SUBMIT" at bounding box center [773, 425] width 169 height 40
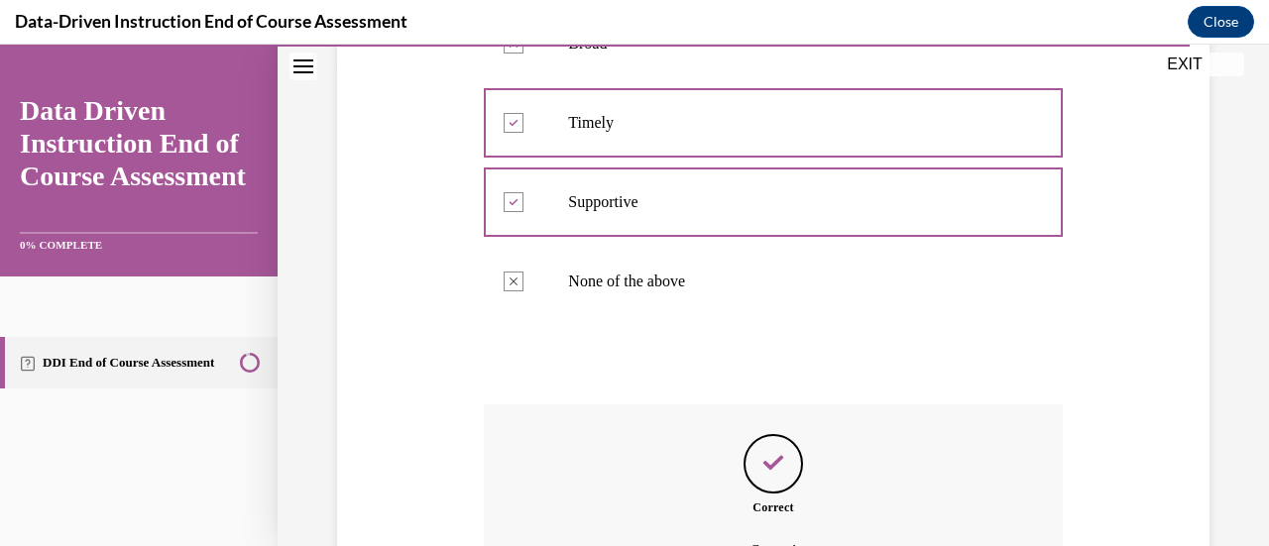
scroll to position [704, 0]
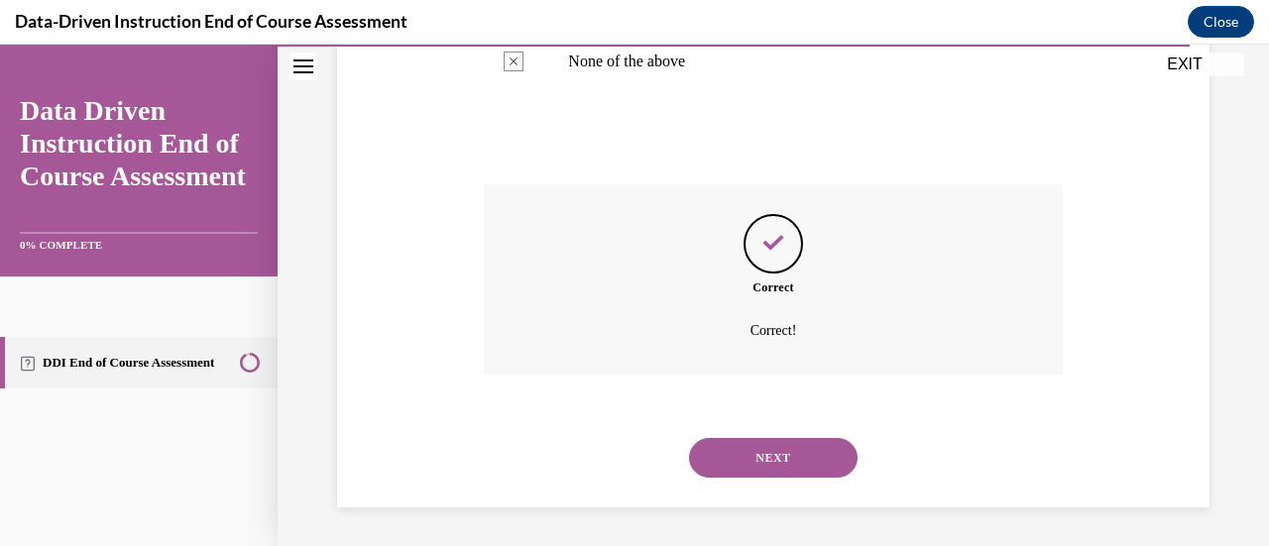
click at [774, 456] on button "NEXT" at bounding box center [773, 458] width 169 height 40
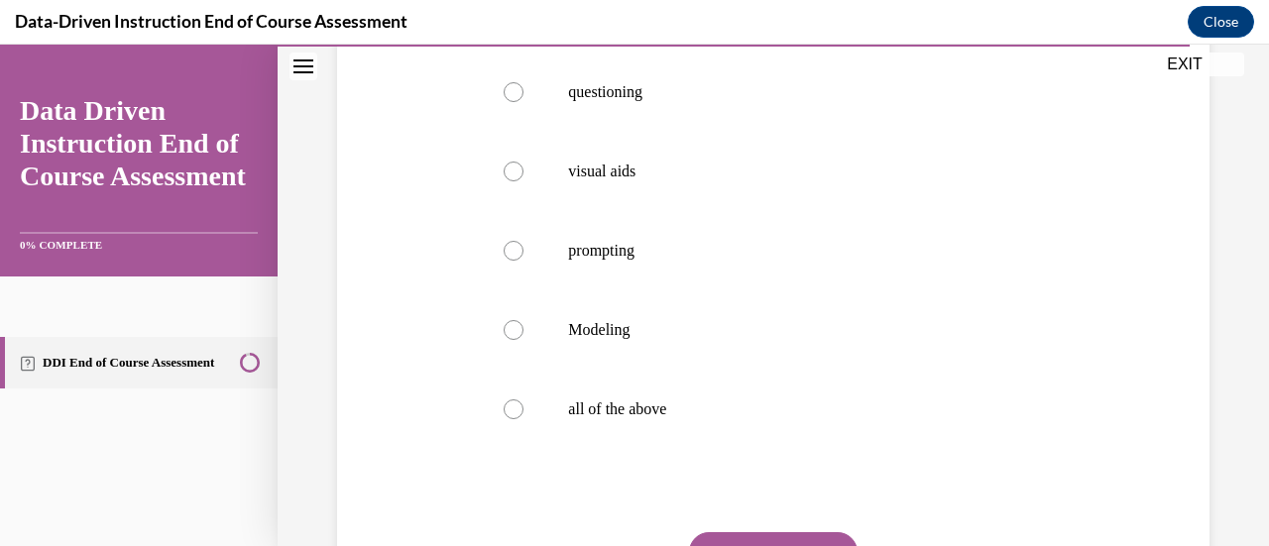
scroll to position [401, 0]
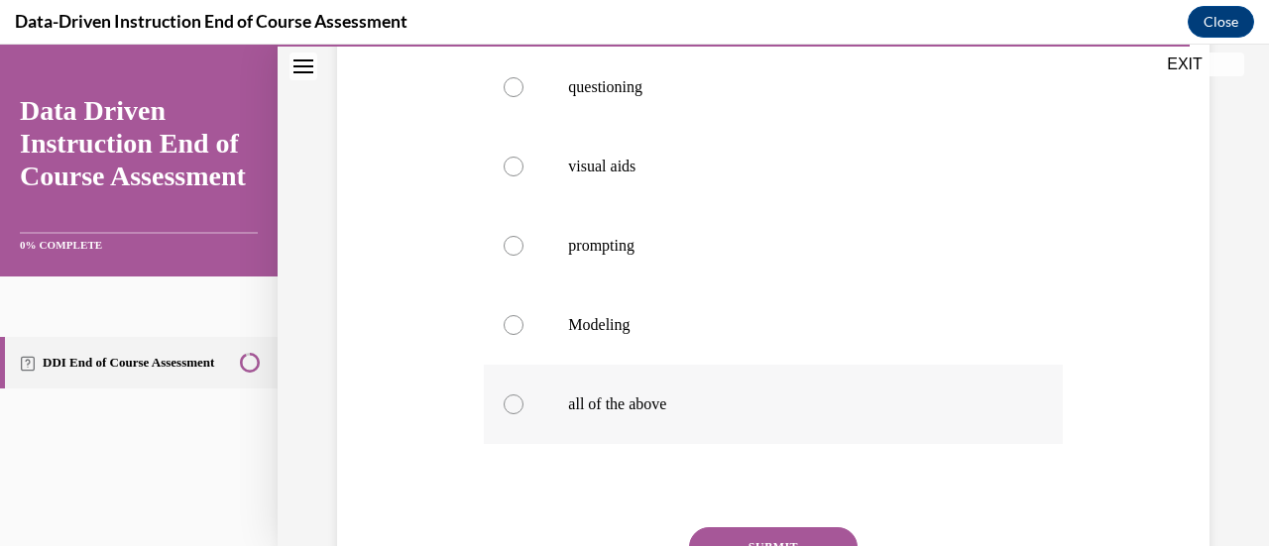
click at [500, 404] on label "all of the above" at bounding box center [773, 404] width 578 height 79
click at [504, 404] on input "all of the above" at bounding box center [514, 405] width 20 height 20
radio input "true"
click at [707, 537] on button "SUBMIT" at bounding box center [773, 548] width 169 height 40
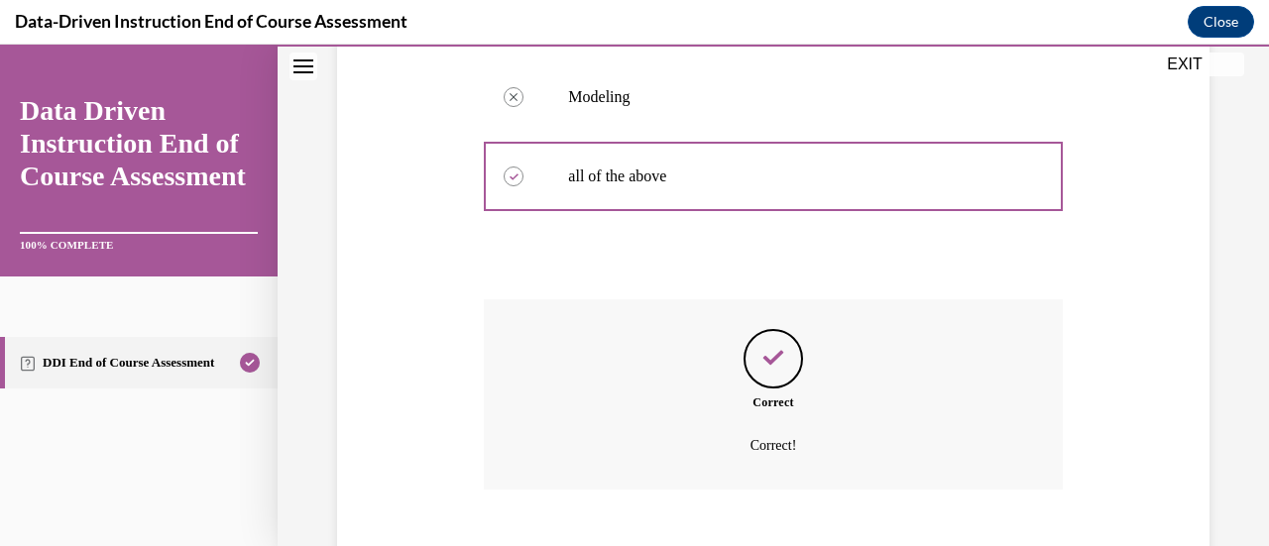
scroll to position [744, 0]
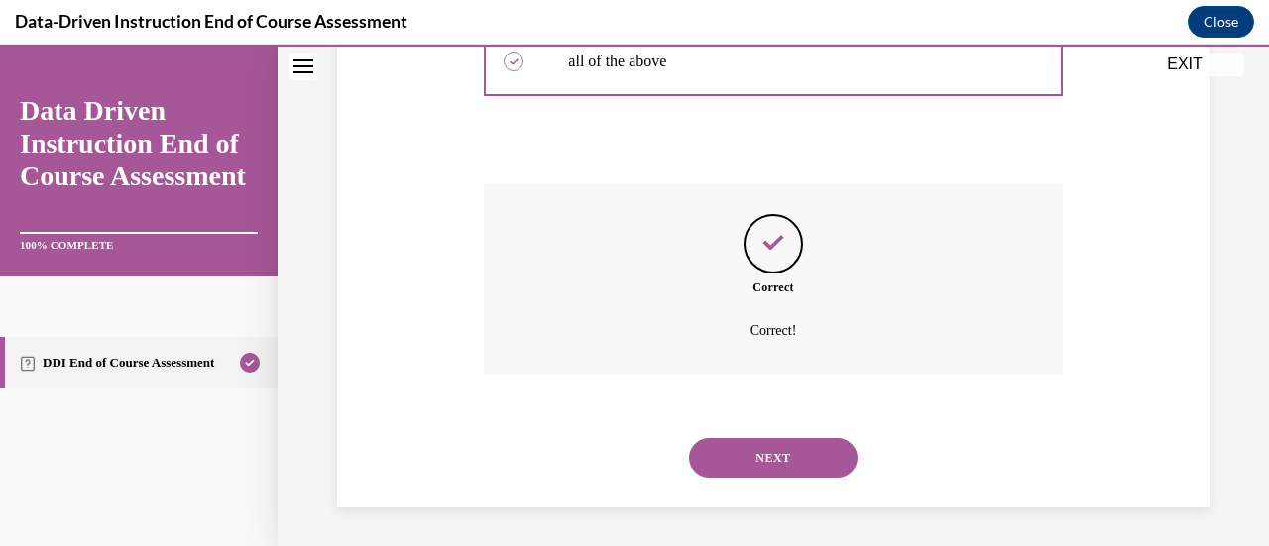
click at [799, 459] on button "NEXT" at bounding box center [773, 458] width 169 height 40
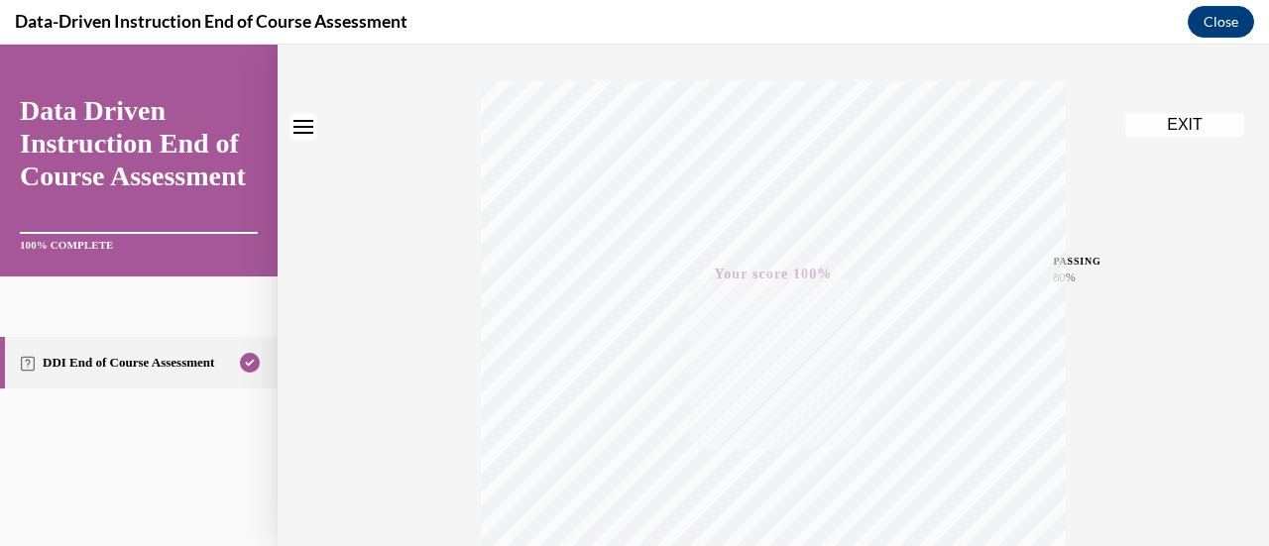
scroll to position [0, 0]
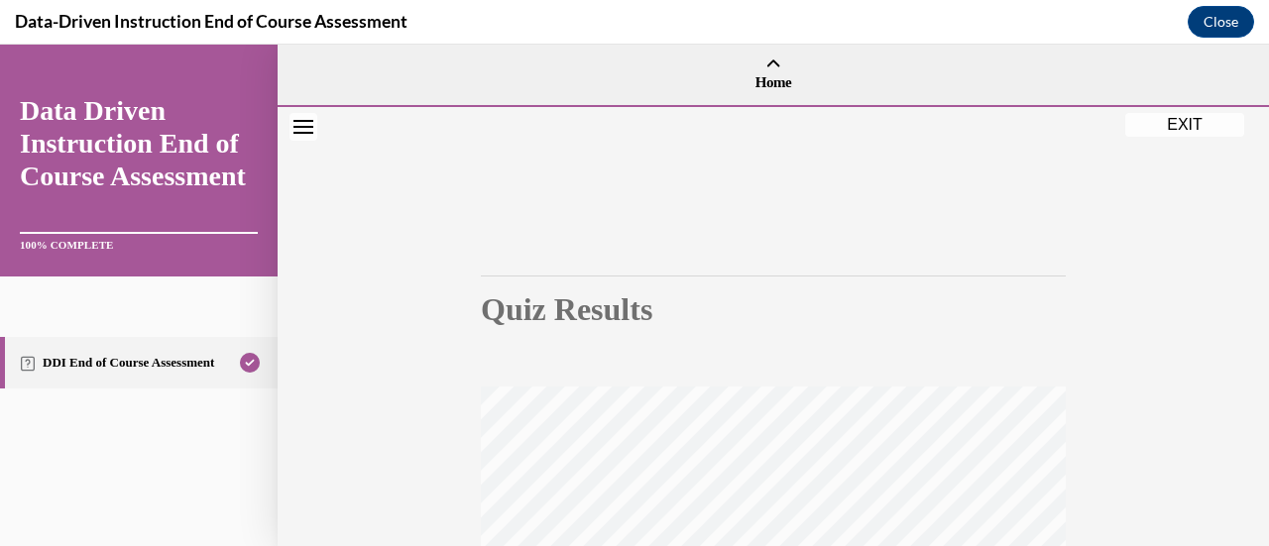
click at [1180, 118] on button "EXIT" at bounding box center [1184, 125] width 119 height 24
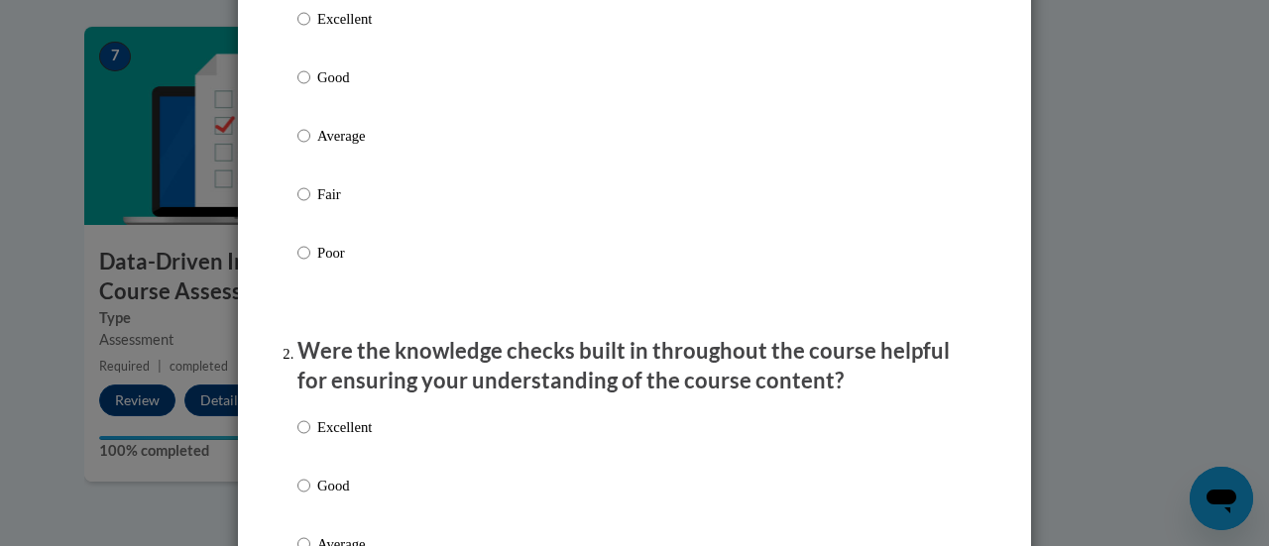
scroll to position [261, 0]
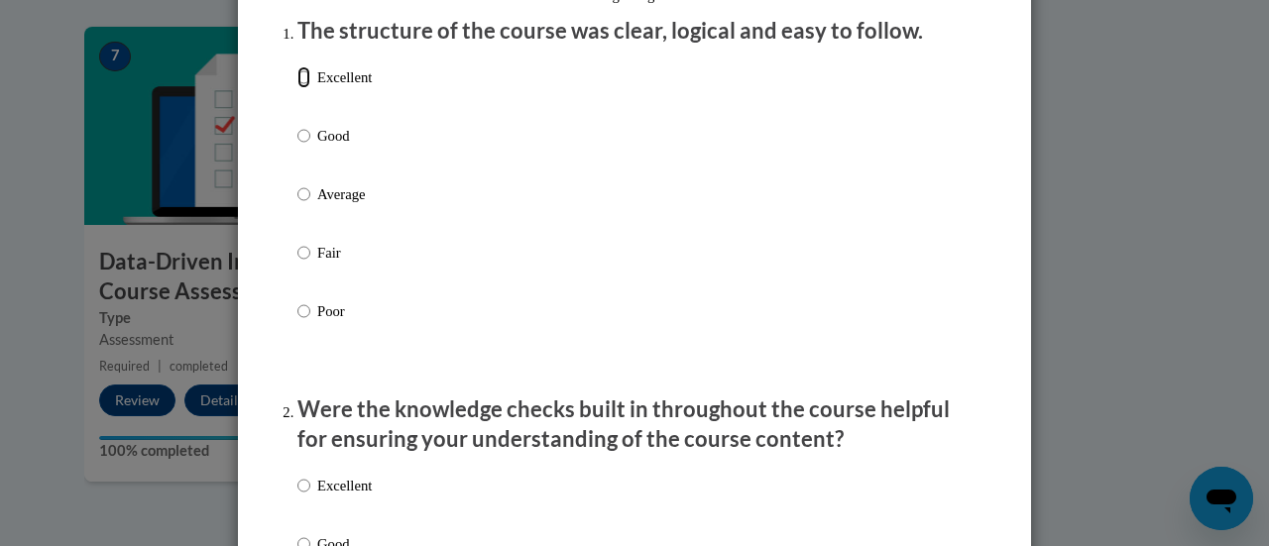
click at [297, 88] on input "Excellent" at bounding box center [303, 77] width 13 height 22
radio input "true"
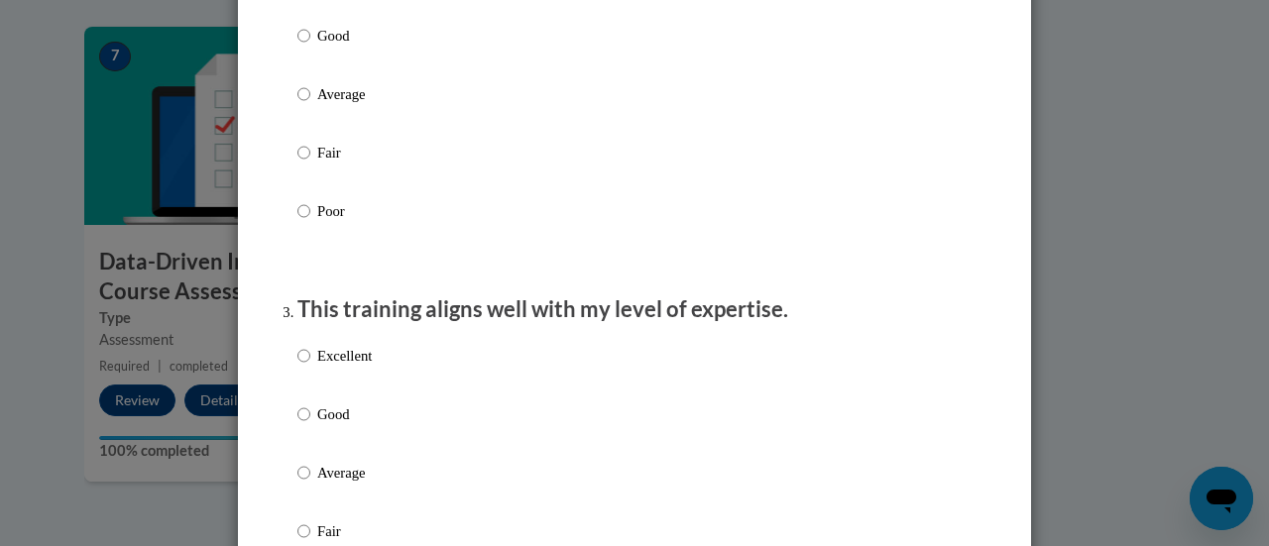
scroll to position [578, 0]
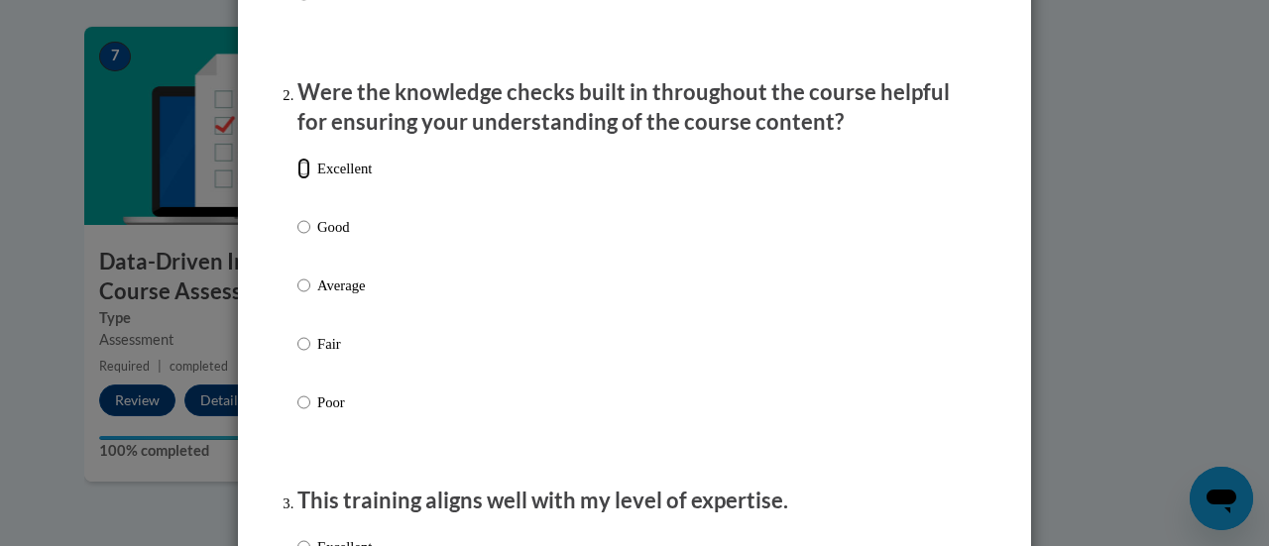
click at [297, 179] on input "Excellent" at bounding box center [303, 169] width 13 height 22
radio input "true"
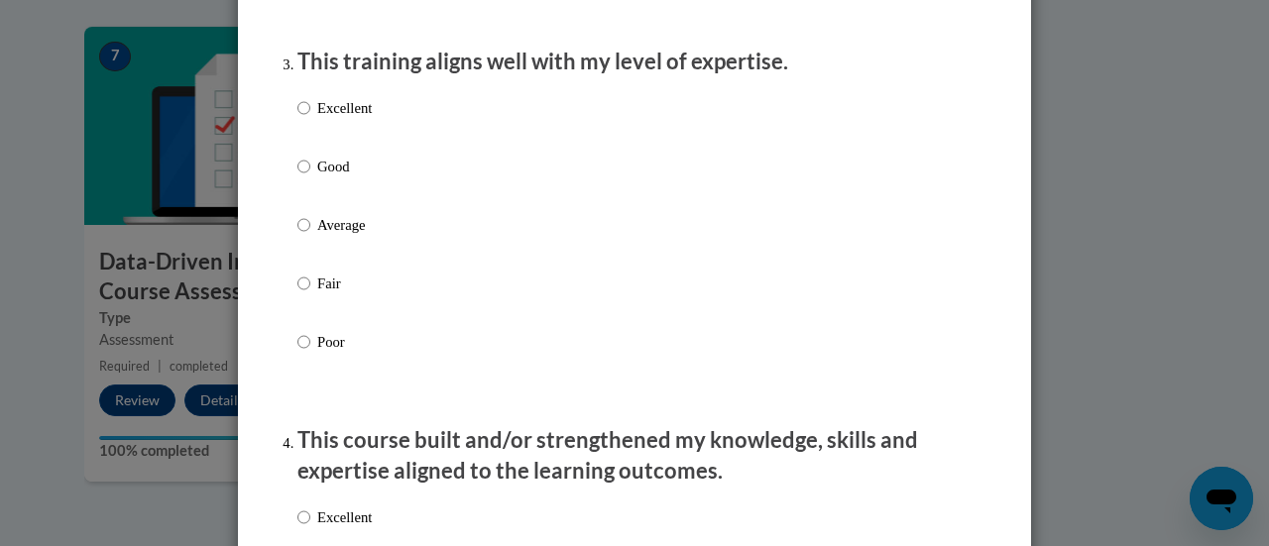
scroll to position [1050, 0]
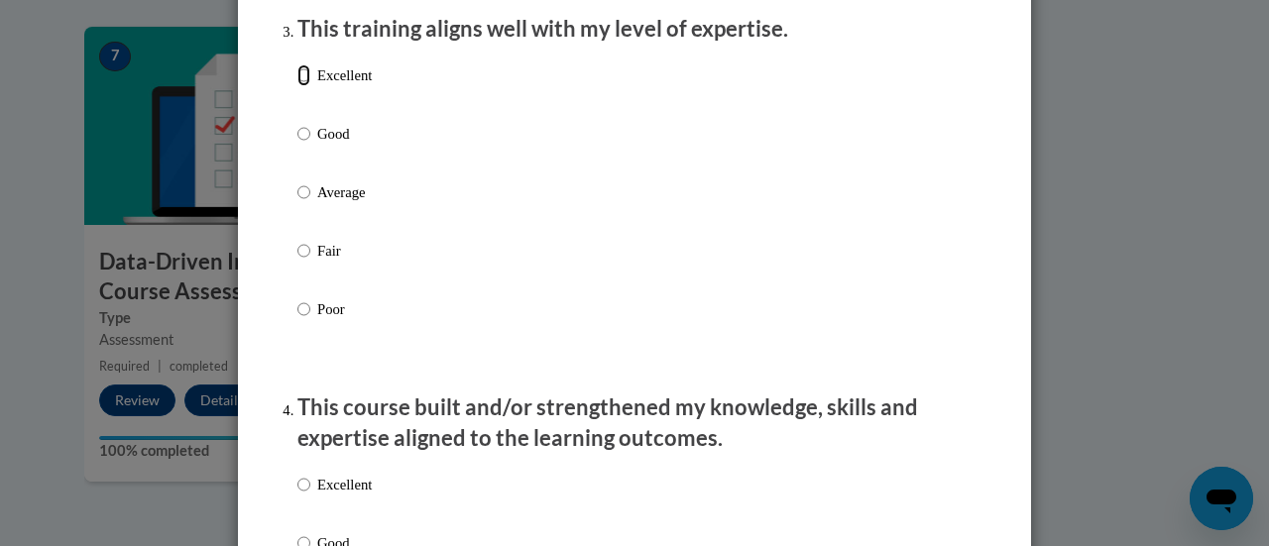
click at [297, 86] on input "Excellent" at bounding box center [303, 75] width 13 height 22
radio input "true"
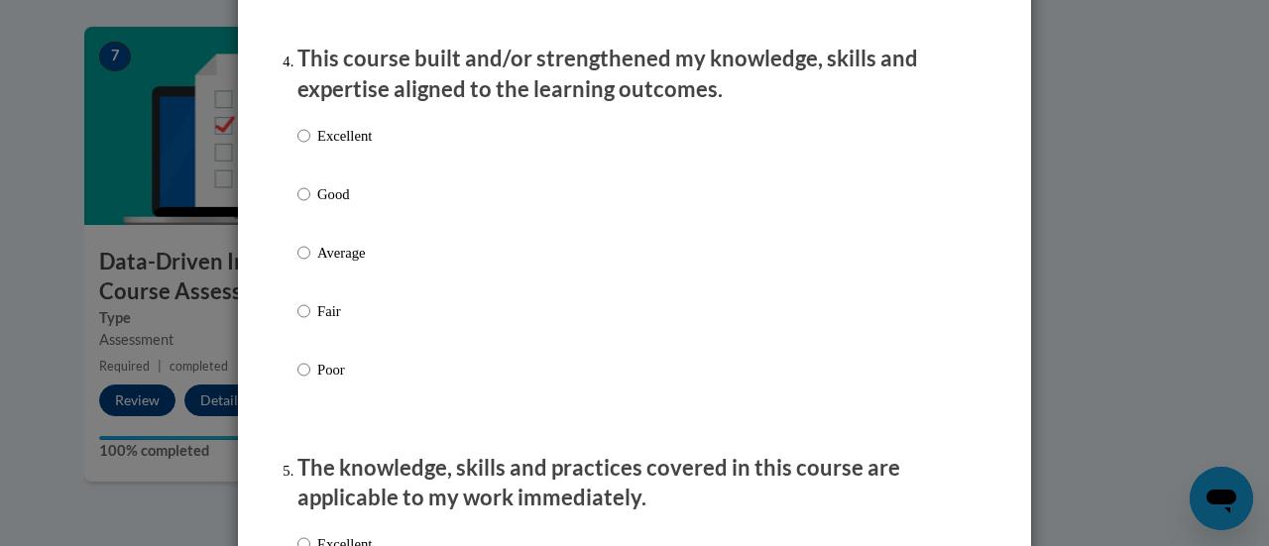
scroll to position [1442, 0]
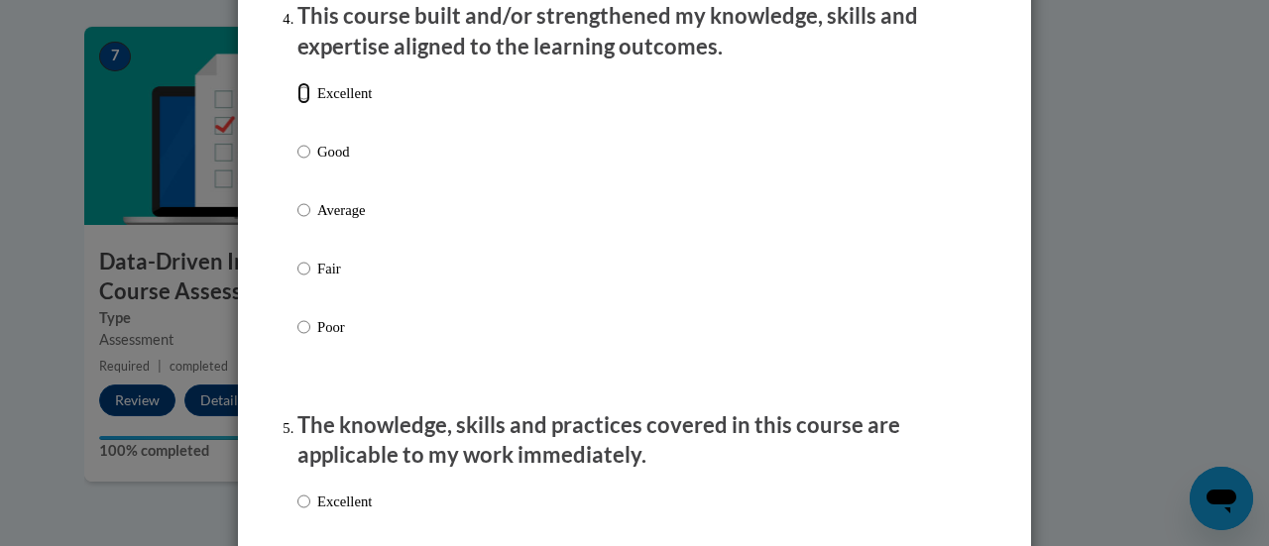
click at [297, 104] on input "Excellent" at bounding box center [303, 93] width 13 height 22
radio input "true"
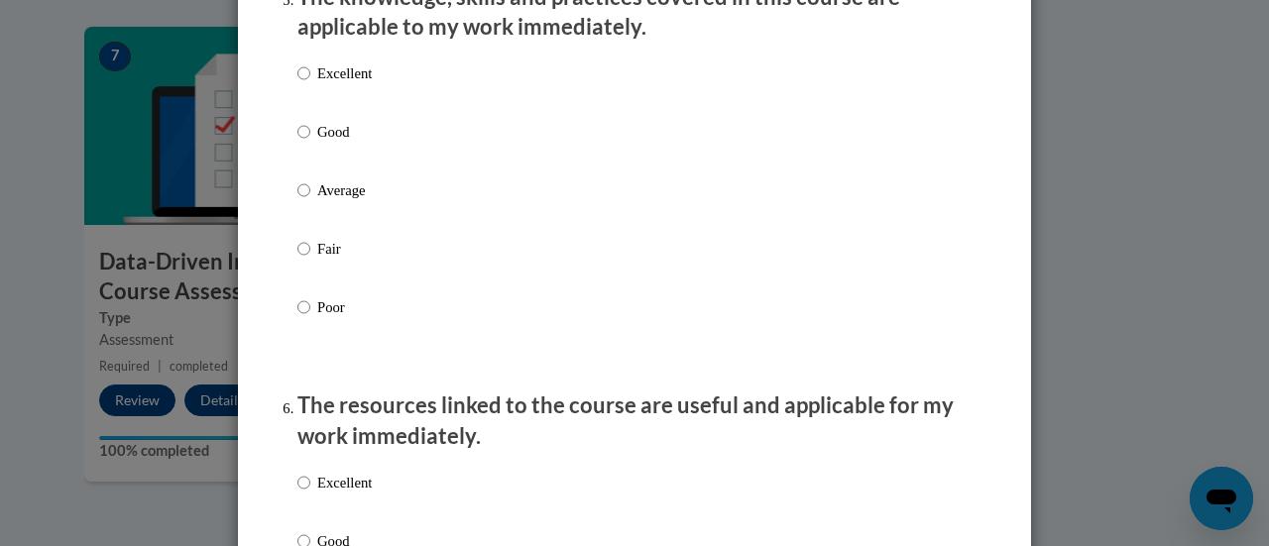
scroll to position [1898, 0]
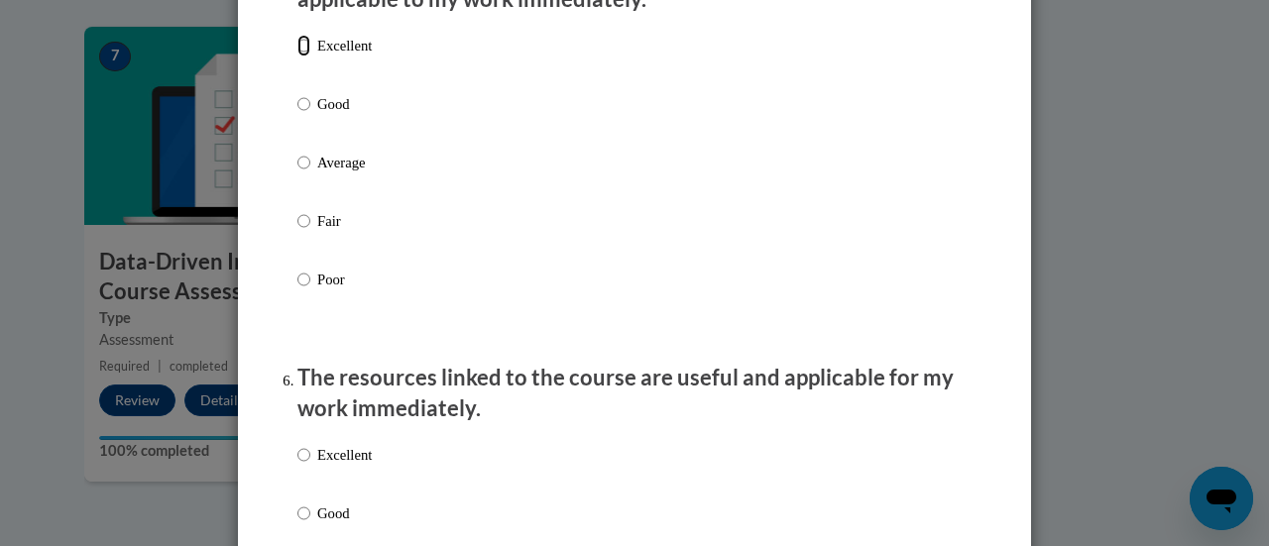
click at [297, 57] on input "Excellent" at bounding box center [303, 46] width 13 height 22
radio input "true"
click at [299, 466] on input "Excellent" at bounding box center [303, 455] width 13 height 22
radio input "true"
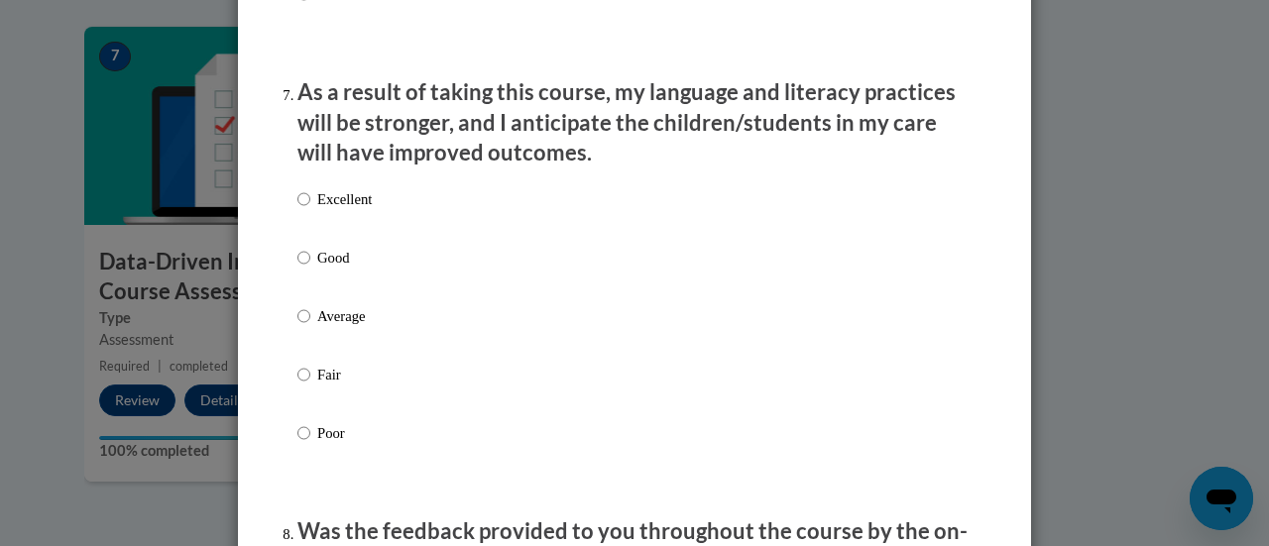
scroll to position [2598, 0]
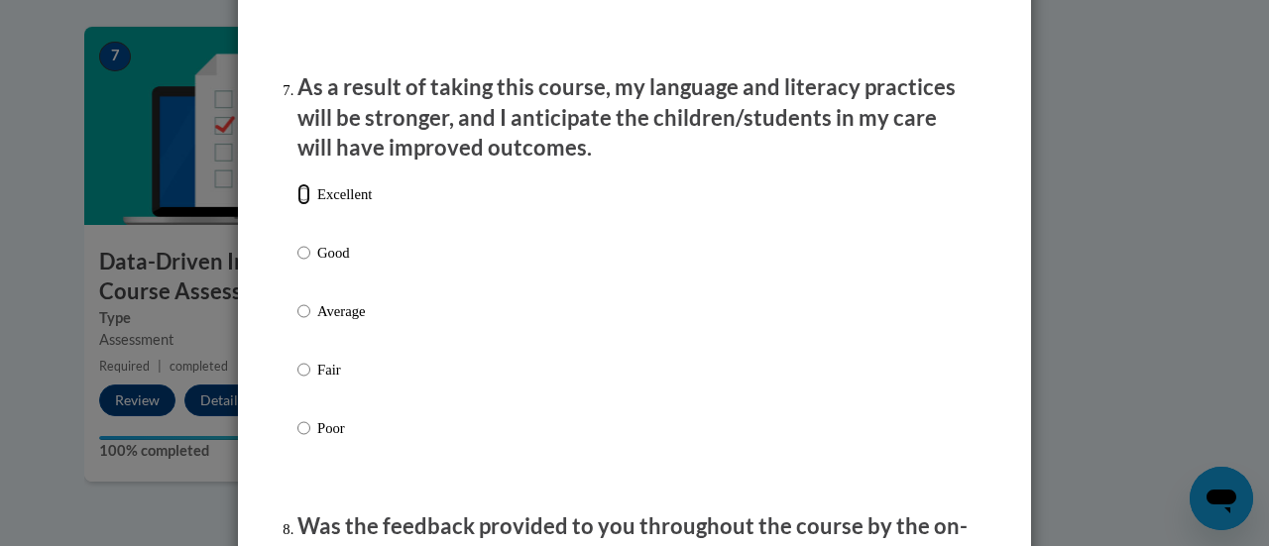
click at [297, 205] on input "Excellent" at bounding box center [303, 194] width 13 height 22
radio input "true"
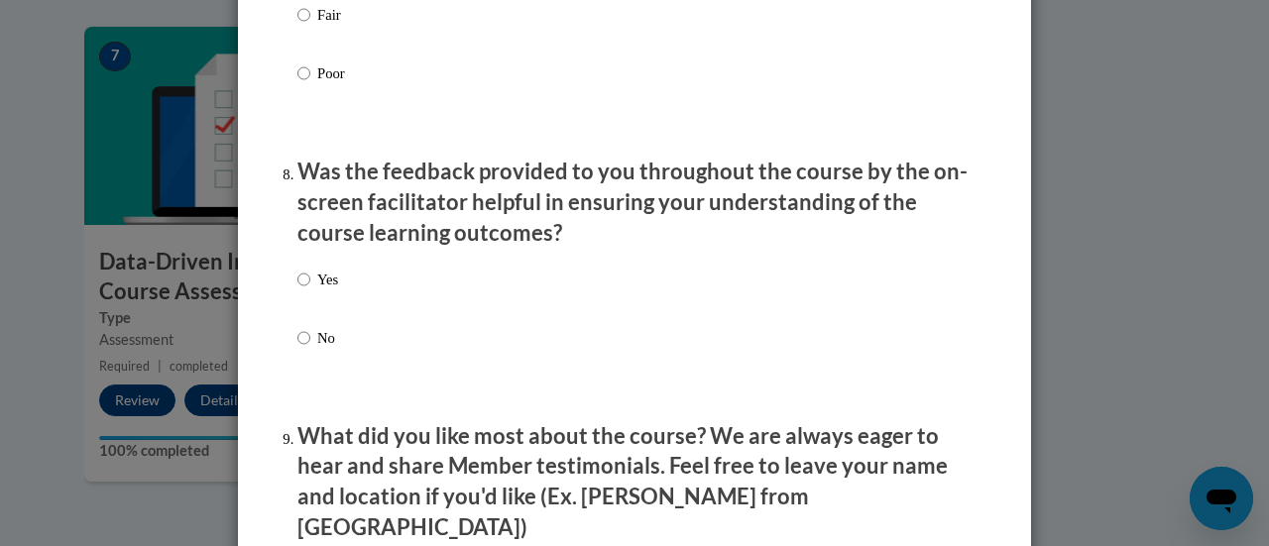
scroll to position [3086, 0]
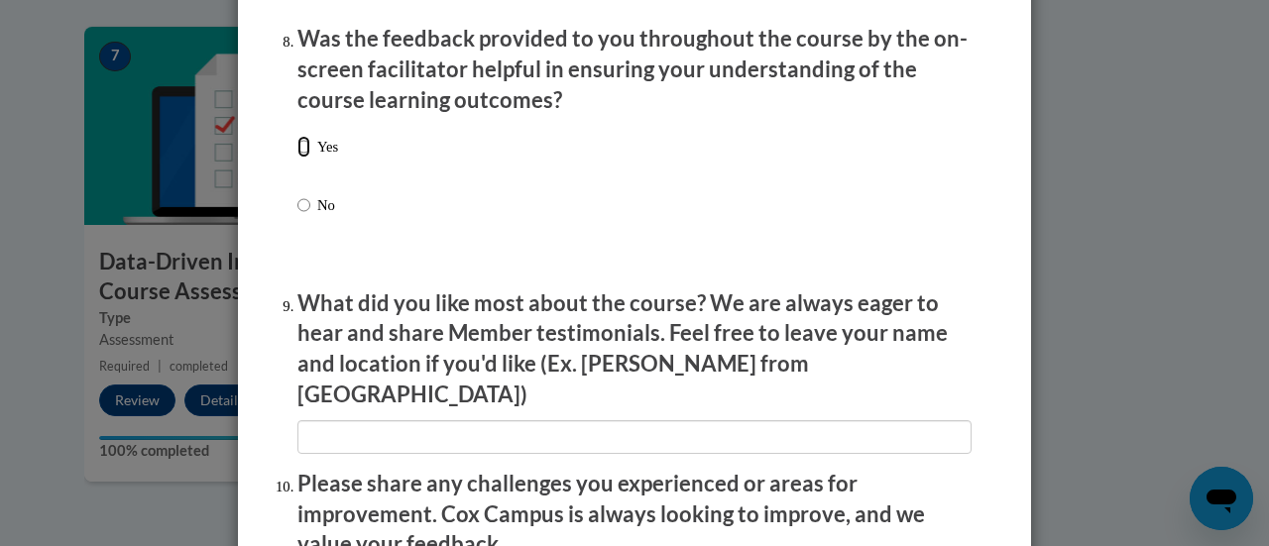
click at [301, 158] on input "Yes" at bounding box center [303, 147] width 13 height 22
radio input "true"
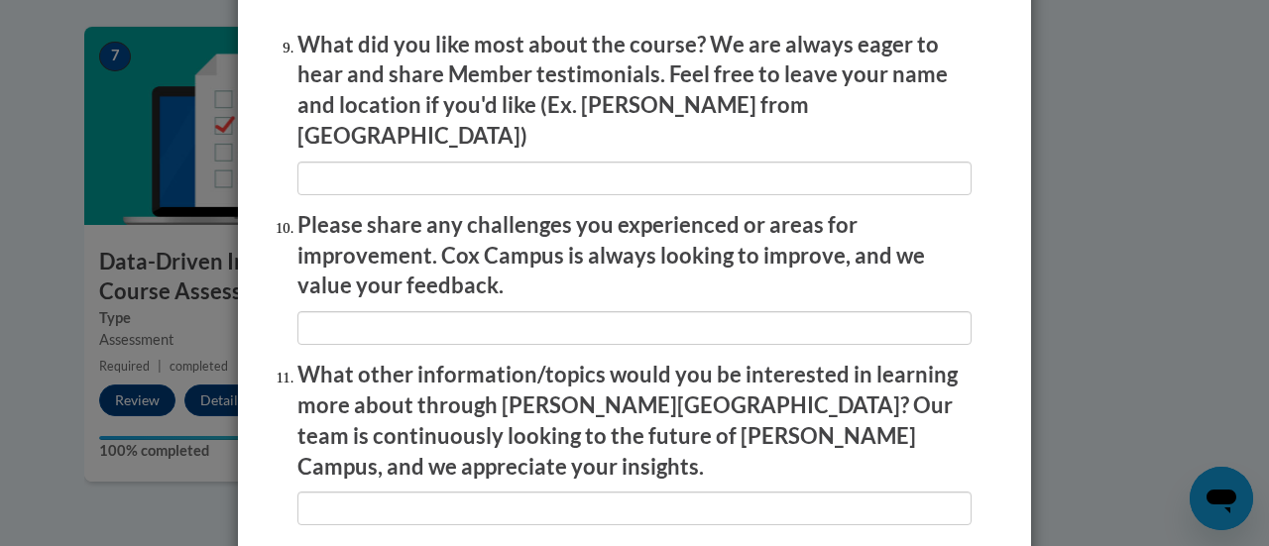
scroll to position [3577, 0]
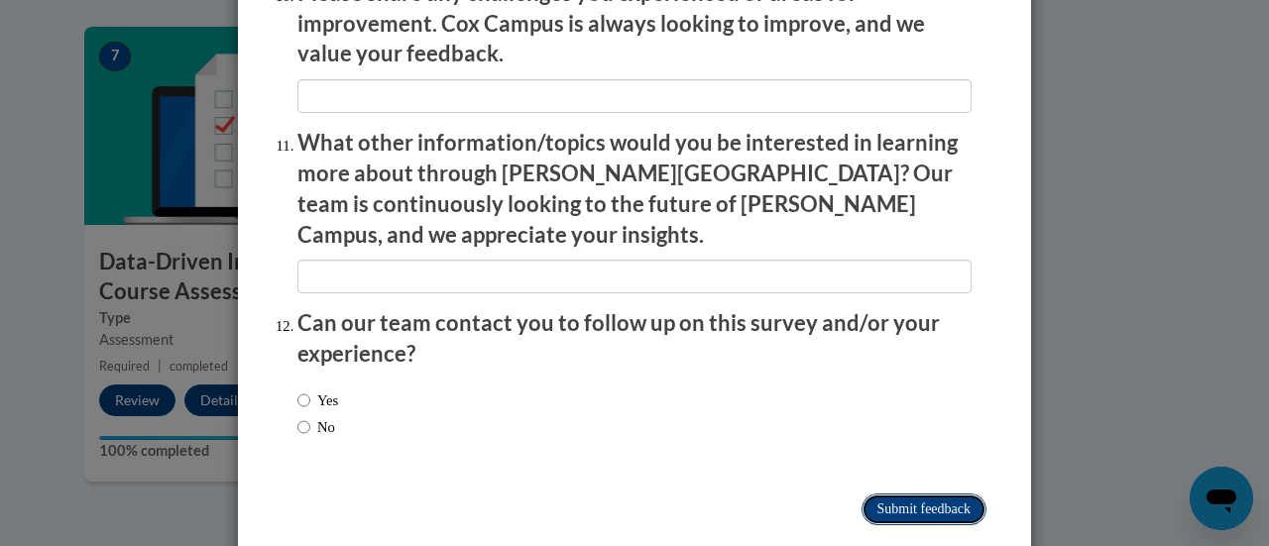
click at [926, 494] on input "Submit feedback" at bounding box center [924, 510] width 125 height 32
